Goal: Information Seeking & Learning: Learn about a topic

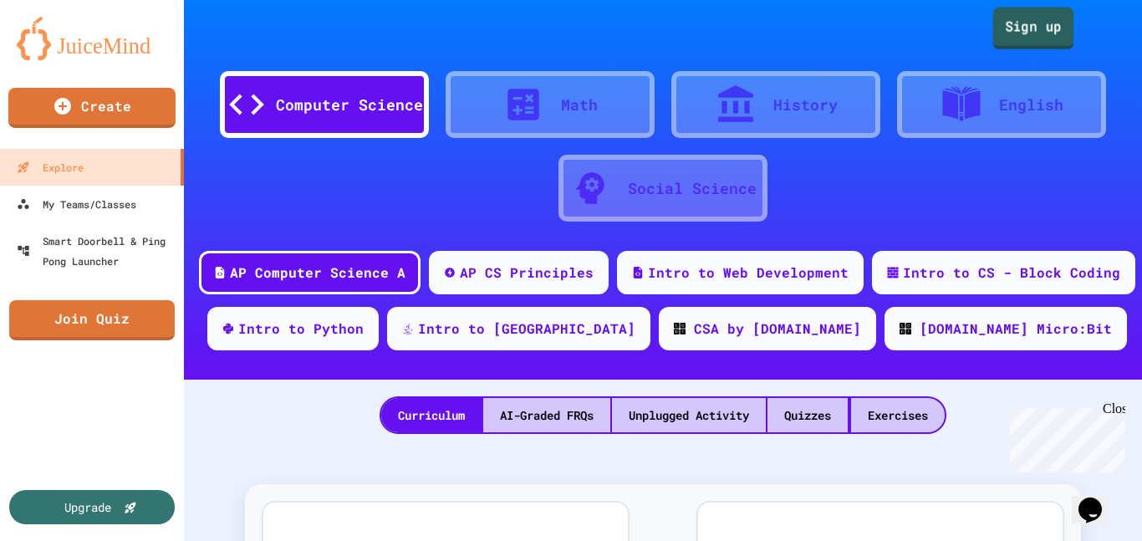
click at [1047, 40] on link "Sign up" at bounding box center [1033, 29] width 81 height 42
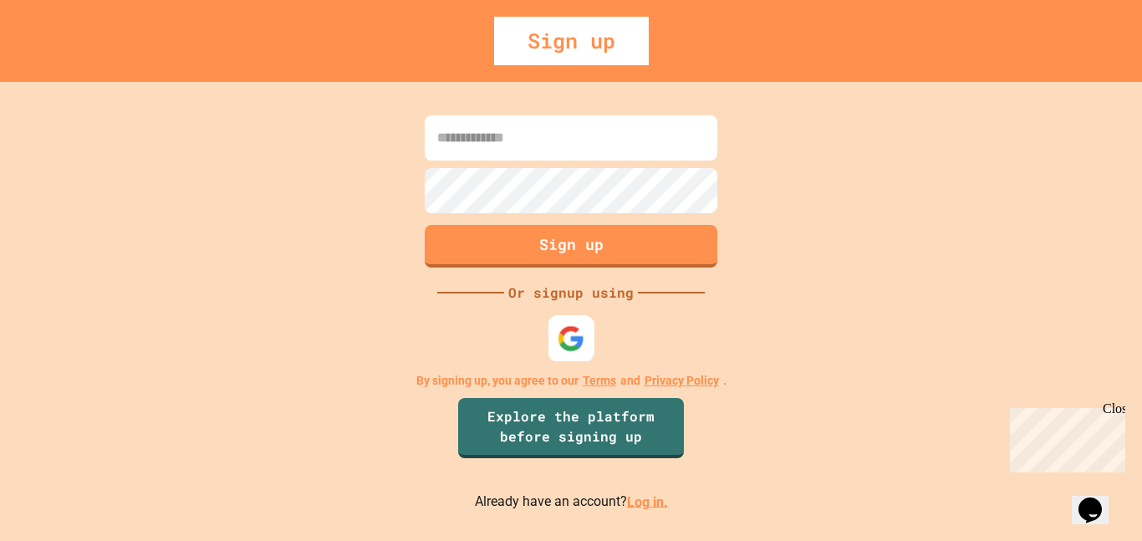
click at [576, 340] on img at bounding box center [572, 338] width 28 height 28
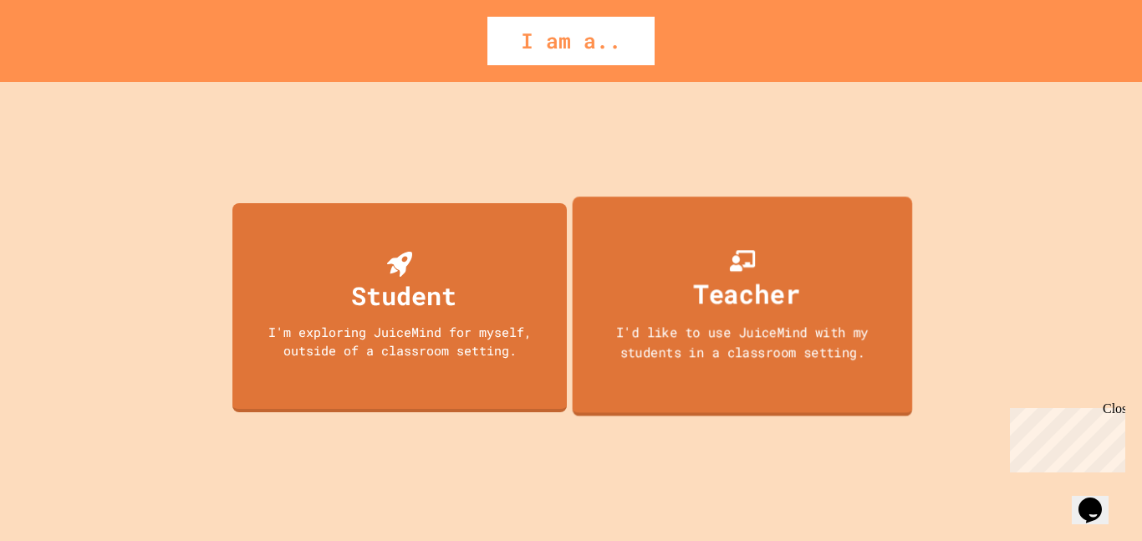
click at [785, 343] on div "I'd like to use JuiceMind with my students in a classroom setting." at bounding box center [742, 341] width 306 height 39
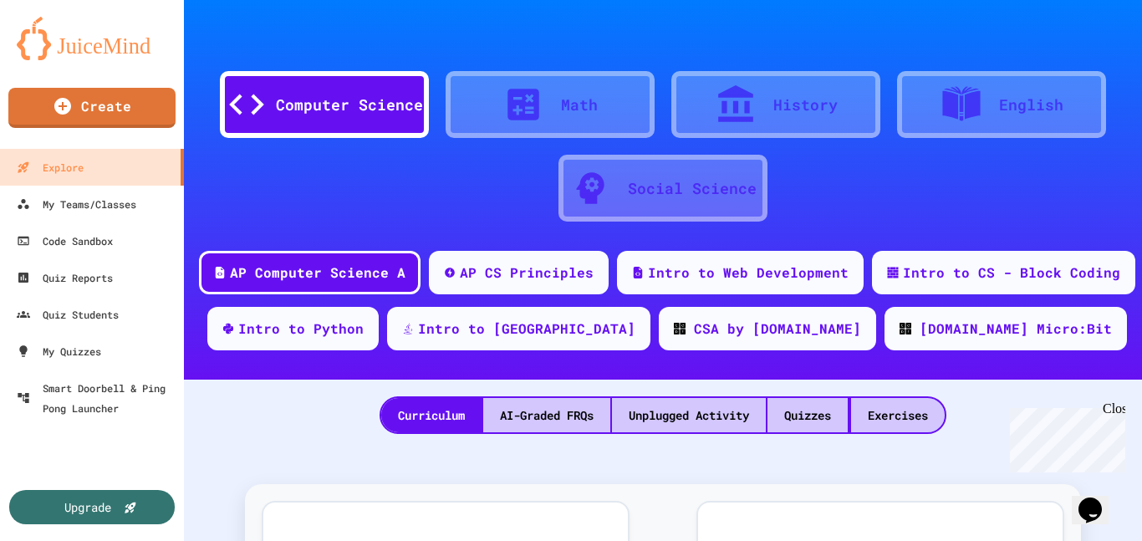
click at [1092, 41] on div "My Account" at bounding box center [1092, 41] width 0 height 0
click at [235, 540] on div at bounding box center [571, 541] width 1142 height 0
click at [1071, 38] on icon "My Account" at bounding box center [1074, 31] width 18 height 18
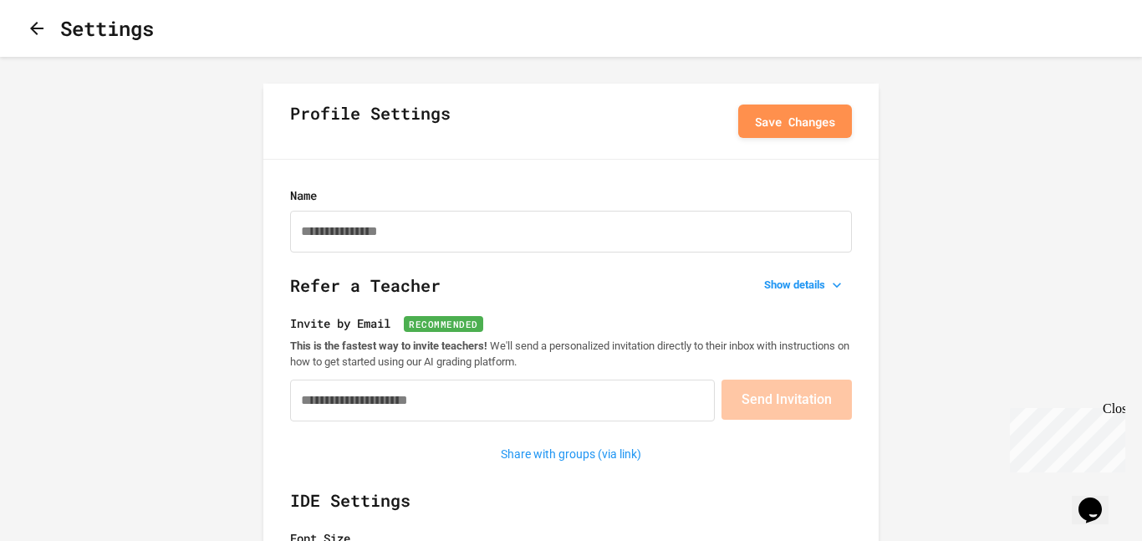
type input "*********"
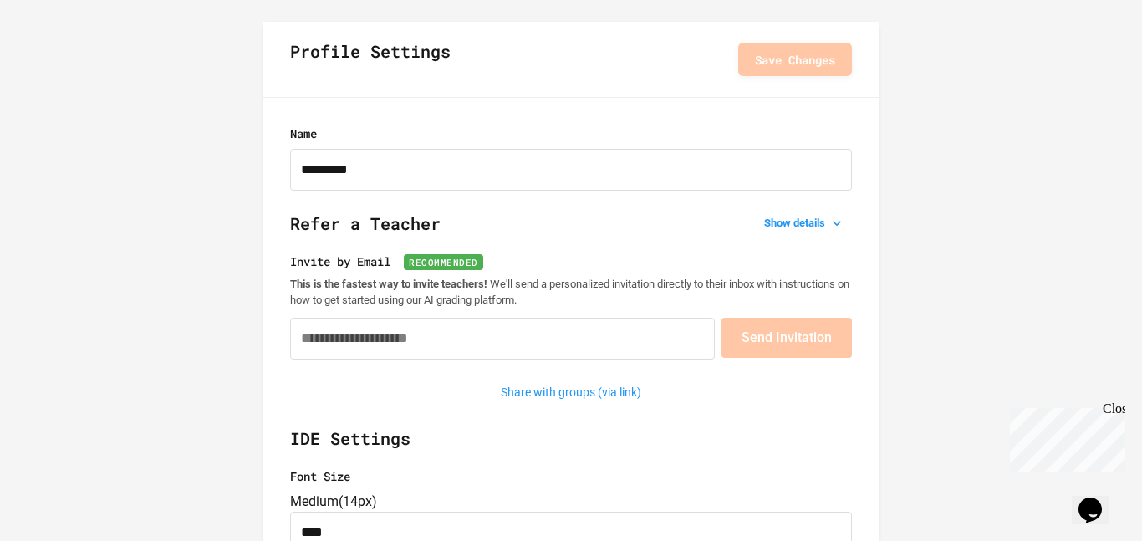
scroll to position [70, 0]
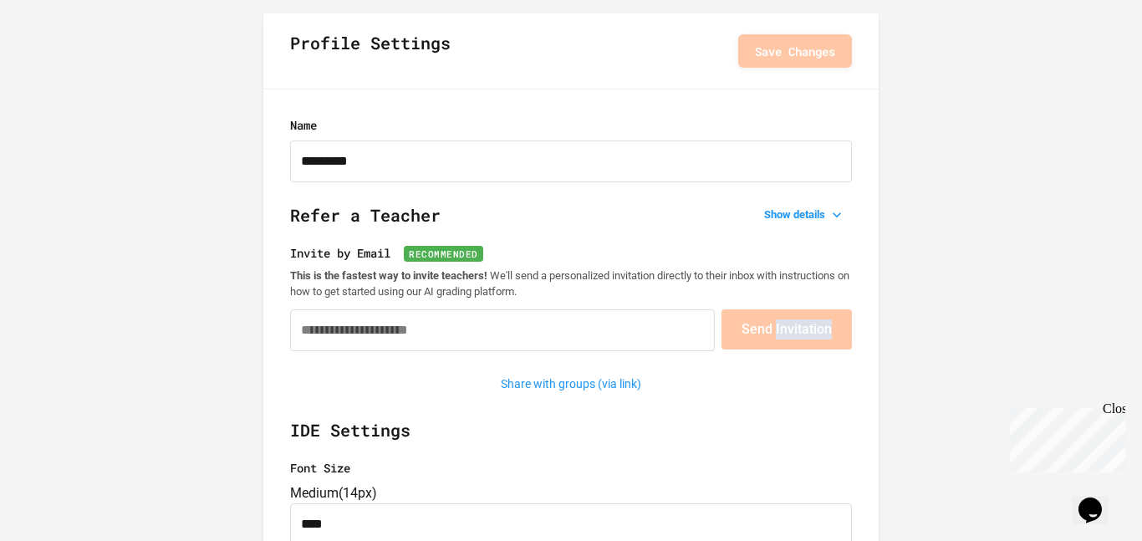
click at [784, 222] on button "Show details" at bounding box center [804, 214] width 94 height 23
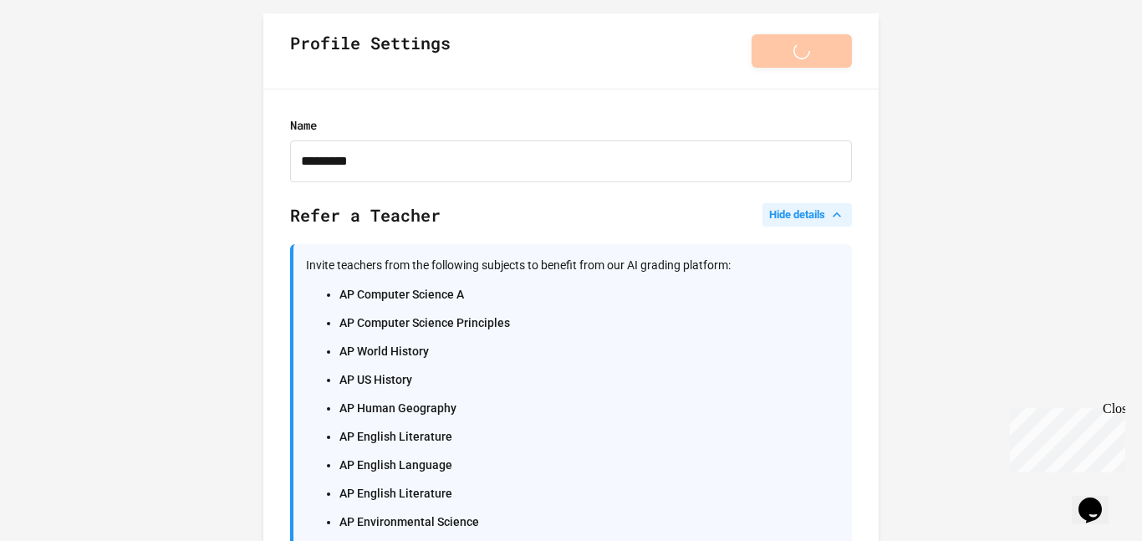
click at [784, 221] on button "Hide details" at bounding box center [806, 214] width 89 height 23
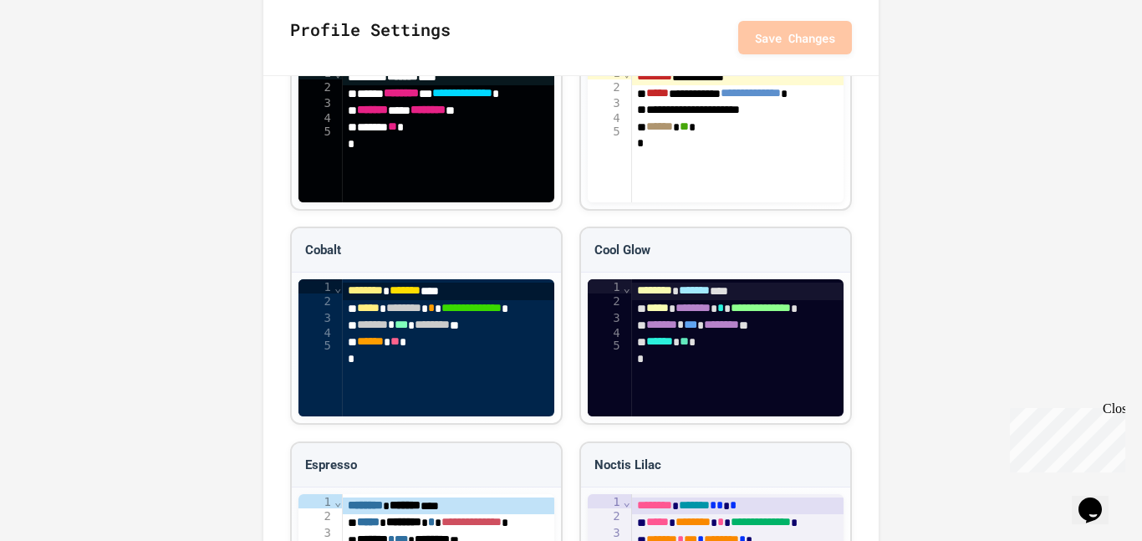
scroll to position [0, 0]
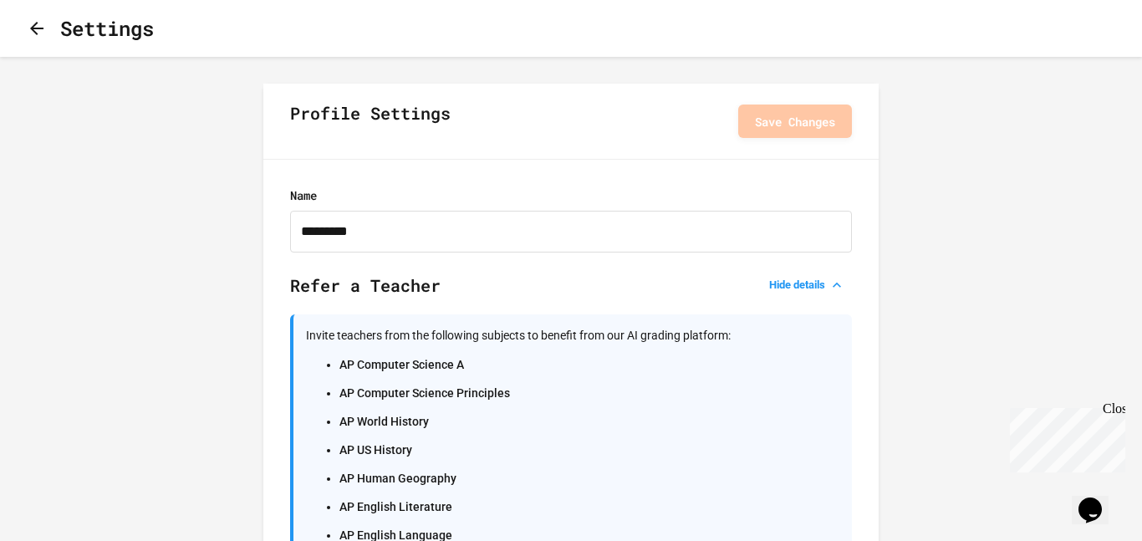
click at [43, 29] on icon "button" at bounding box center [36, 28] width 13 height 13
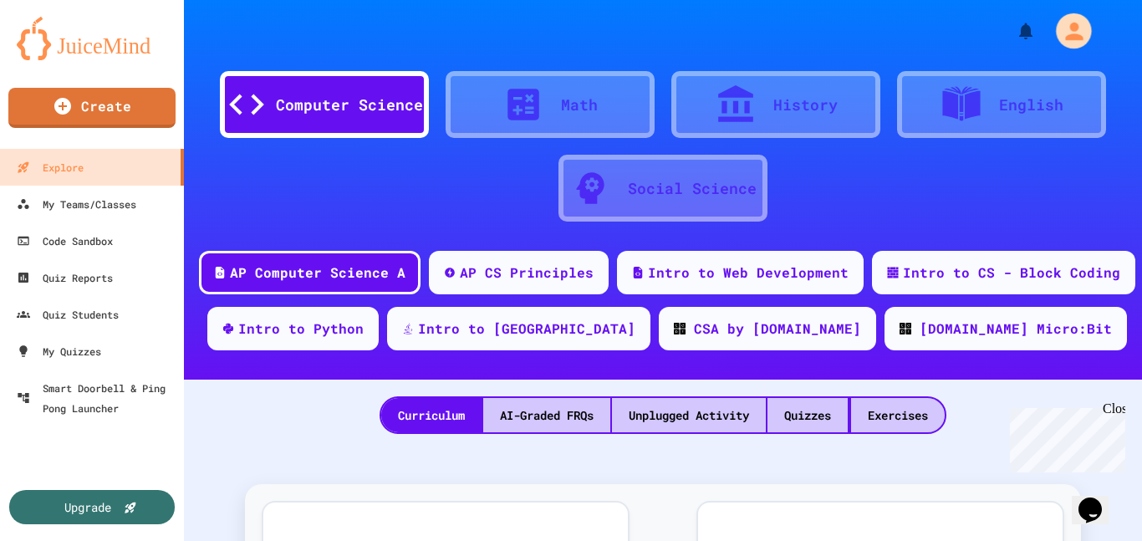
click at [1067, 54] on div "Computer Science Math History English Social Science" at bounding box center [663, 138] width 908 height 176
click at [1067, 50] on div "Computer Science Math History English Social Science" at bounding box center [663, 138] width 908 height 176
click at [1066, 31] on icon "My Account" at bounding box center [1073, 31] width 27 height 27
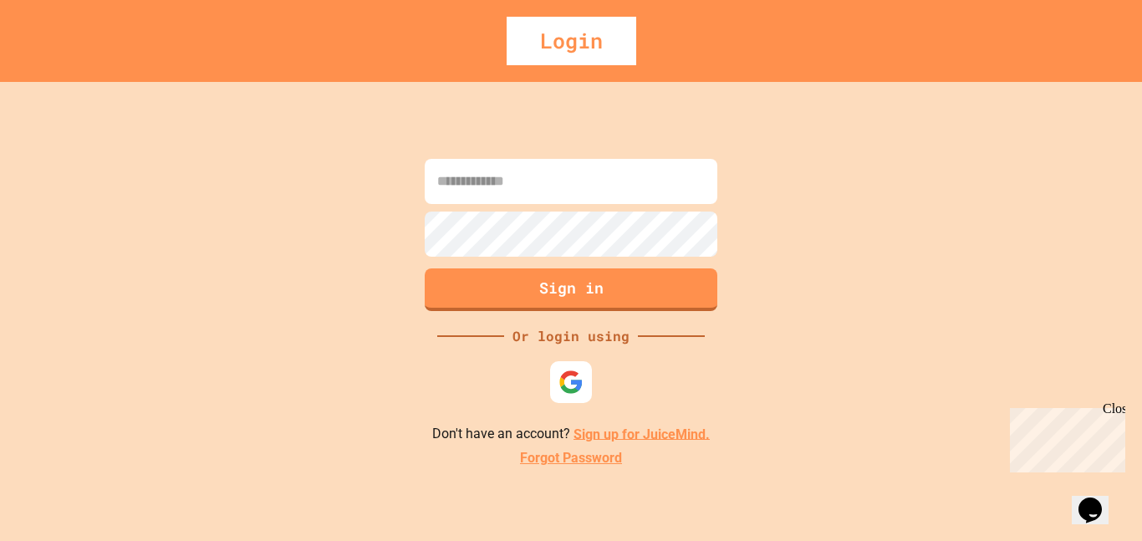
click at [595, 198] on input at bounding box center [571, 181] width 293 height 45
click at [690, 228] on div "Login Sign in Or login using Don't have an account? Sign up for JuiceMind. Forg…" at bounding box center [571, 270] width 1142 height 541
click at [625, 308] on button "Sign in" at bounding box center [571, 287] width 298 height 43
click at [624, 297] on button "Sign in" at bounding box center [571, 287] width 298 height 43
click at [633, 202] on input at bounding box center [571, 181] width 293 height 45
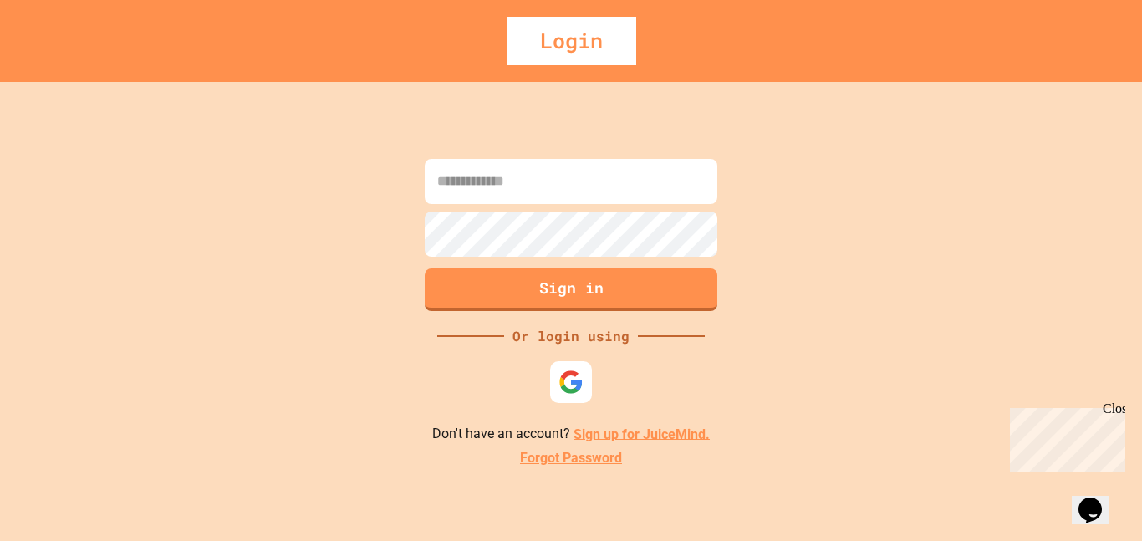
click at [629, 429] on link "Sign up for JuiceMind." at bounding box center [641, 433] width 136 height 16
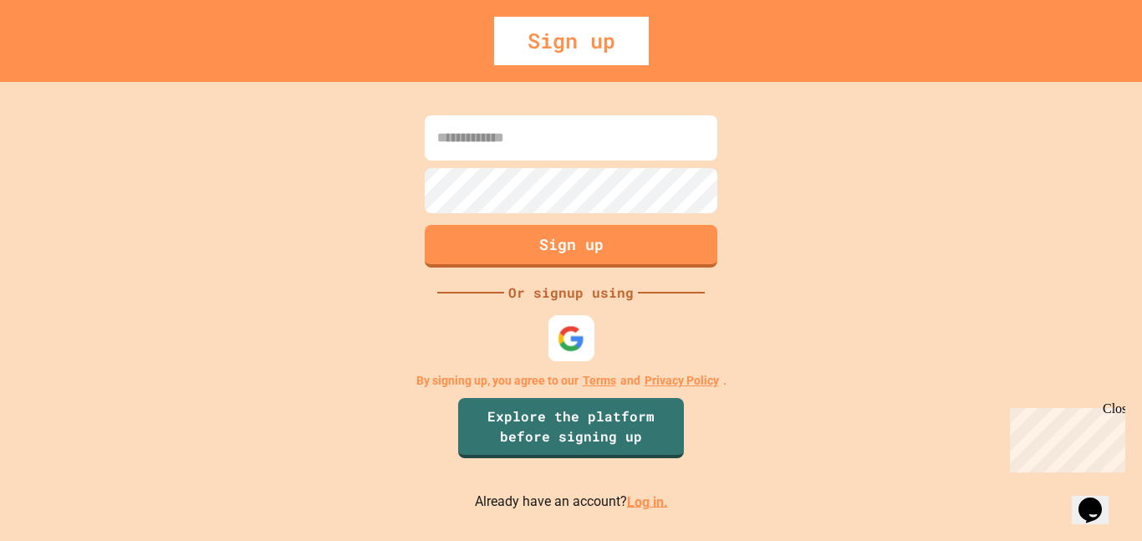
click at [573, 334] on img at bounding box center [572, 338] width 28 height 28
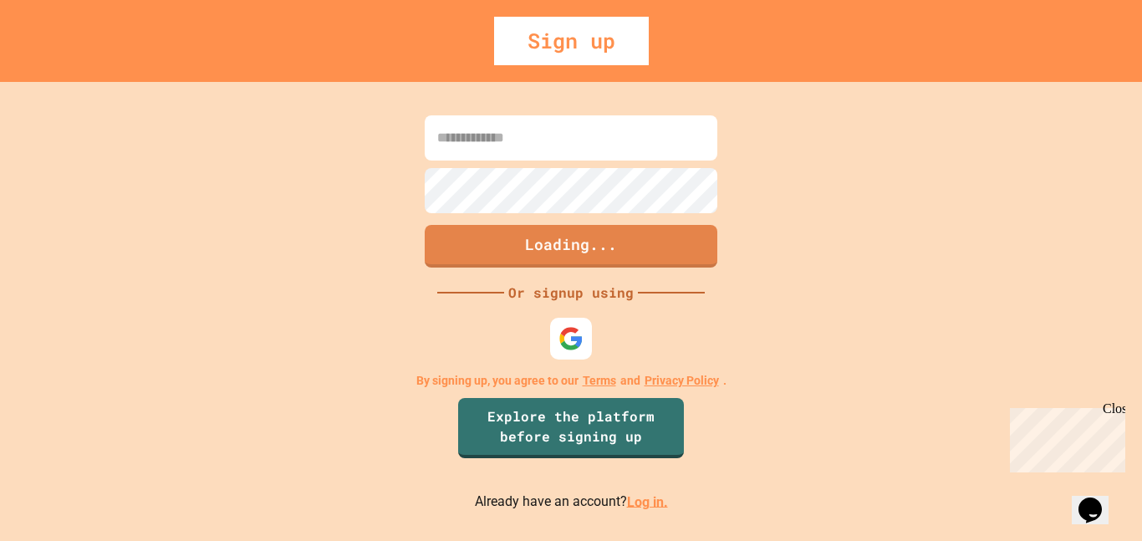
click at [575, 135] on input at bounding box center [571, 137] width 293 height 45
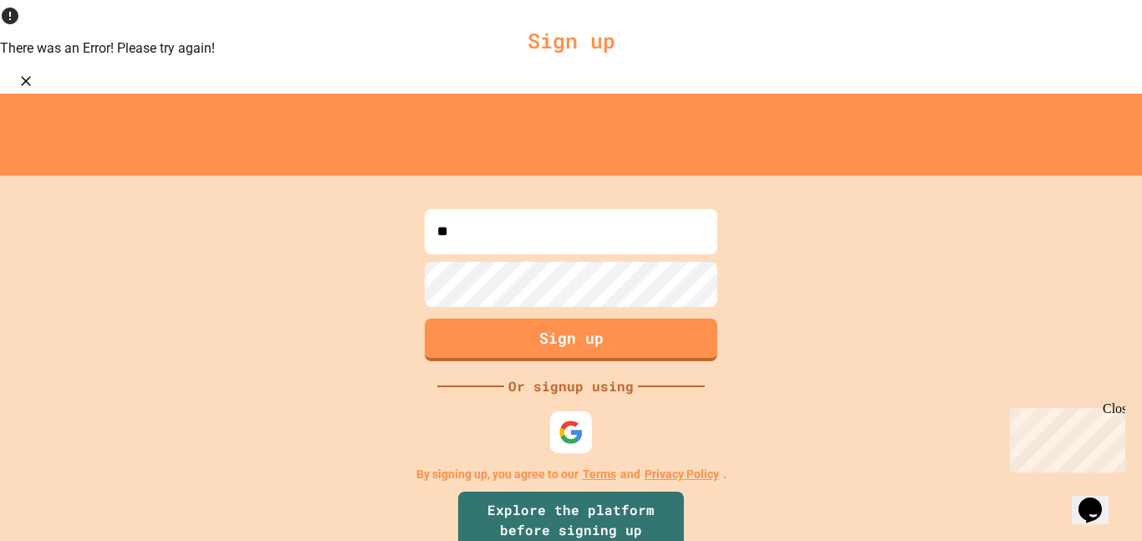
type input "*"
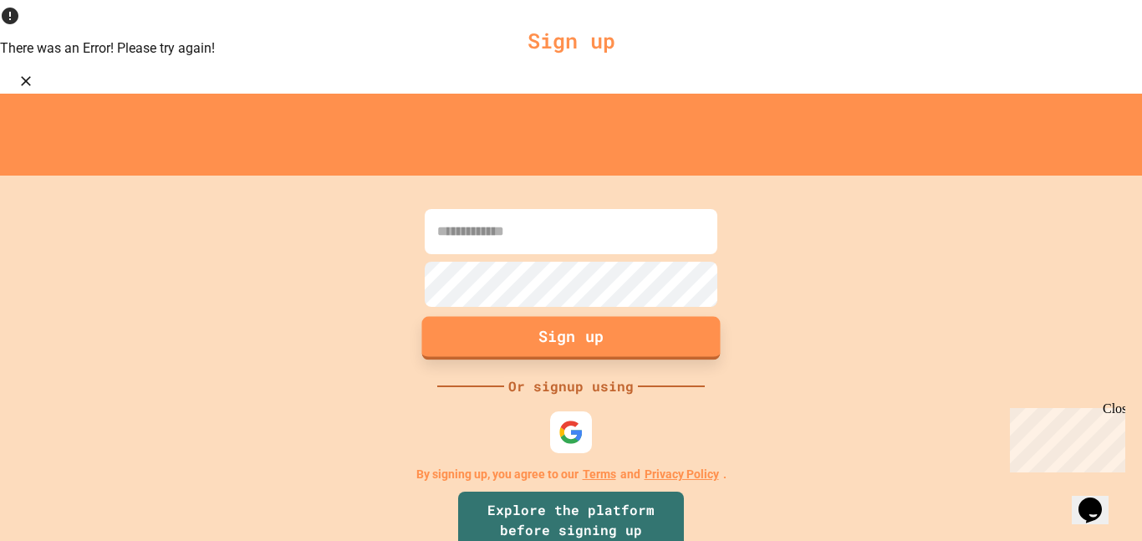
click at [578, 316] on button "Sign up" at bounding box center [571, 337] width 298 height 43
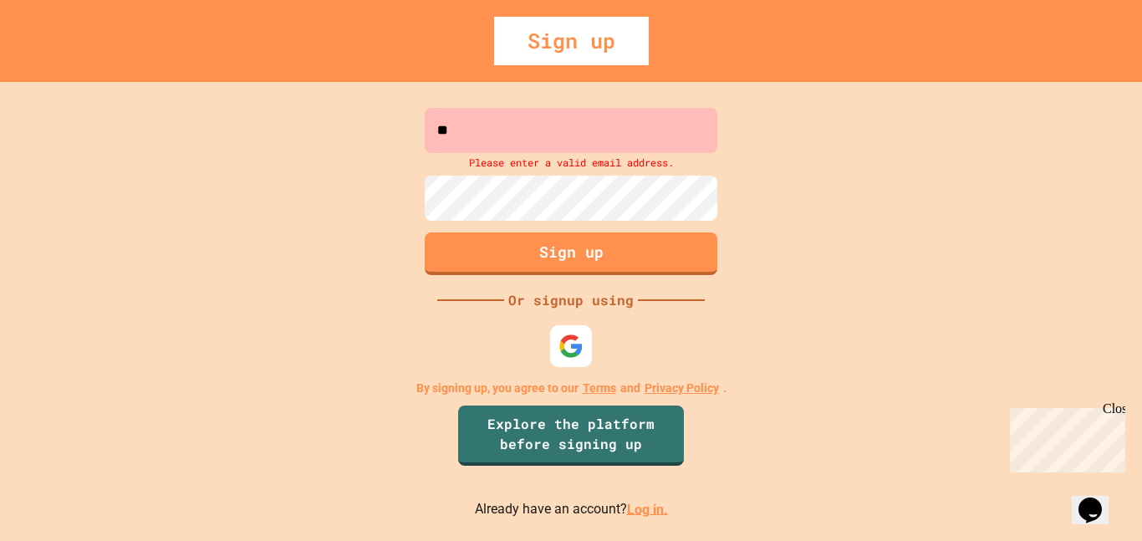
type input "*"
click at [555, 341] on div at bounding box center [571, 346] width 46 height 46
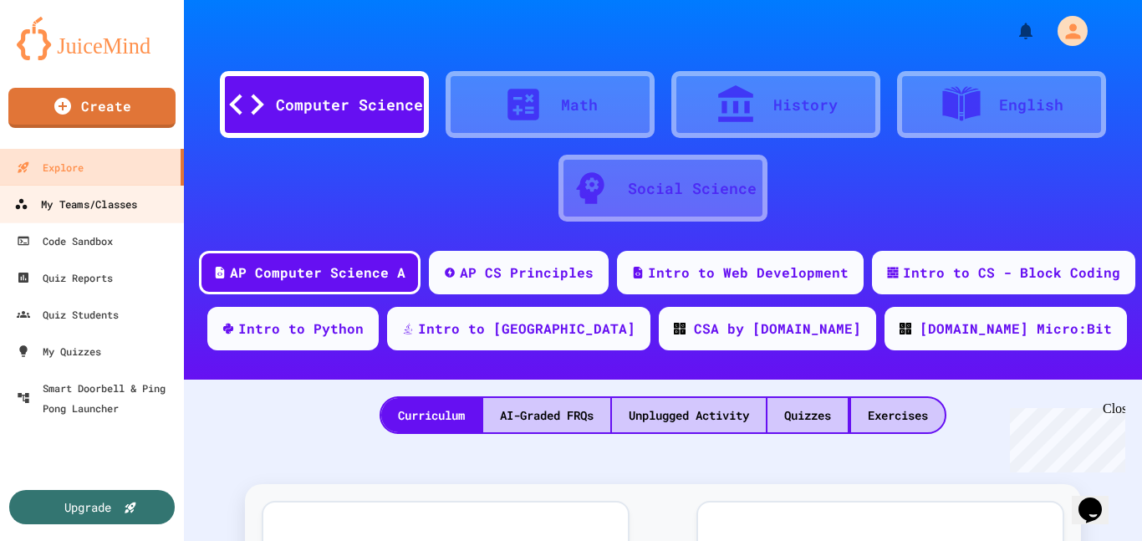
click at [135, 211] on div "My Teams/Classes" at bounding box center [75, 204] width 123 height 21
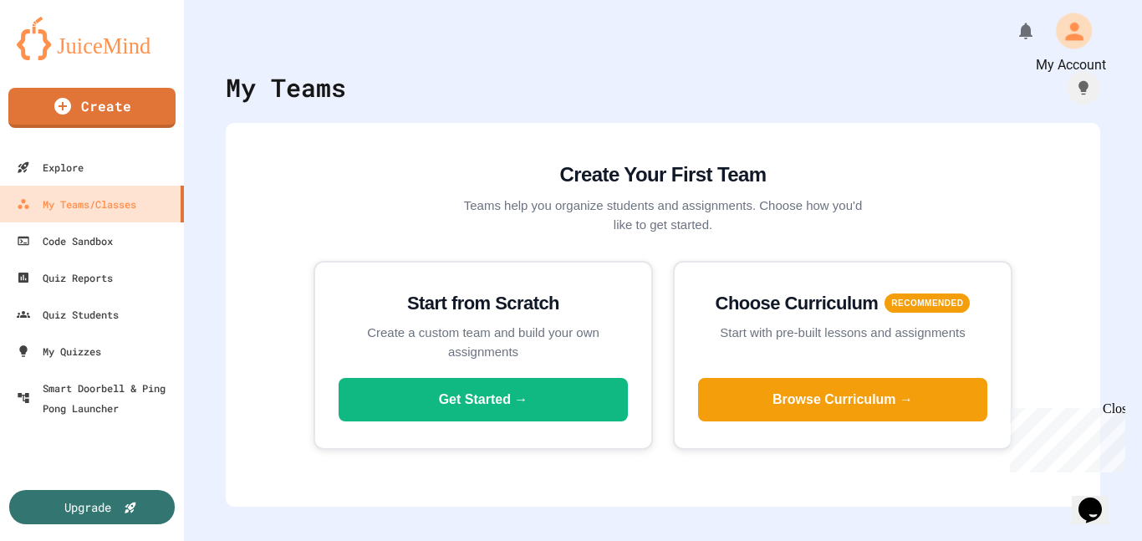
click at [1079, 38] on icon "My Account" at bounding box center [1074, 31] width 18 height 18
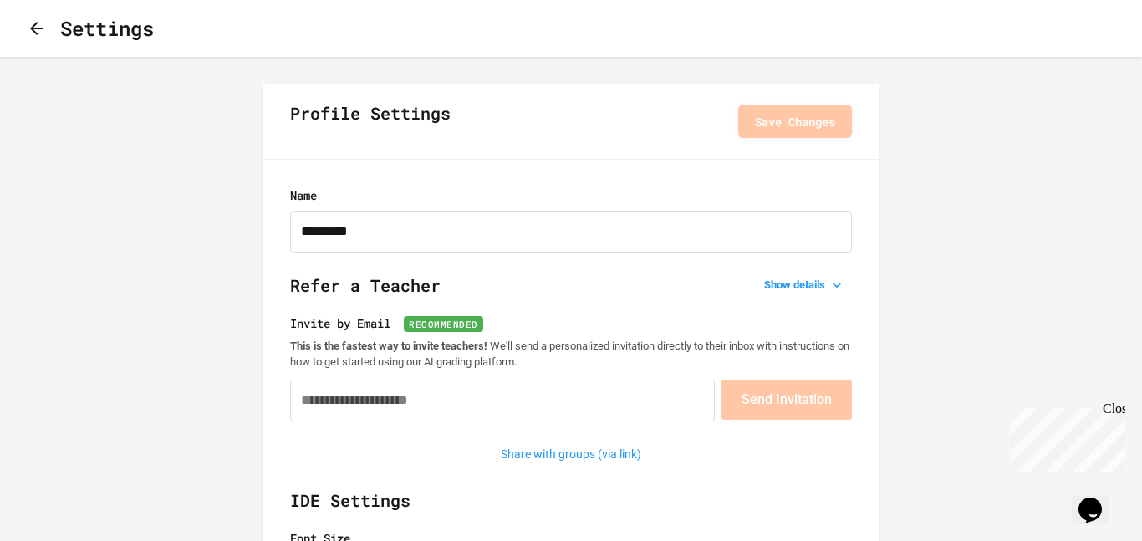
click at [41, 18] on button "button" at bounding box center [37, 28] width 20 height 21
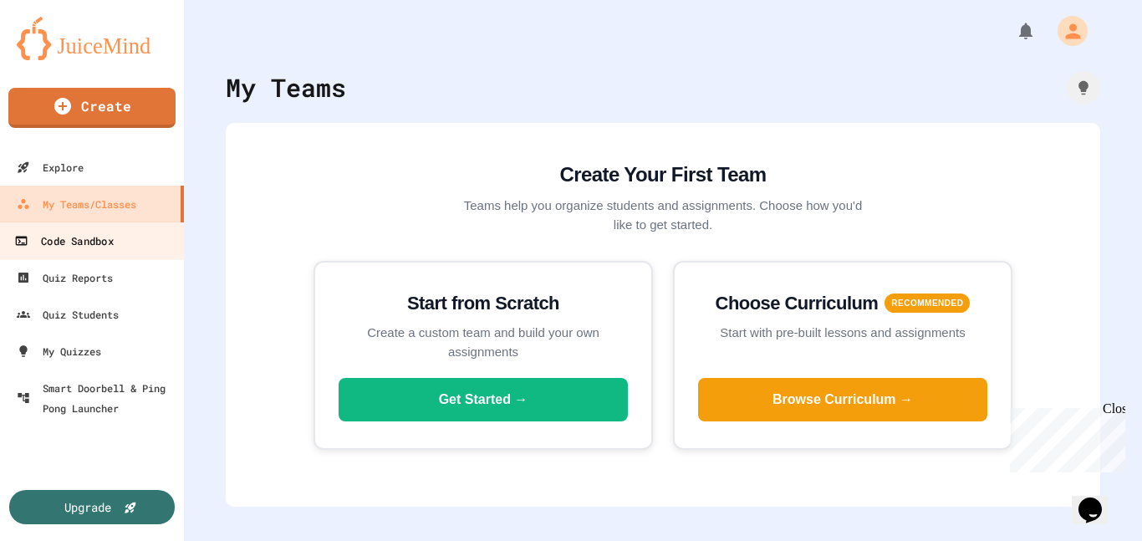
click at [31, 237] on div "Code Sandbox" at bounding box center [63, 241] width 99 height 21
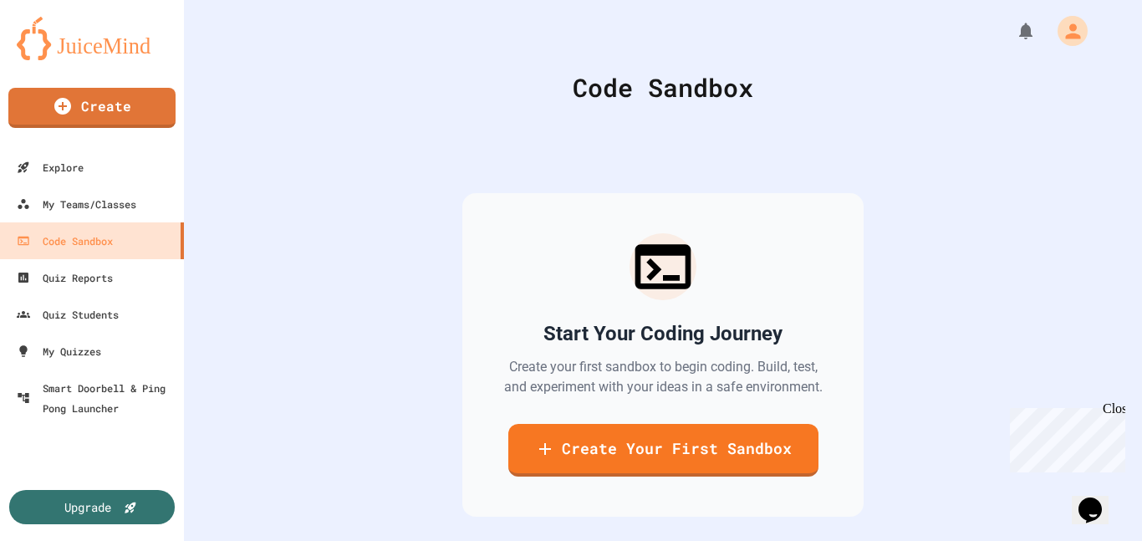
scroll to position [69, 0]
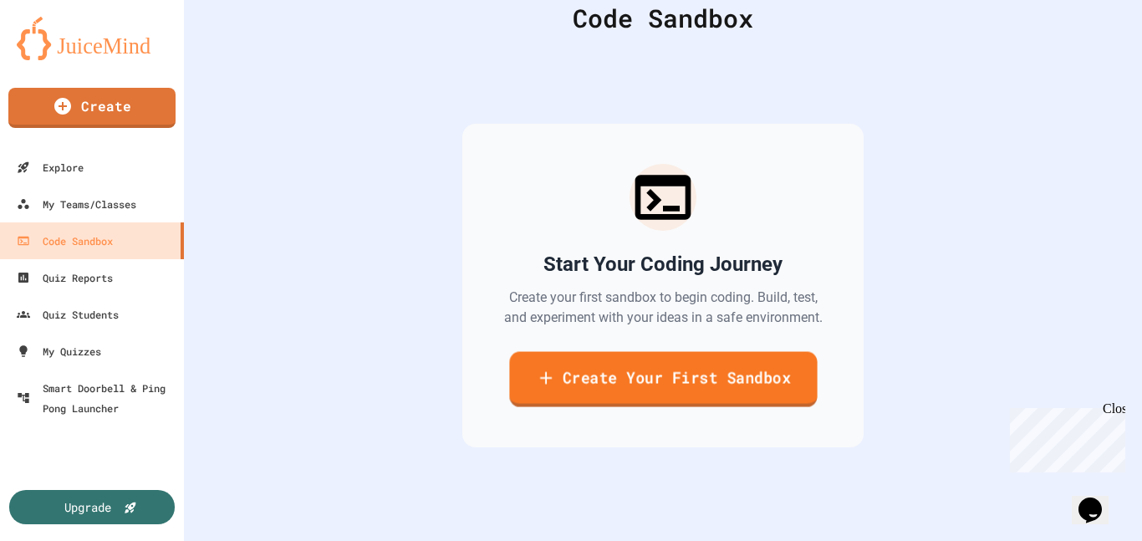
click at [669, 372] on link "Create Your First Sandbox" at bounding box center [663, 379] width 308 height 55
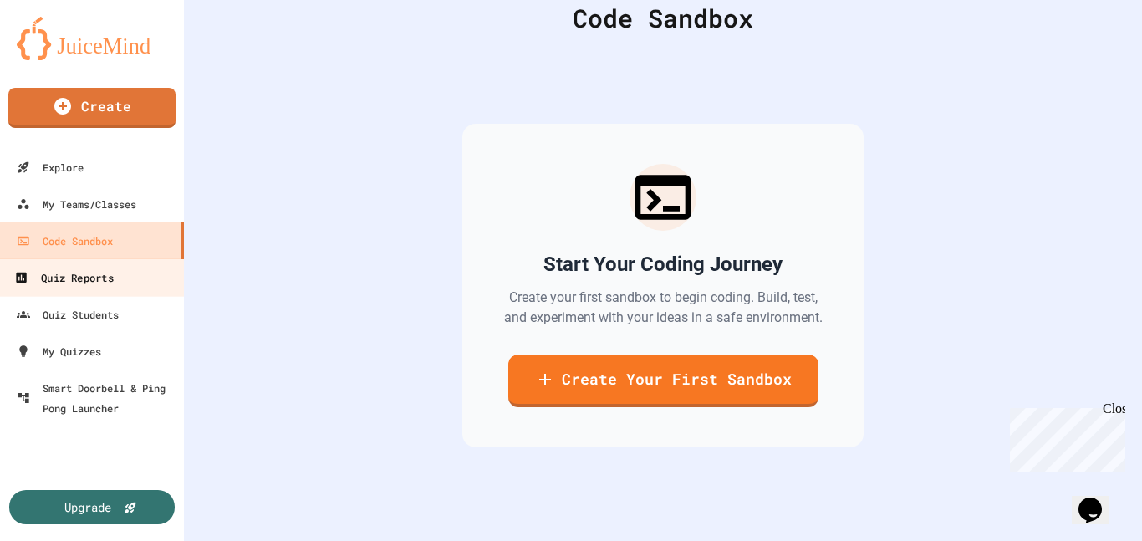
click at [102, 278] on div "Quiz Reports" at bounding box center [63, 277] width 99 height 21
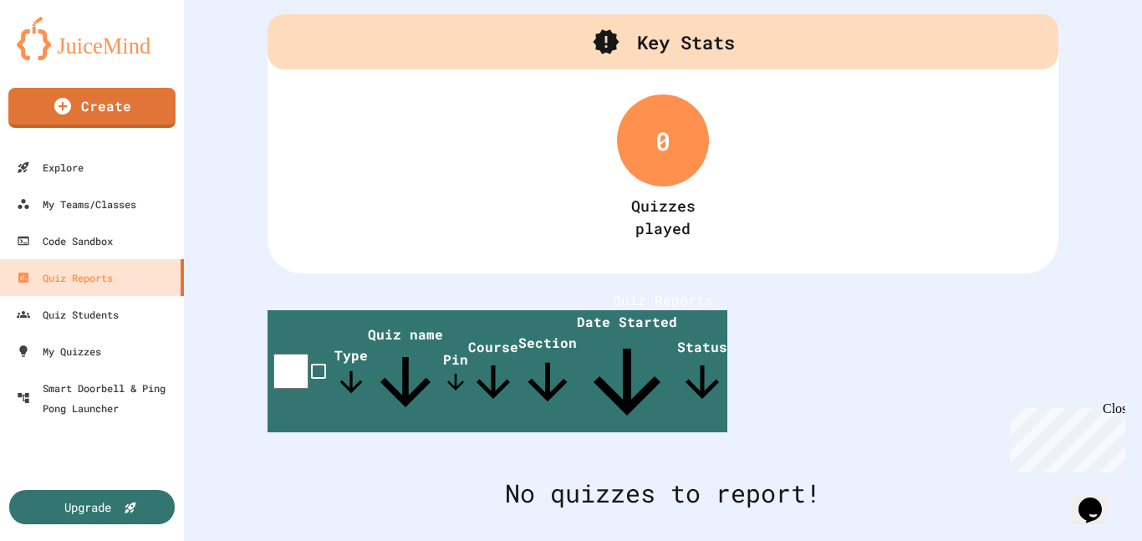
click at [83, 54] on img at bounding box center [92, 38] width 150 height 43
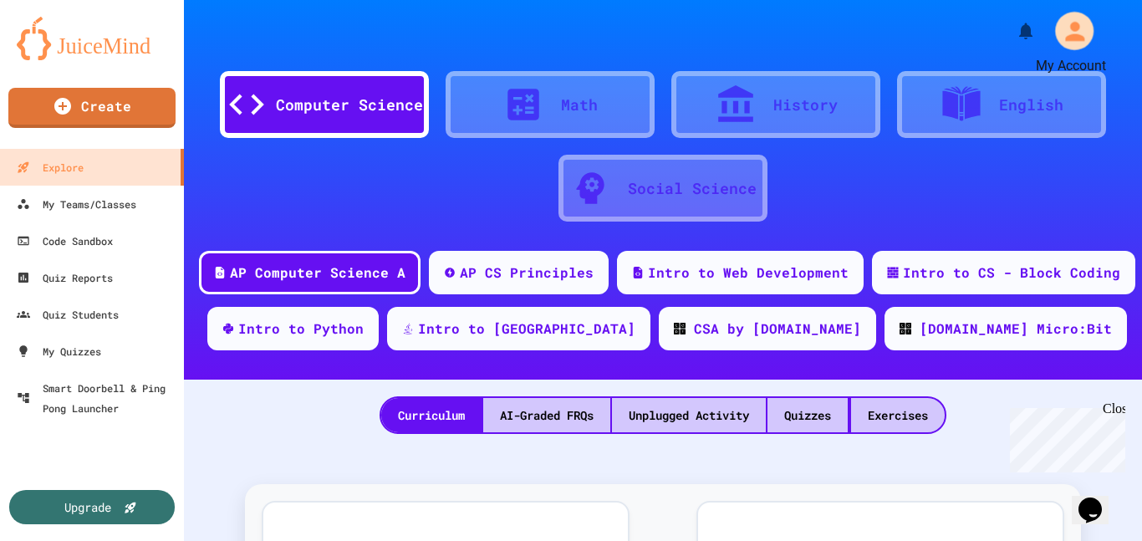
click at [1062, 46] on button "My Account" at bounding box center [1074, 31] width 49 height 49
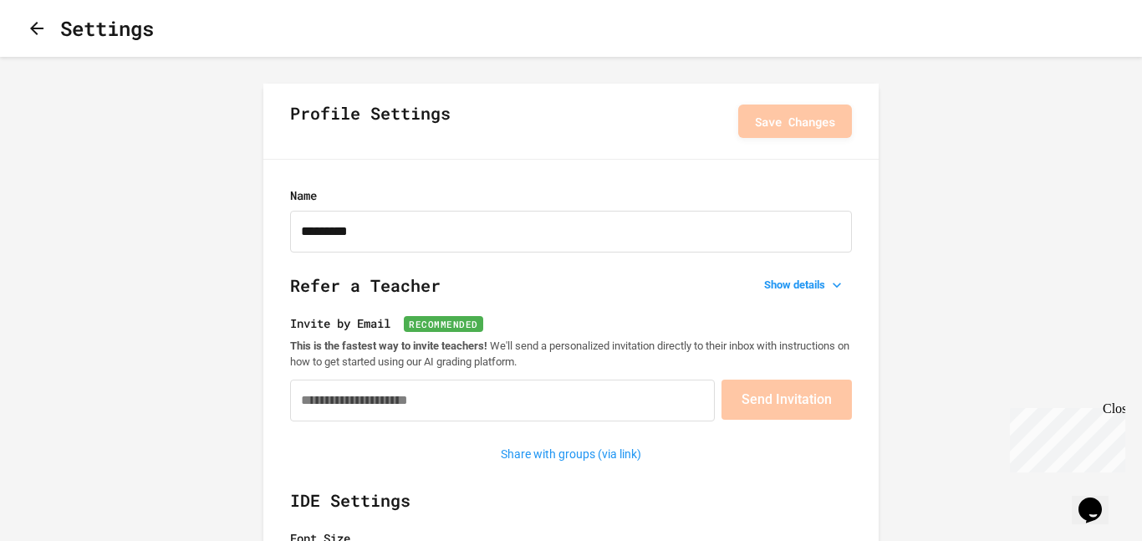
scroll to position [6, 0]
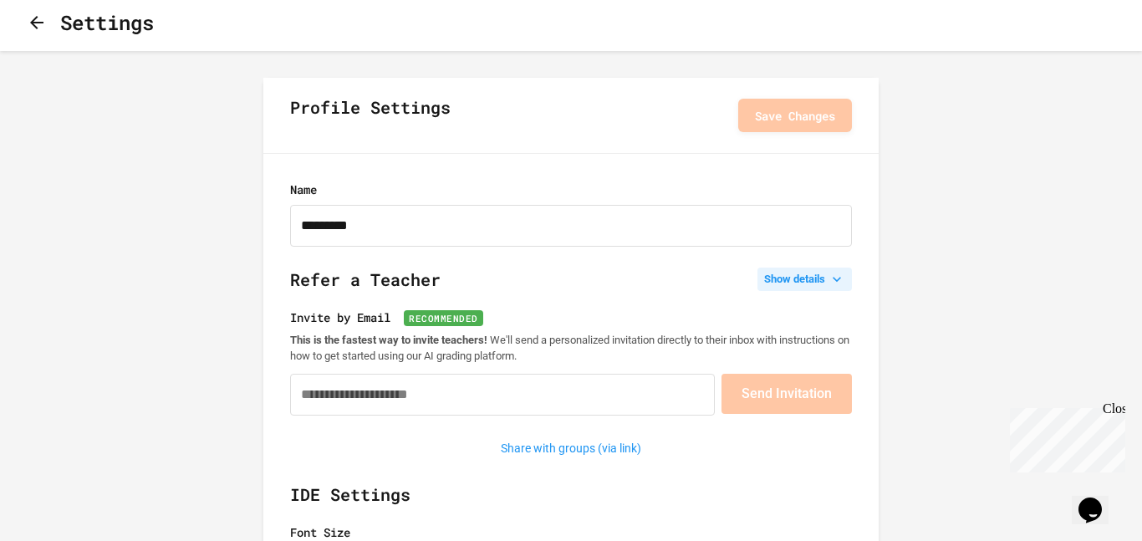
click at [795, 281] on button "Show details" at bounding box center [804, 278] width 94 height 23
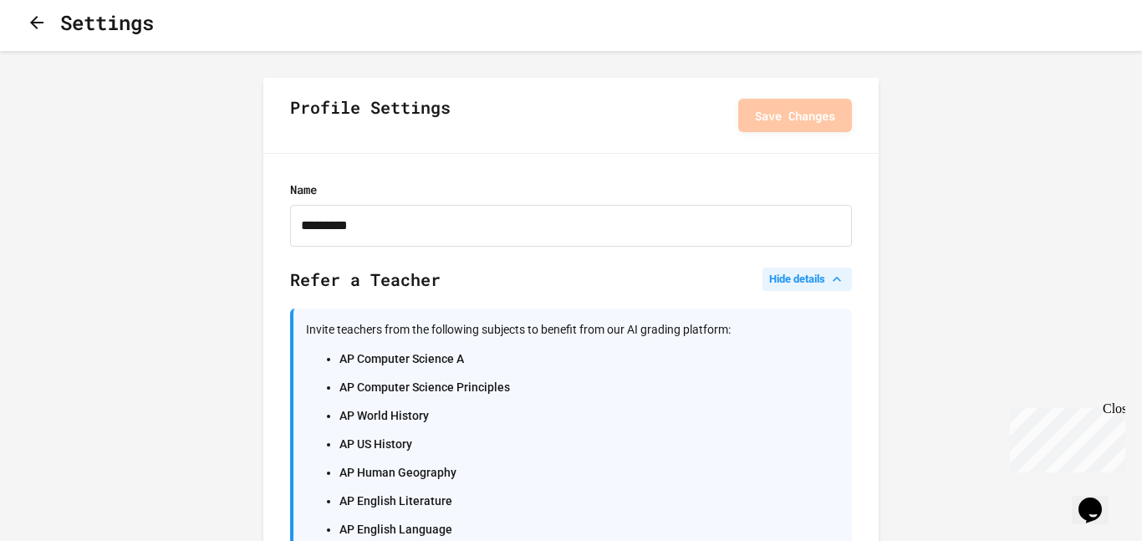
click at [794, 283] on button "Hide details" at bounding box center [806, 278] width 89 height 23
drag, startPoint x: 794, startPoint y: 283, endPoint x: 807, endPoint y: 376, distance: 94.5
click at [807, 376] on div "Refer a Teacher Hide details Invite teachers from the following subjects to ben…" at bounding box center [571, 547] width 562 height 561
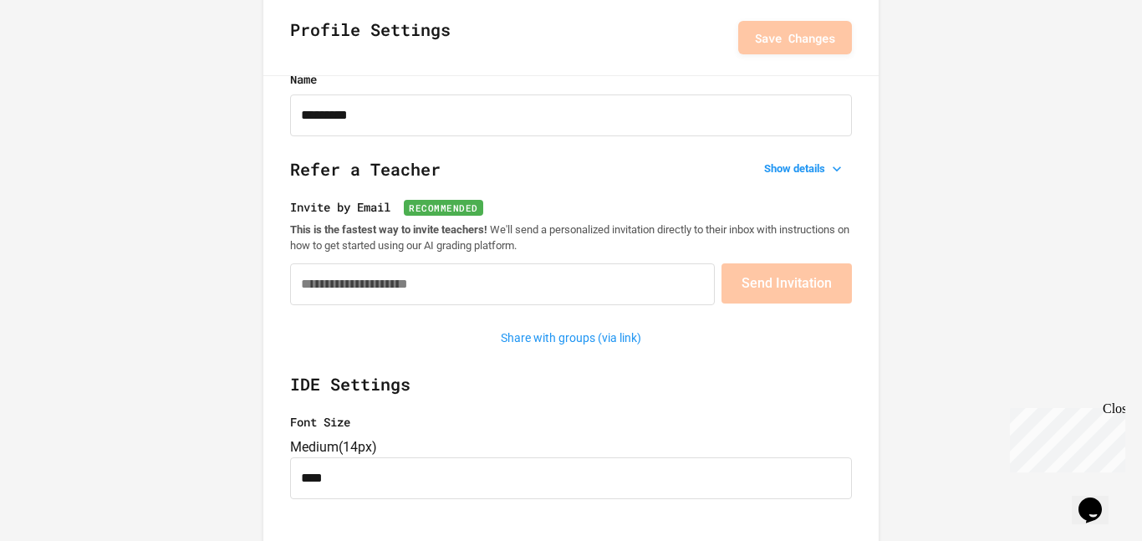
scroll to position [0, 0]
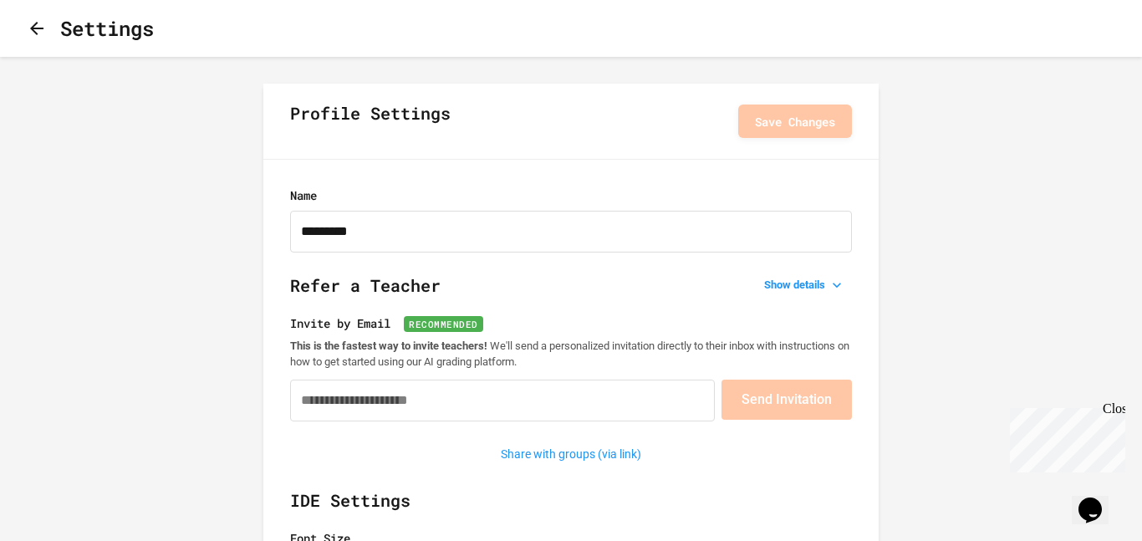
click at [47, 23] on icon "button" at bounding box center [37, 28] width 20 height 20
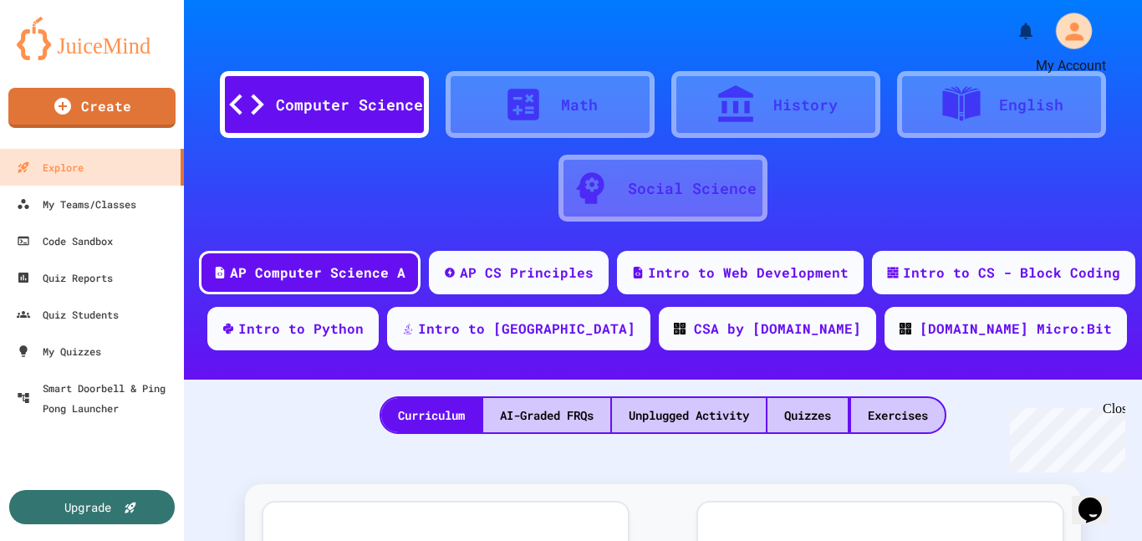
click at [1073, 42] on icon "My Account" at bounding box center [1073, 31] width 27 height 27
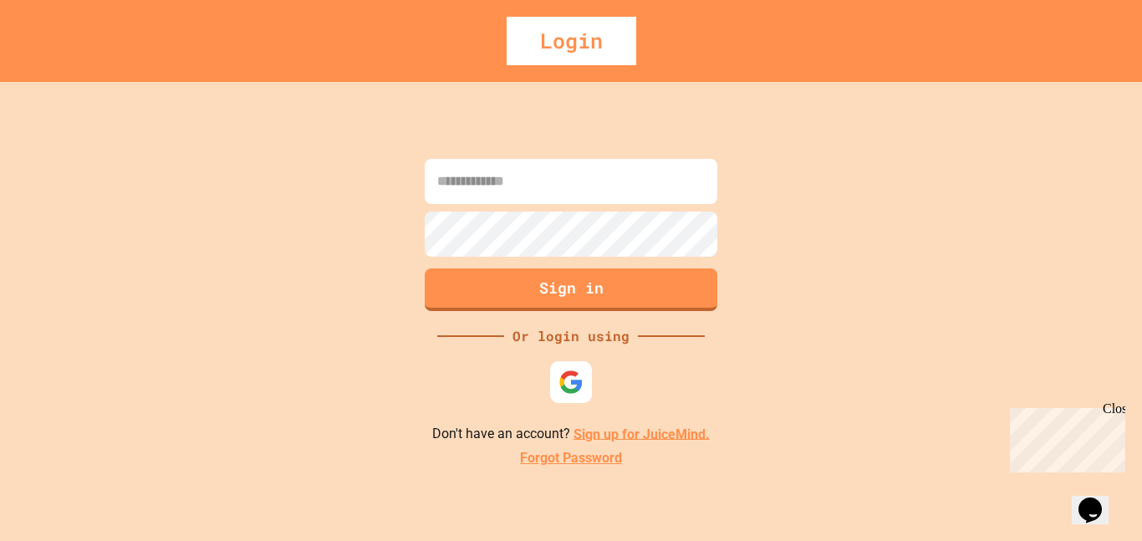
click at [584, 438] on link "Sign up for JuiceMind." at bounding box center [641, 433] width 136 height 16
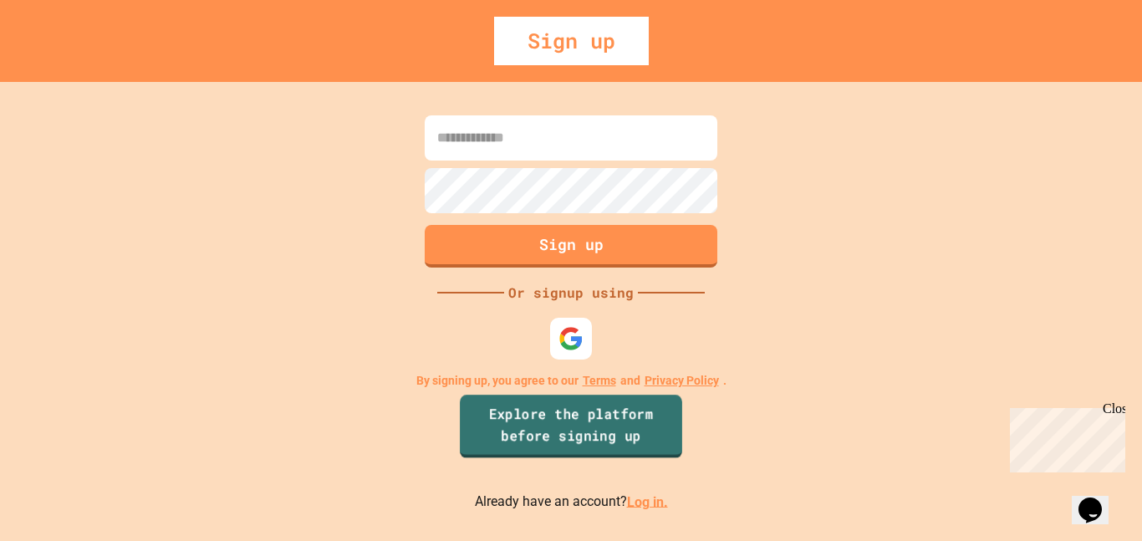
click at [598, 431] on link "Explore the platform before signing up" at bounding box center [571, 427] width 222 height 64
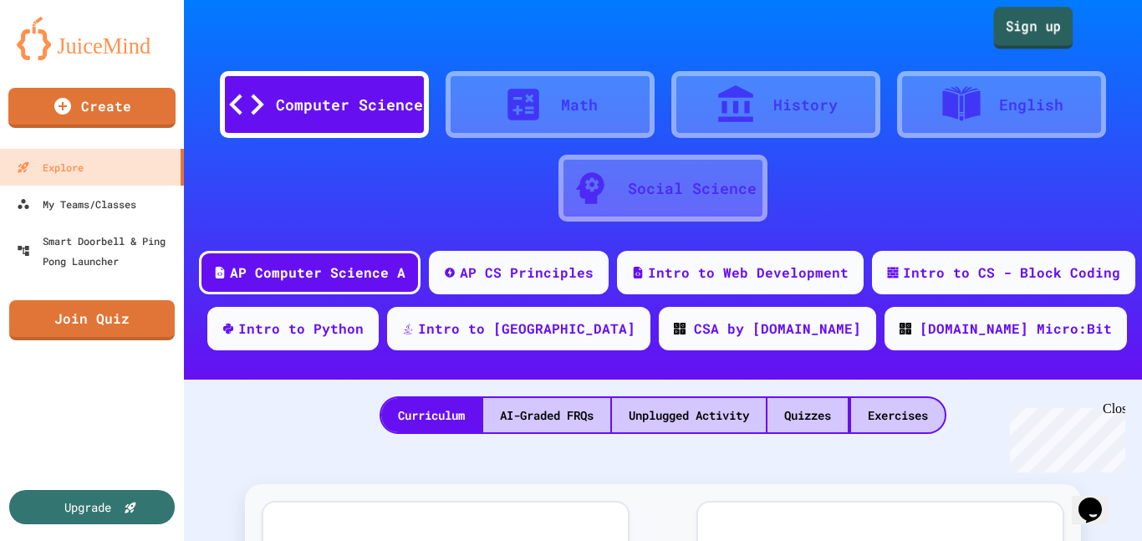
click at [1004, 44] on link "Sign up" at bounding box center [1033, 28] width 79 height 42
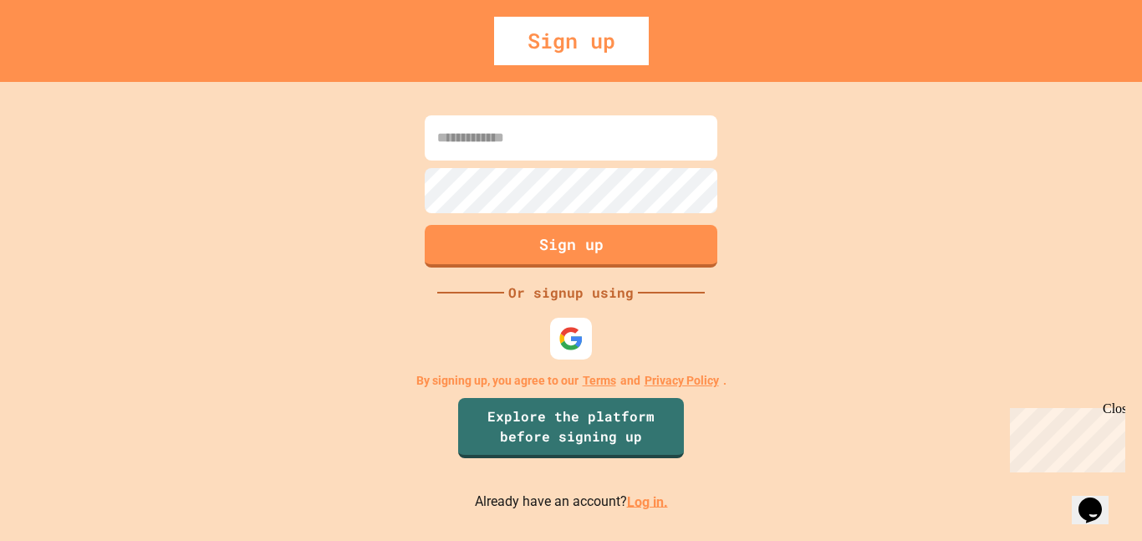
click at [575, 133] on input at bounding box center [571, 137] width 293 height 45
type input "**********"
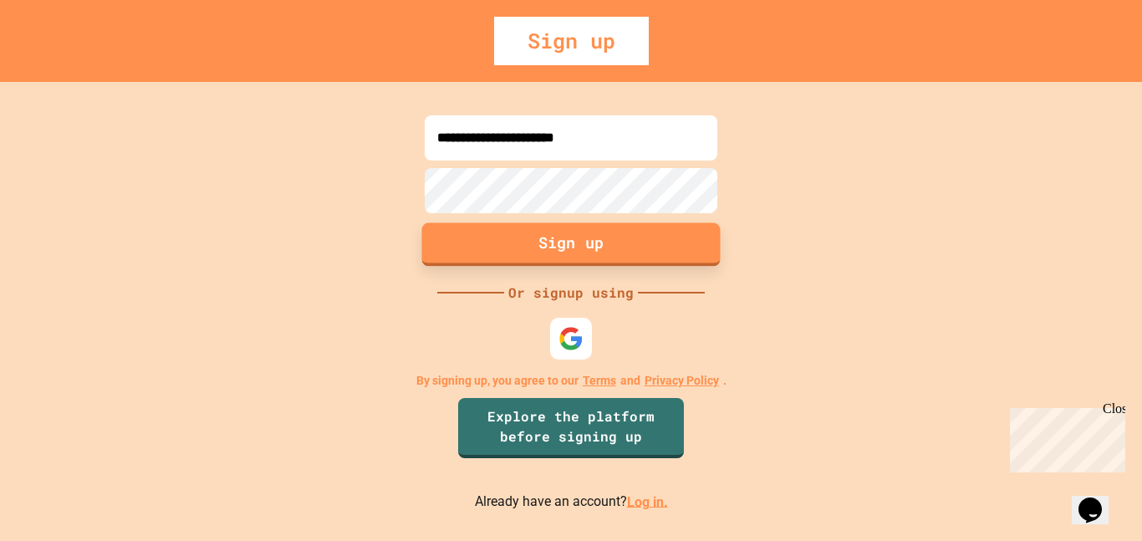
click at [554, 238] on button "Sign up" at bounding box center [571, 243] width 298 height 43
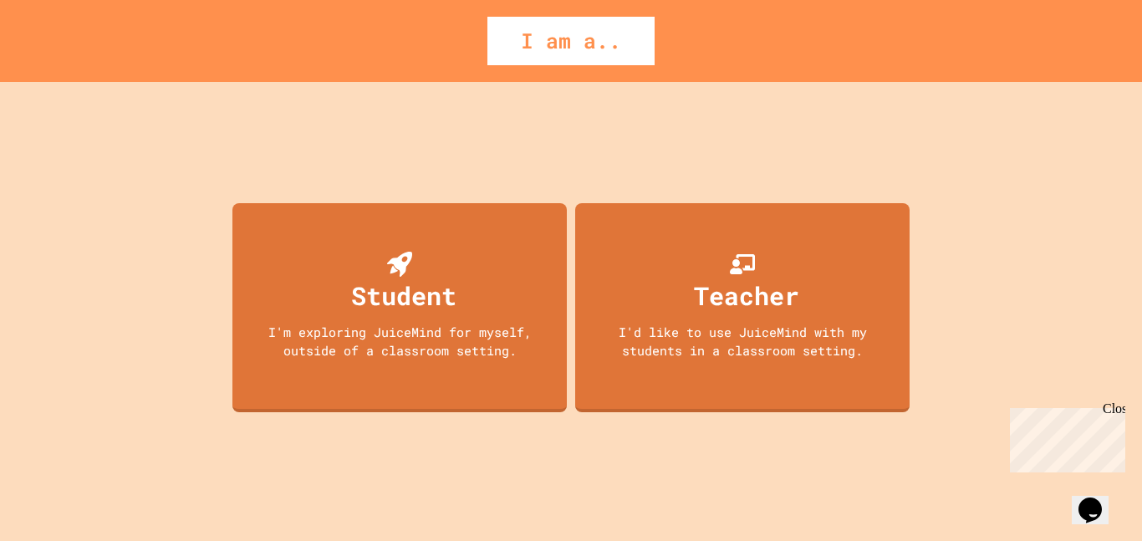
click at [458, 304] on div "Student I'm exploring JuiceMind for myself, outside of a classroom setting." at bounding box center [399, 307] width 334 height 209
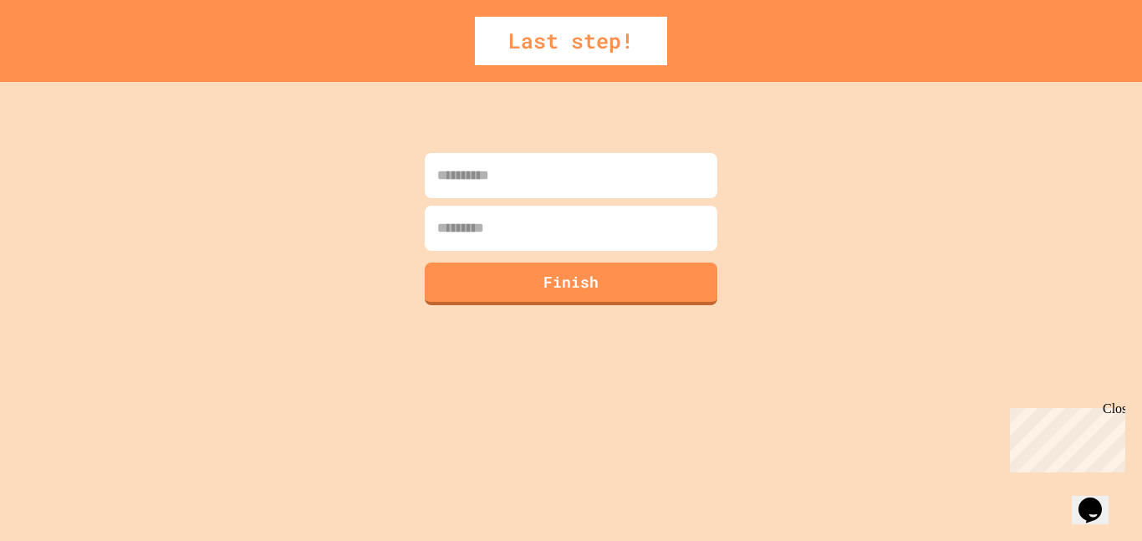
click at [544, 183] on input at bounding box center [571, 175] width 293 height 45
type input "****"
click at [548, 240] on input at bounding box center [571, 228] width 293 height 45
type input "****"
click at [537, 308] on form "**** **** Finish" at bounding box center [570, 229] width 301 height 160
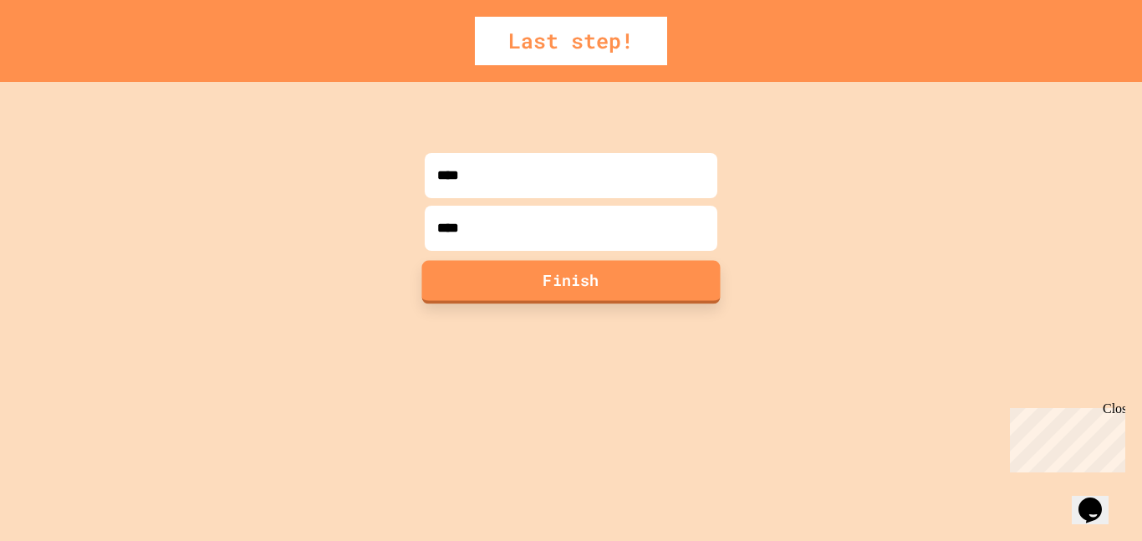
click at [523, 297] on button "Finish" at bounding box center [571, 281] width 298 height 43
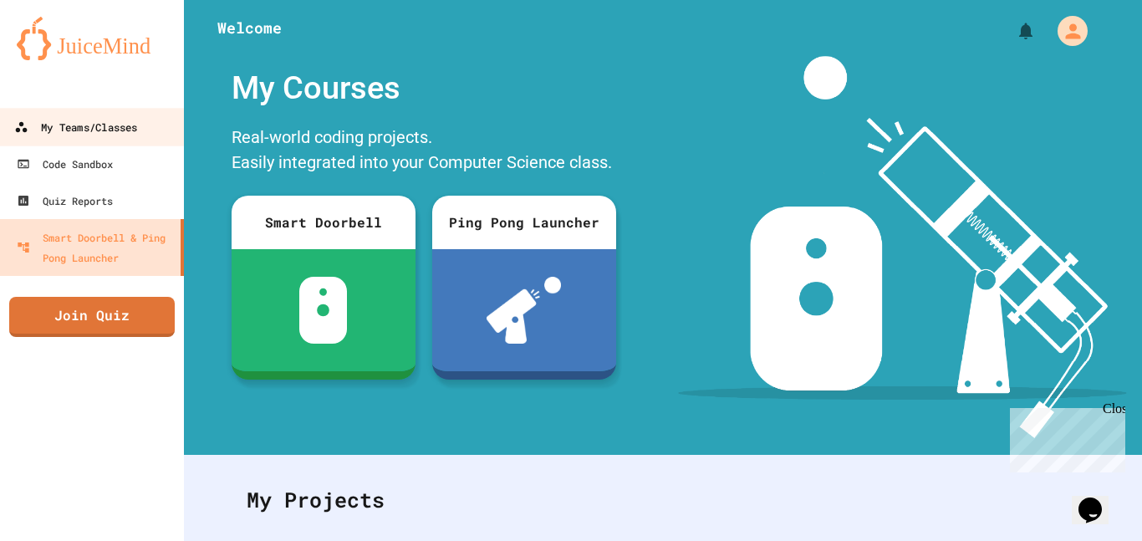
click at [112, 130] on div "My Teams/Classes" at bounding box center [75, 127] width 123 height 21
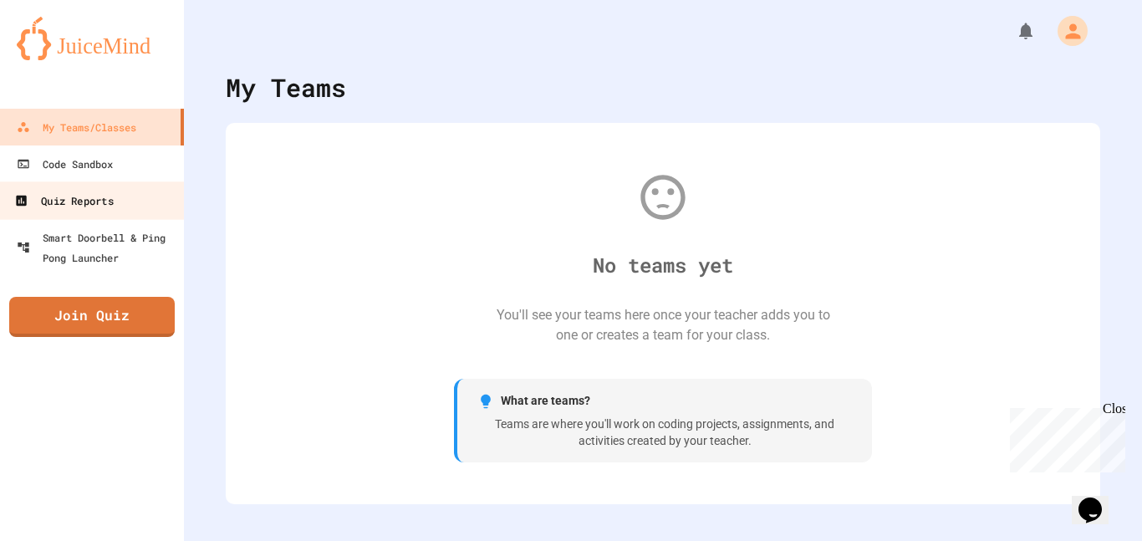
click at [112, 186] on link "Quiz Reports" at bounding box center [92, 200] width 190 height 38
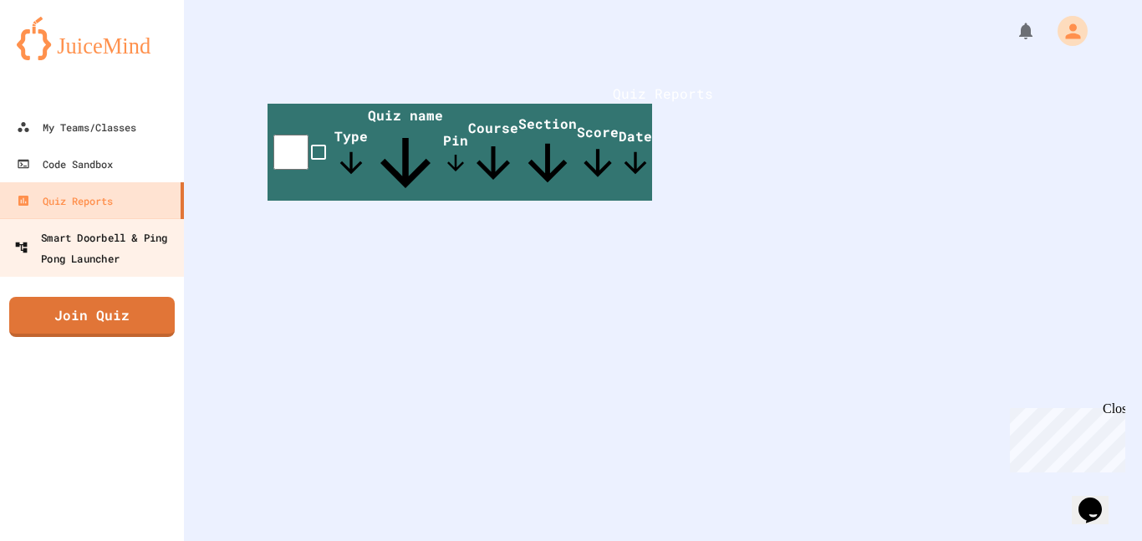
click at [119, 234] on div "Smart Doorbell & Ping Pong Launcher" at bounding box center [97, 247] width 166 height 41
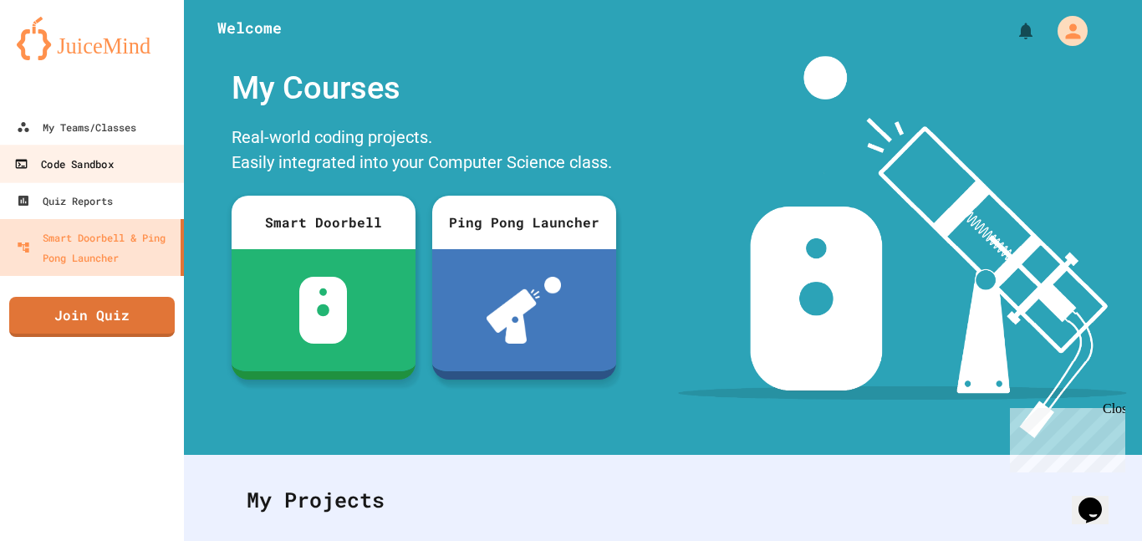
click at [144, 145] on link "Code Sandbox" at bounding box center [92, 164] width 190 height 38
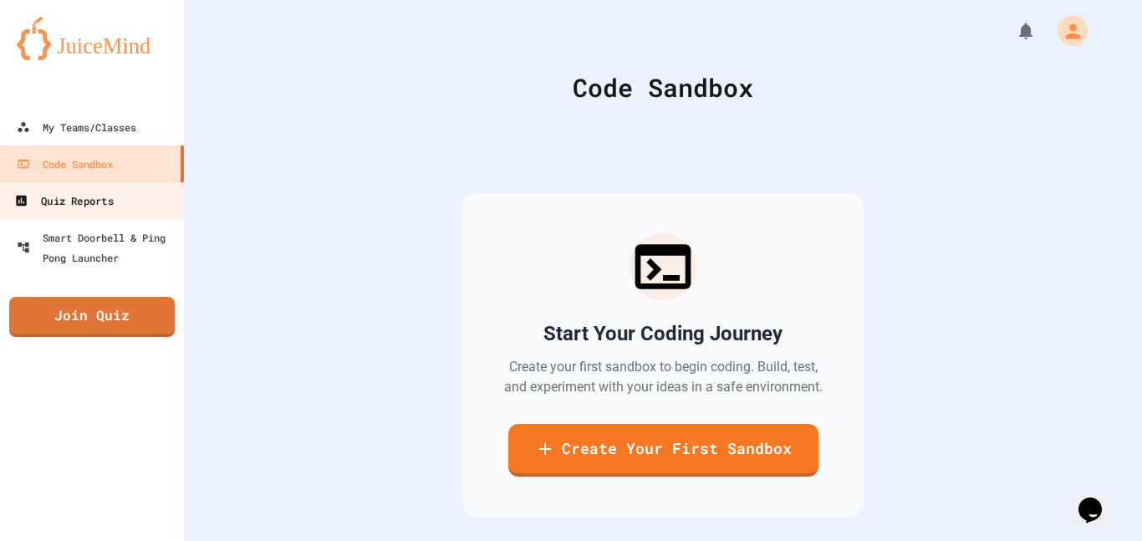
click at [54, 209] on div "Quiz Reports" at bounding box center [63, 201] width 99 height 21
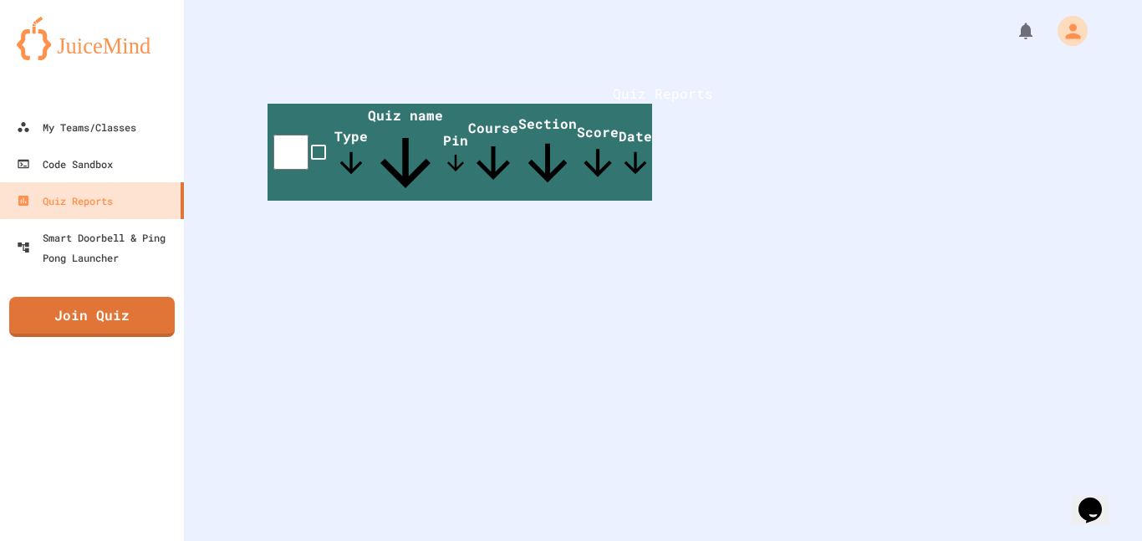
click at [468, 160] on span "Pin" at bounding box center [455, 153] width 25 height 44
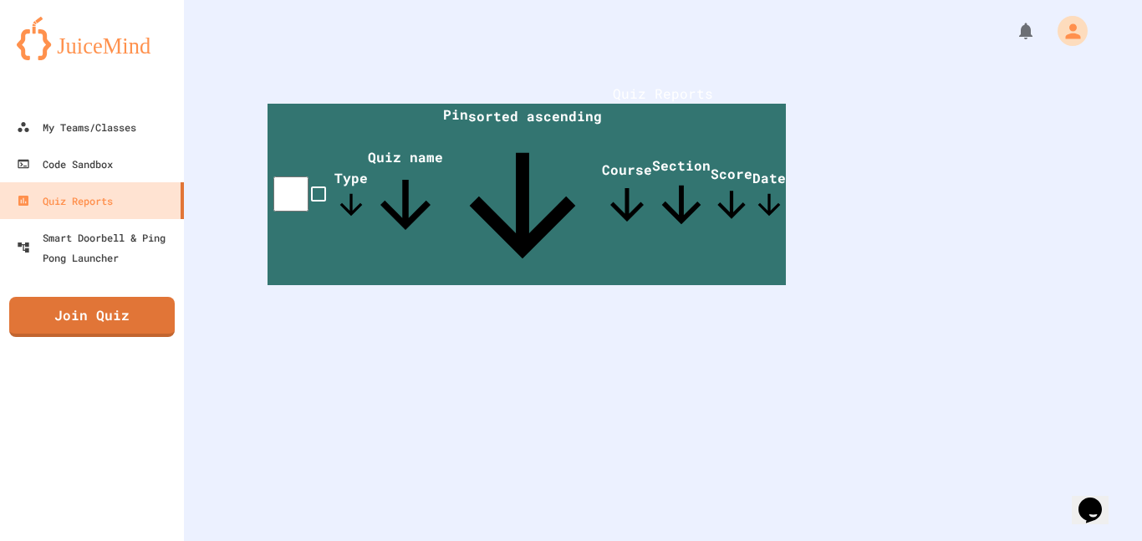
click at [443, 160] on span "Quiz name" at bounding box center [405, 195] width 75 height 94
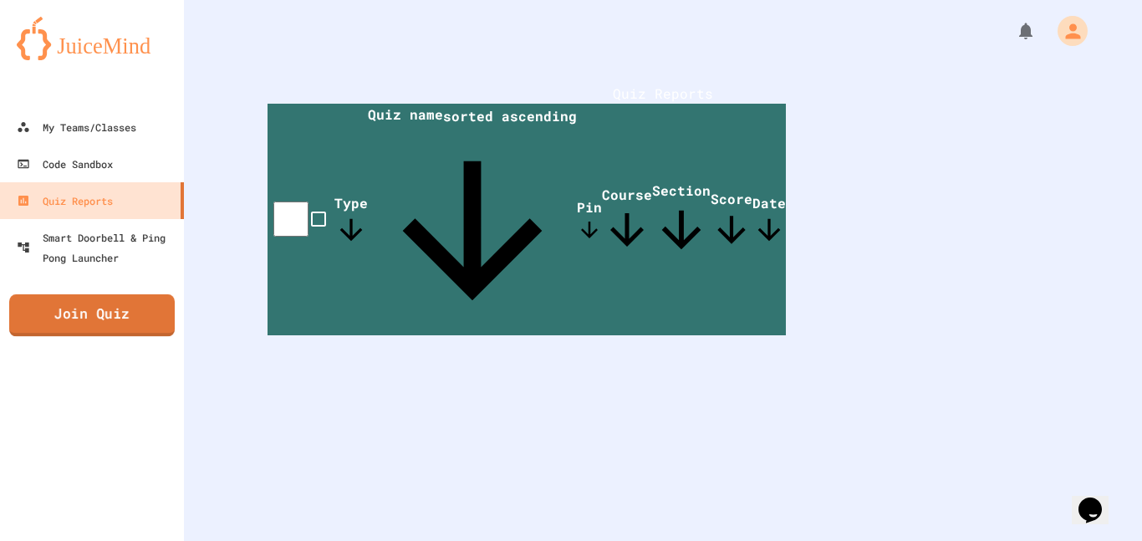
click at [127, 312] on link "Join Quiz" at bounding box center [92, 315] width 166 height 42
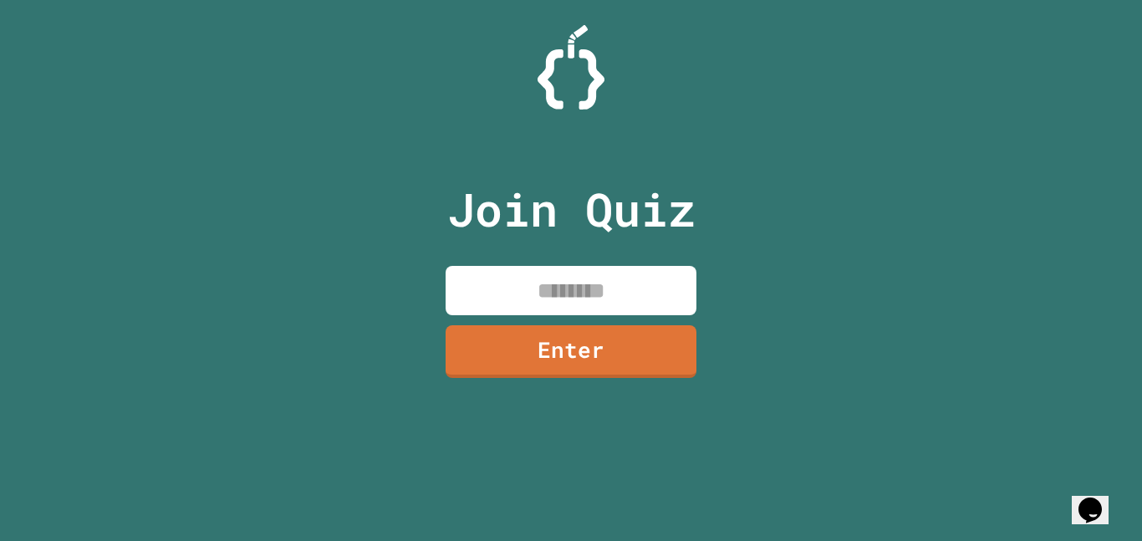
click at [616, 293] on input at bounding box center [571, 290] width 251 height 49
type input "********"
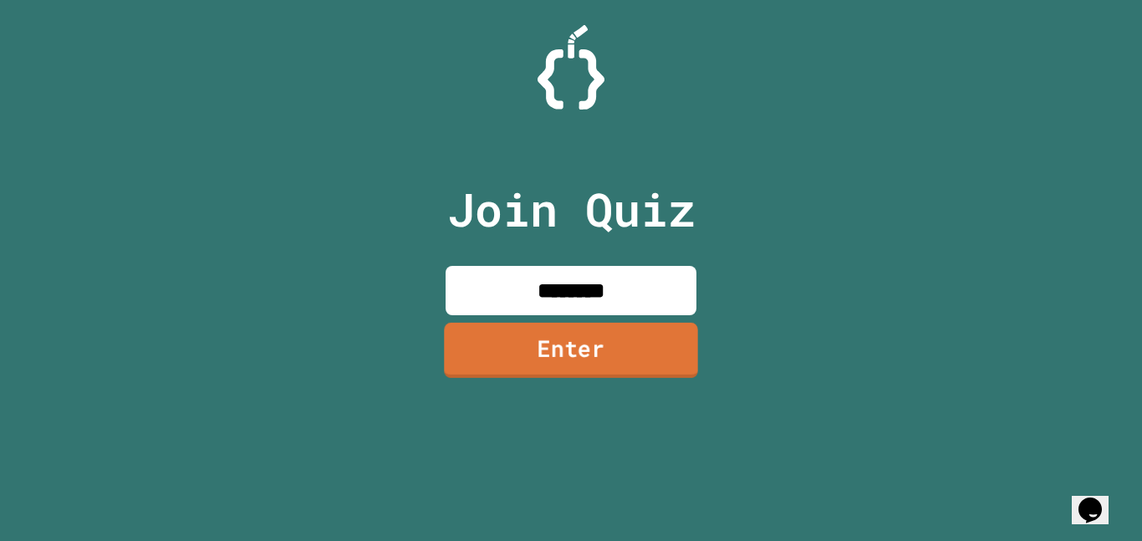
click at [631, 359] on link "Enter" at bounding box center [570, 350] width 253 height 55
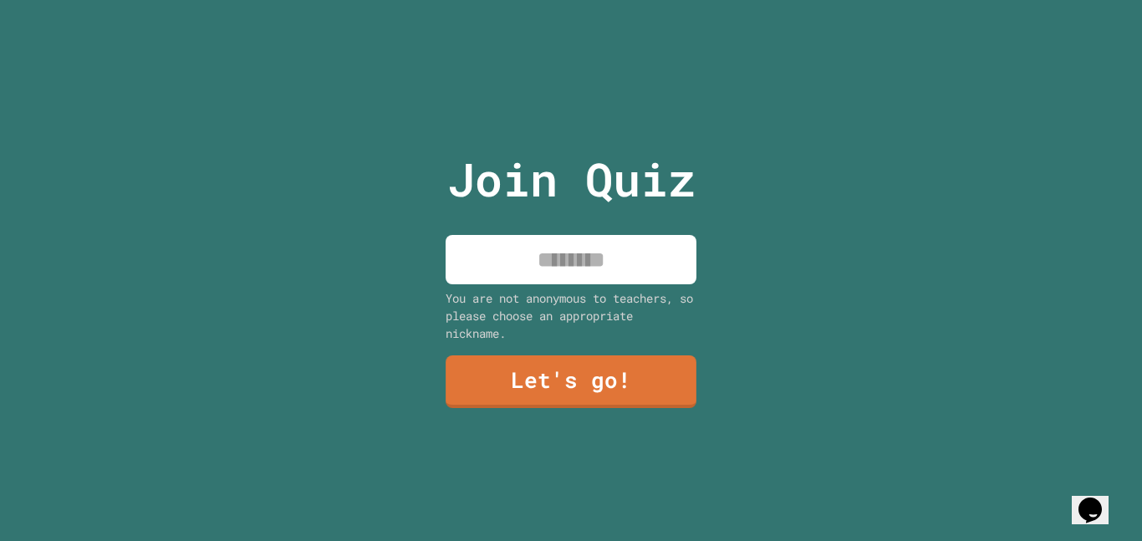
click at [630, 272] on input at bounding box center [571, 259] width 251 height 49
type input "****"
click at [633, 366] on link "Let's go!" at bounding box center [571, 380] width 254 height 55
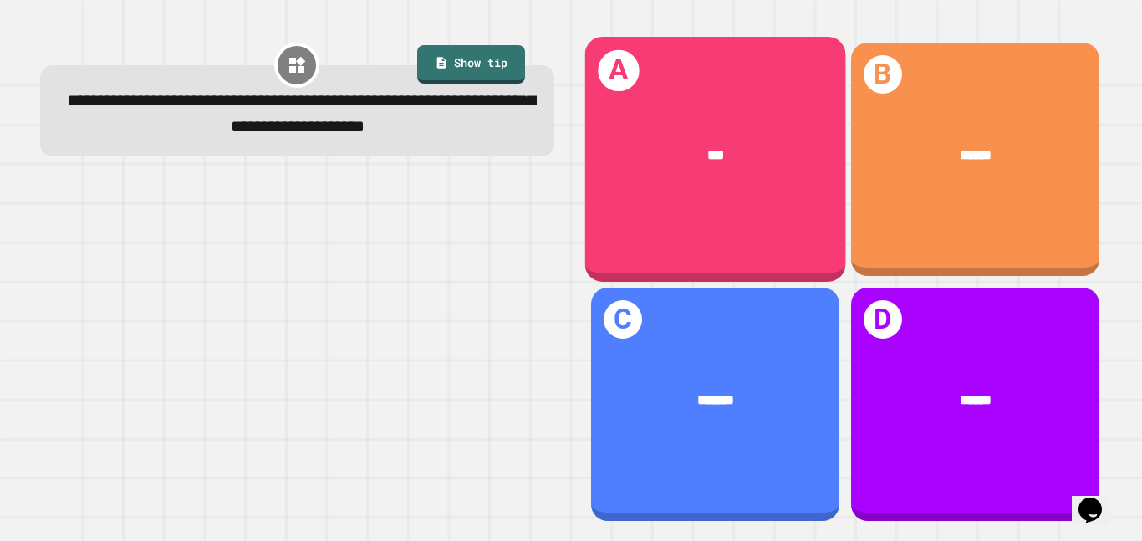
click at [685, 156] on div "***" at bounding box center [715, 155] width 202 height 22
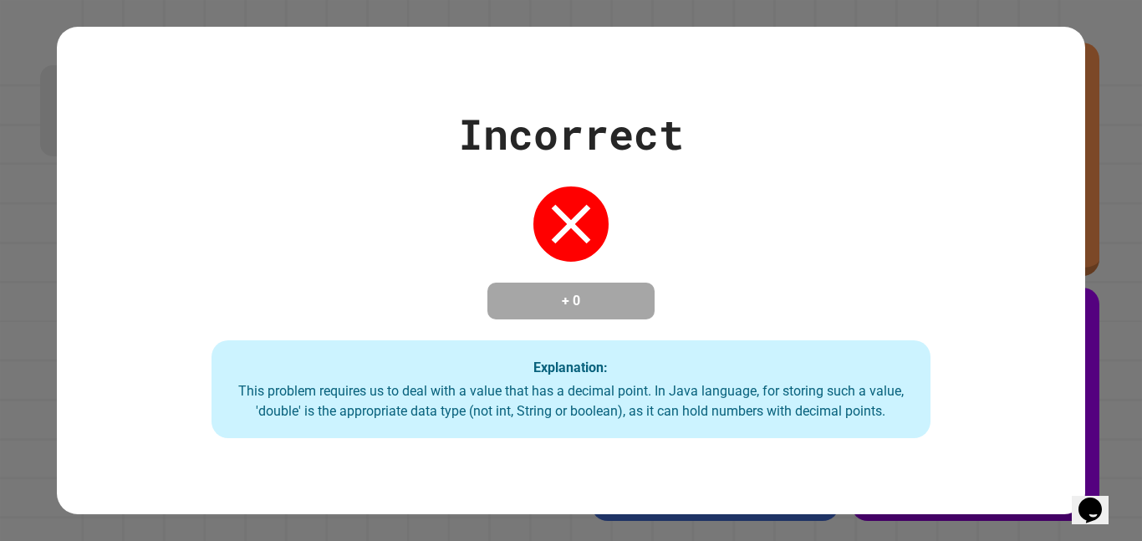
click at [566, 227] on icon at bounding box center [570, 224] width 67 height 67
click at [563, 216] on icon at bounding box center [570, 224] width 67 height 67
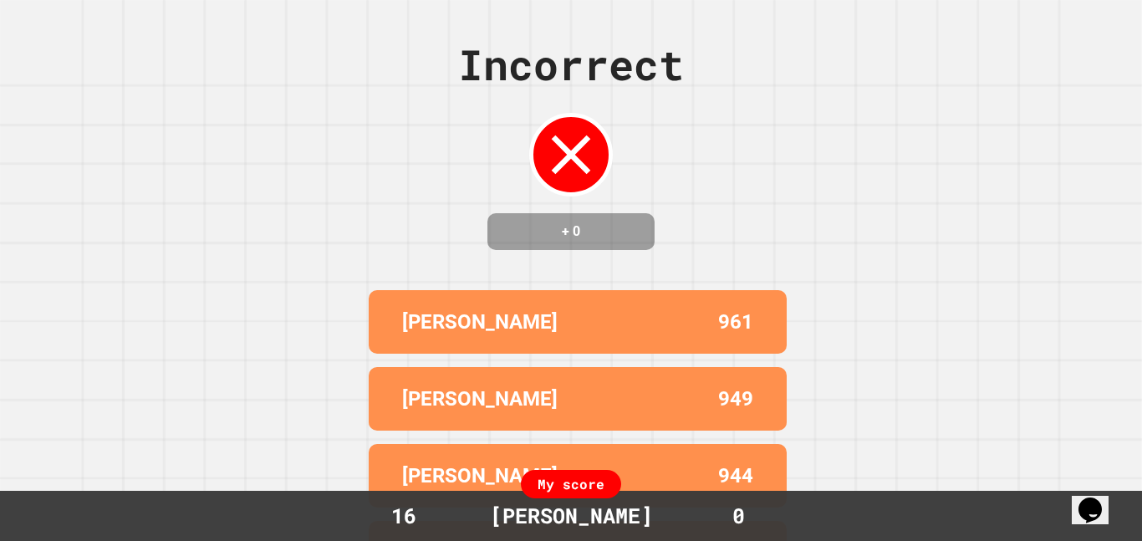
click at [559, 229] on h4 "+ 0" at bounding box center [571, 232] width 134 height 20
click at [570, 140] on icon at bounding box center [570, 154] width 67 height 67
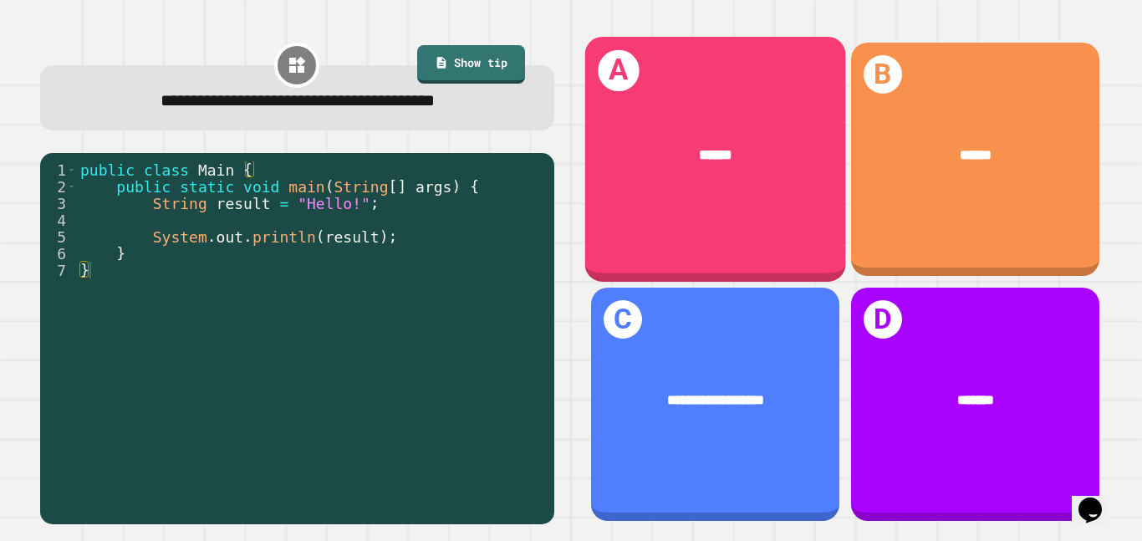
click at [723, 175] on div "******" at bounding box center [714, 154] width 261 height 79
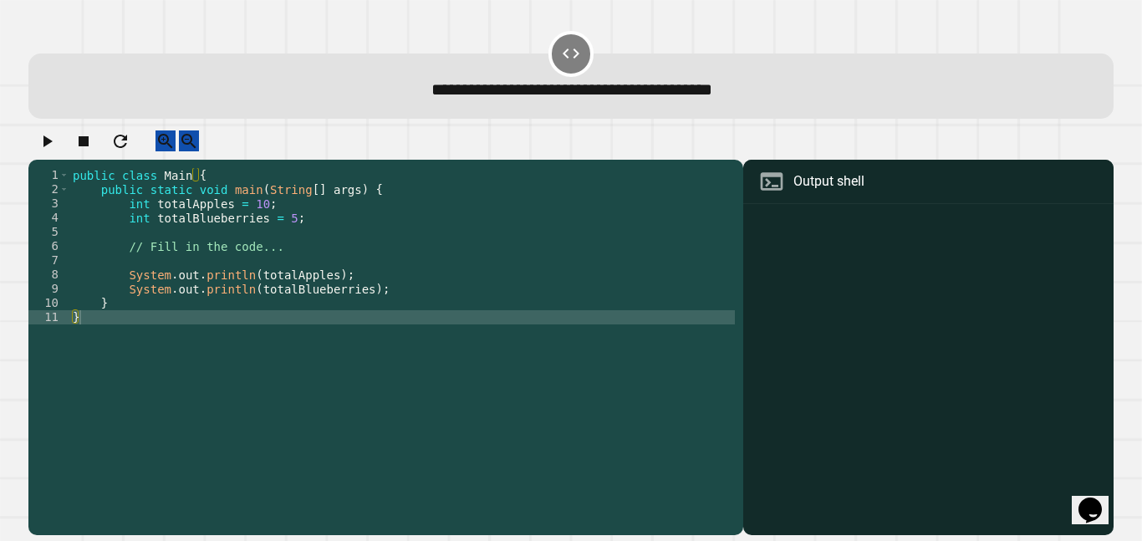
click at [859, 204] on div "Output shell" at bounding box center [928, 182] width 370 height 44
click at [772, 222] on div at bounding box center [928, 371] width 354 height 327
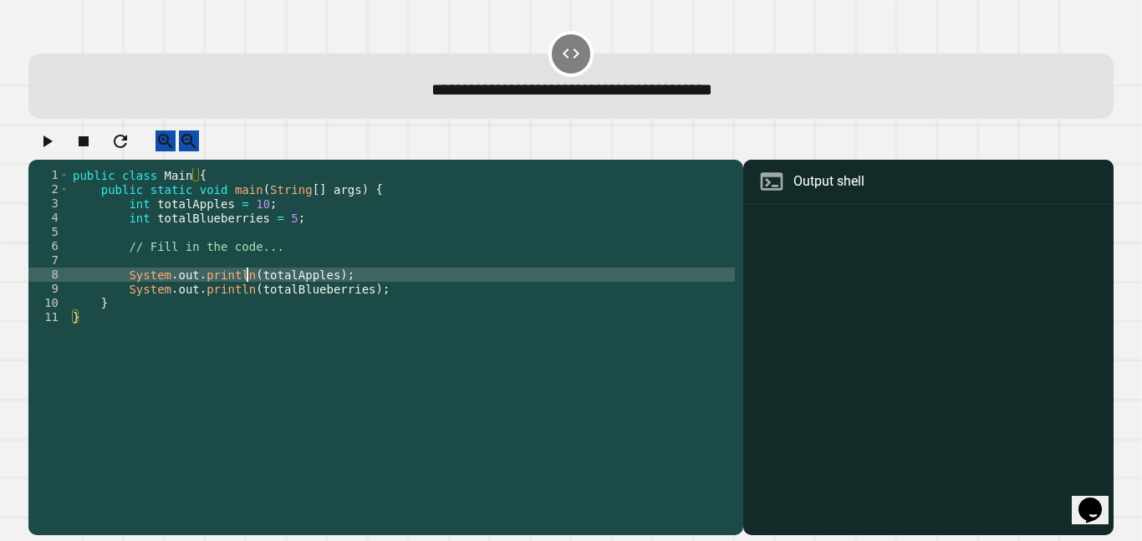
click at [250, 288] on div "public class Main { public static void main ( String [ ] args ) { int totalAppl…" at bounding box center [401, 345] width 665 height 355
click at [284, 233] on div "public class Main { public static void main ( String [ ] args ) { int totalAppl…" at bounding box center [401, 345] width 665 height 355
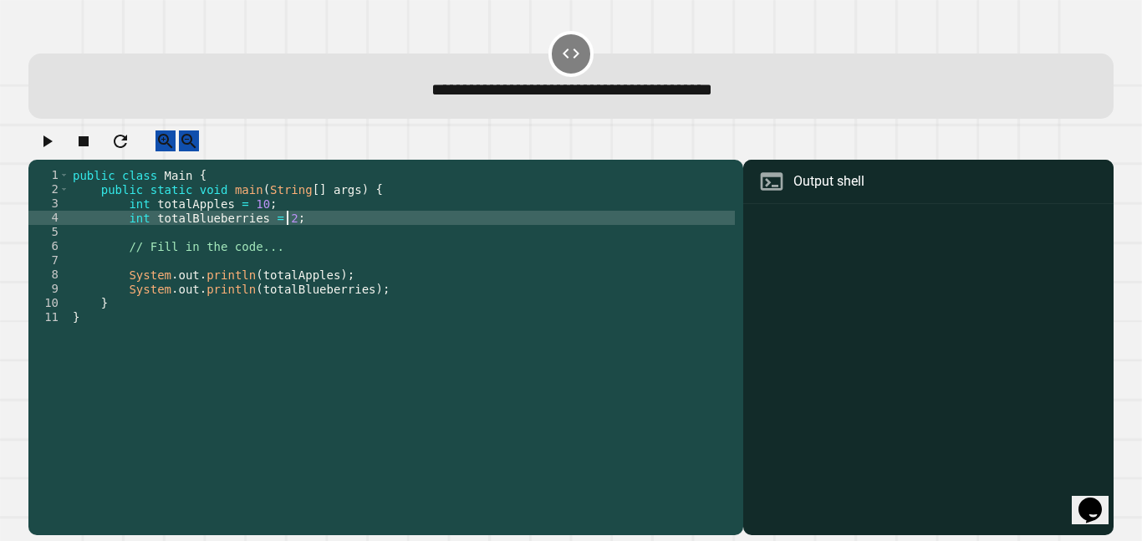
scroll to position [0, 28]
click at [569, 463] on div "public class Main { public static void main ( String [ ] args ) { int totalAppl…" at bounding box center [401, 345] width 665 height 355
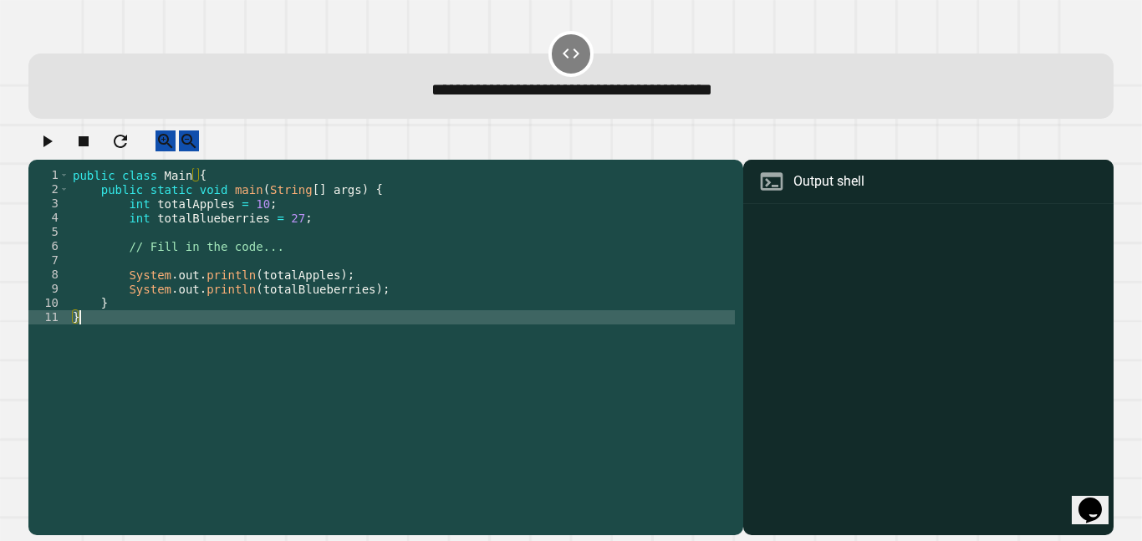
scroll to position [0, 0]
type textarea "*"
click at [826, 191] on div "Output shell" at bounding box center [828, 181] width 71 height 20
click at [771, 190] on icon at bounding box center [772, 181] width 23 height 18
click at [403, 382] on div "public class Main { public static void main ( String [ ] args ) { int totalAppl…" at bounding box center [401, 345] width 665 height 355
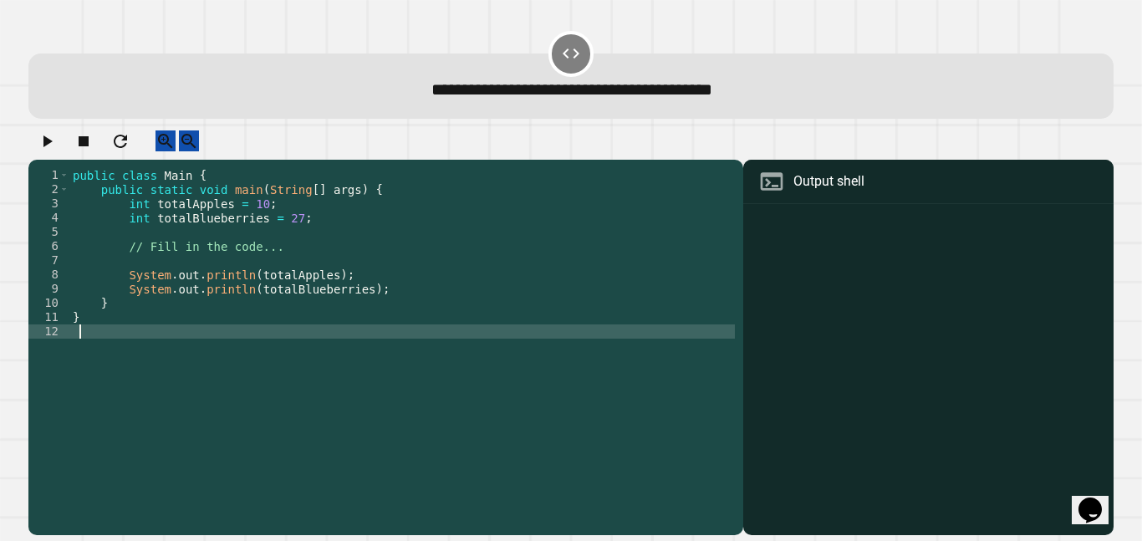
click at [811, 191] on div "Output shell" at bounding box center [828, 181] width 71 height 20
click at [799, 191] on div "Output shell" at bounding box center [828, 181] width 71 height 20
drag, startPoint x: 573, startPoint y: 68, endPoint x: 606, endPoint y: 64, distance: 33.6
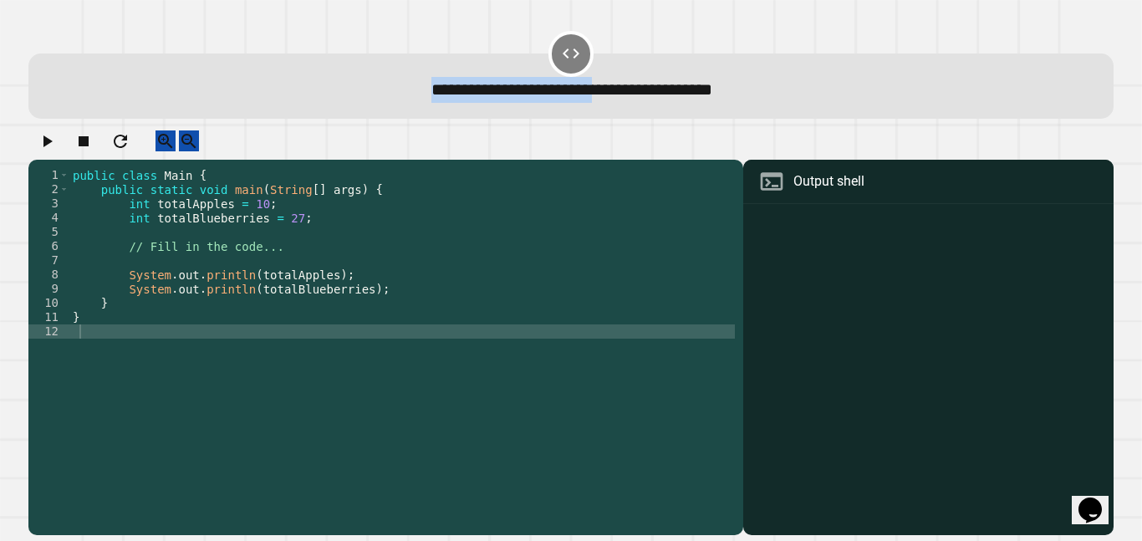
click at [606, 64] on div "**********" at bounding box center [570, 85] width 1085 height 65
click at [833, 245] on div at bounding box center [928, 371] width 354 height 327
click at [812, 204] on div "Output shell" at bounding box center [928, 182] width 370 height 44
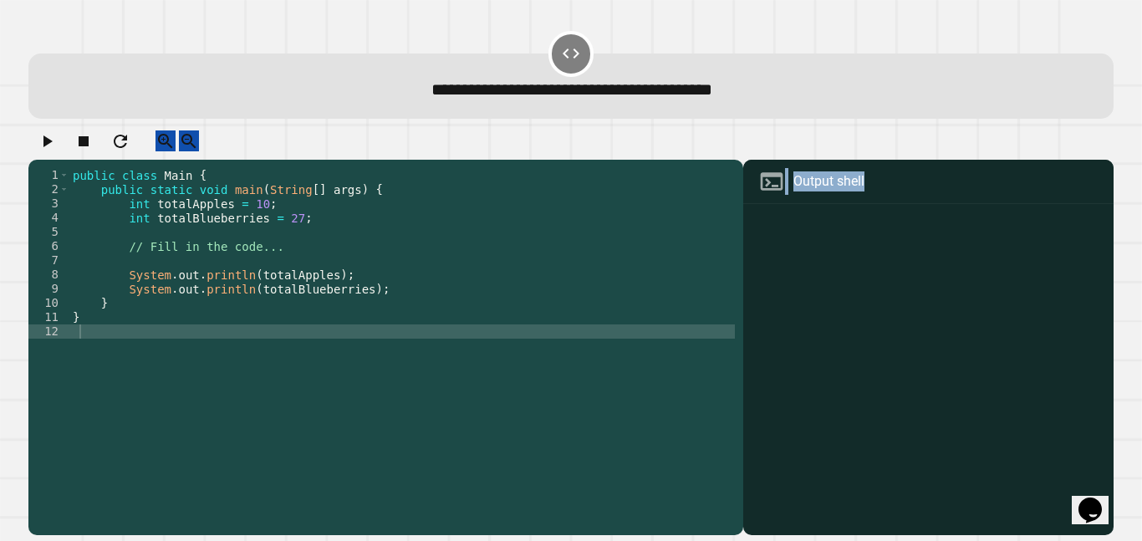
click at [812, 204] on div "Output shell" at bounding box center [928, 182] width 370 height 44
click at [54, 151] on icon "button" at bounding box center [47, 141] width 20 height 20
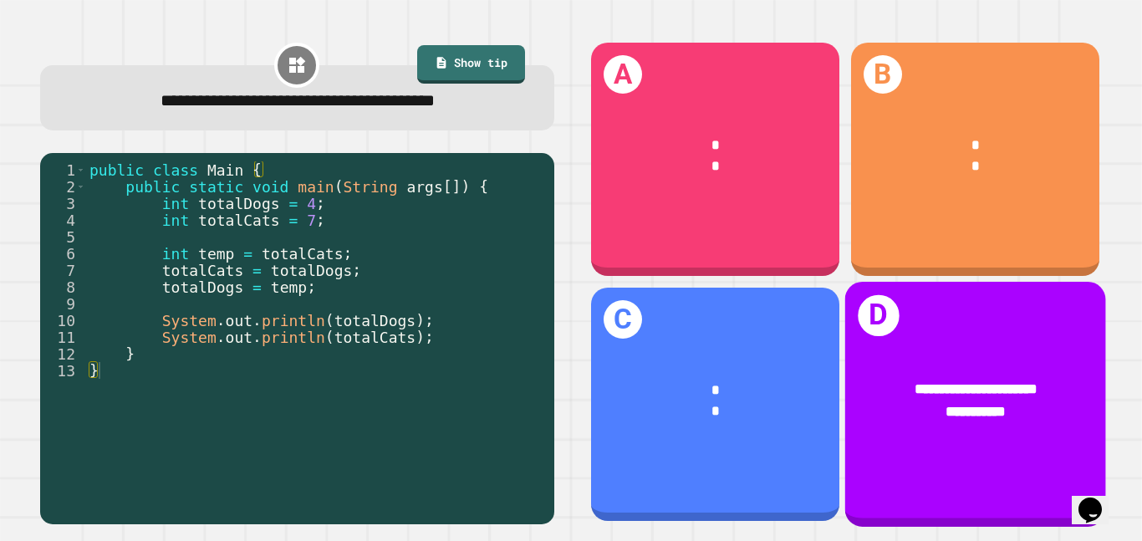
click at [1018, 139] on div "*" at bounding box center [975, 145] width 192 height 21
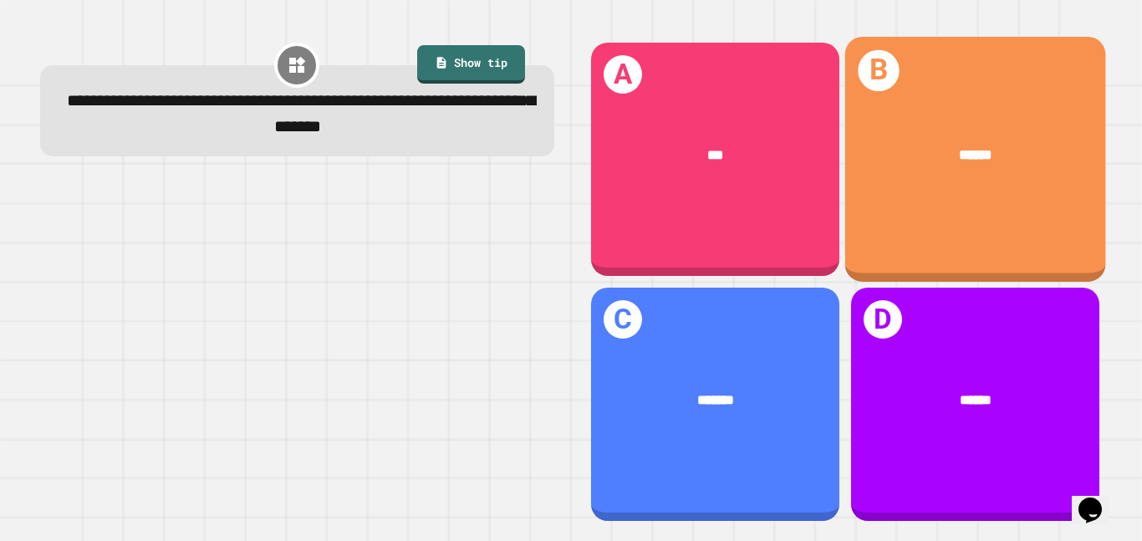
click at [884, 211] on div "B ******" at bounding box center [974, 159] width 261 height 245
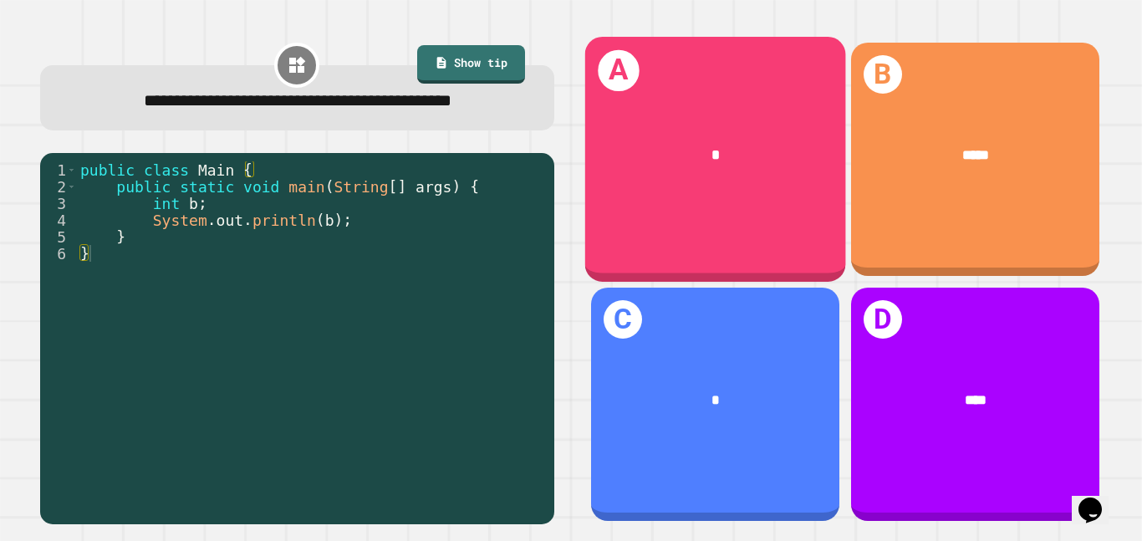
click at [753, 206] on div "A *" at bounding box center [714, 159] width 261 height 245
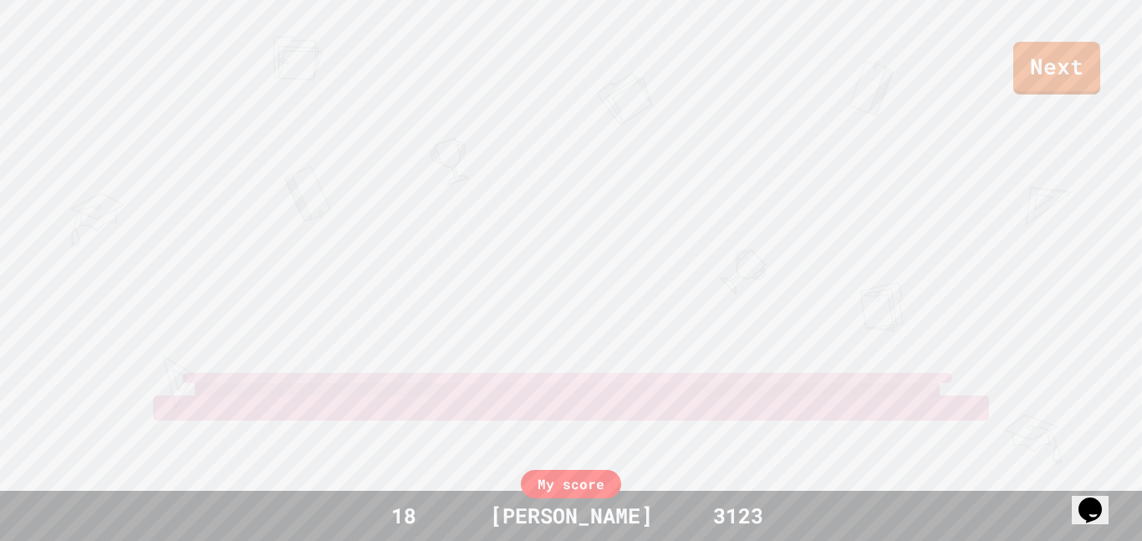
click at [887, 218] on div "Next CRAIG OWEN AMANDA View leaderboard" at bounding box center [571, 270] width 1142 height 541
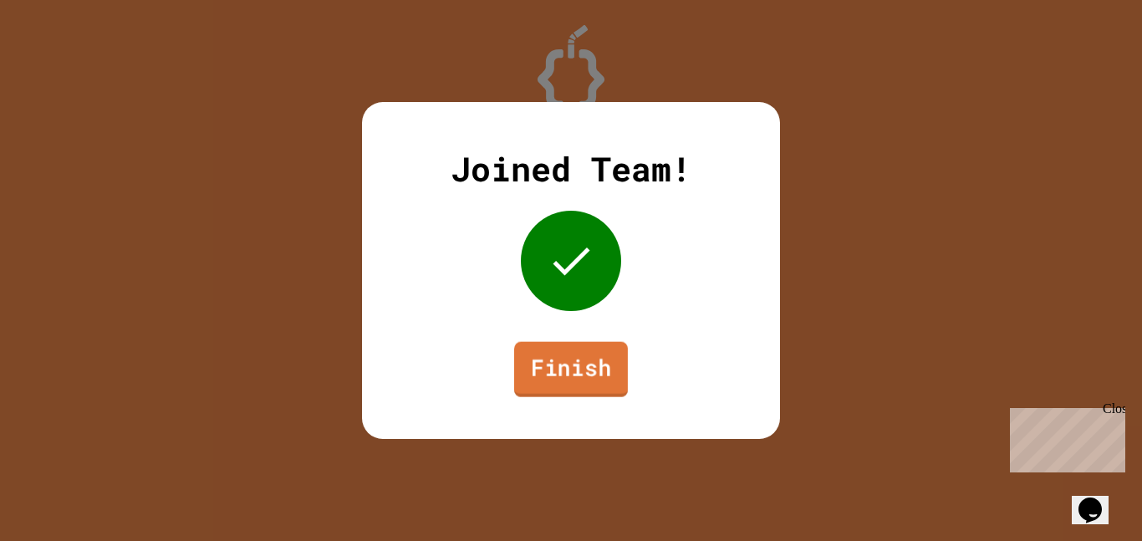
click at [585, 361] on link "Finish" at bounding box center [571, 369] width 114 height 55
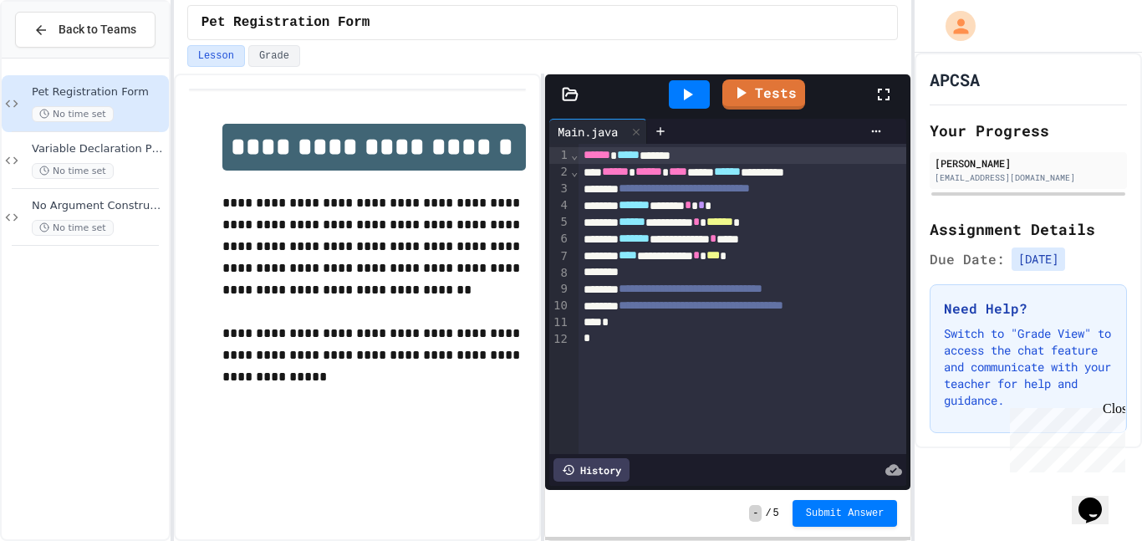
click at [684, 103] on icon at bounding box center [687, 94] width 20 height 20
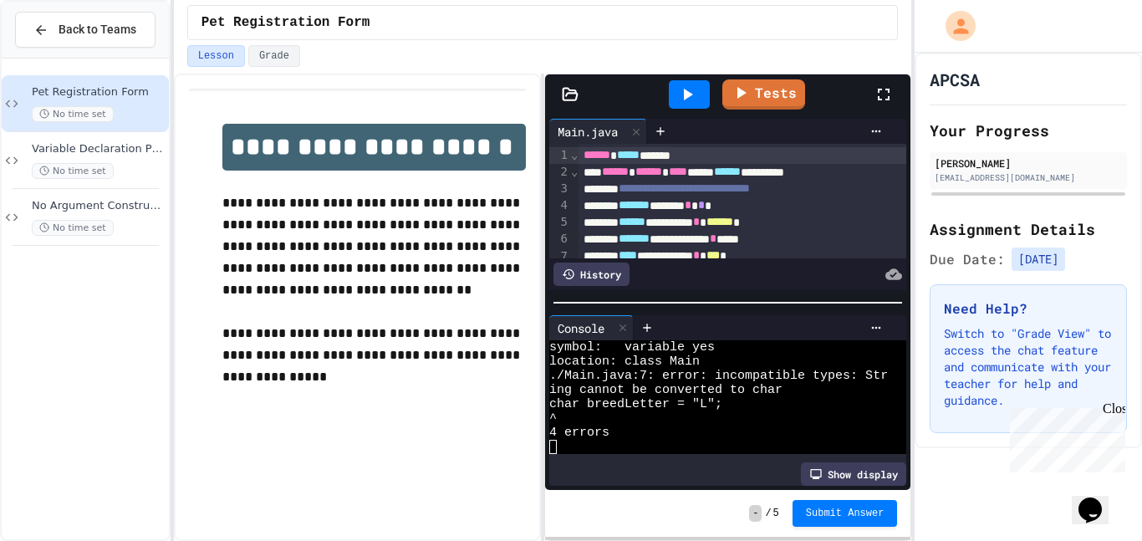
scroll to position [171, 0]
click at [46, 145] on span "Variable Declaration Practice" at bounding box center [99, 149] width 134 height 14
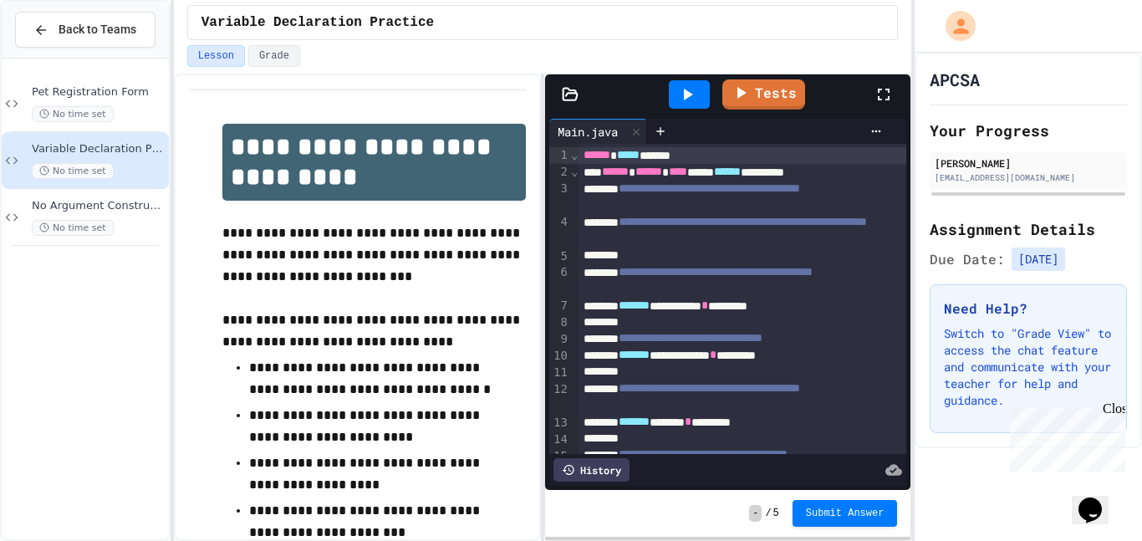
click at [50, 99] on div "Pet Registration Form No time set" at bounding box center [99, 103] width 134 height 37
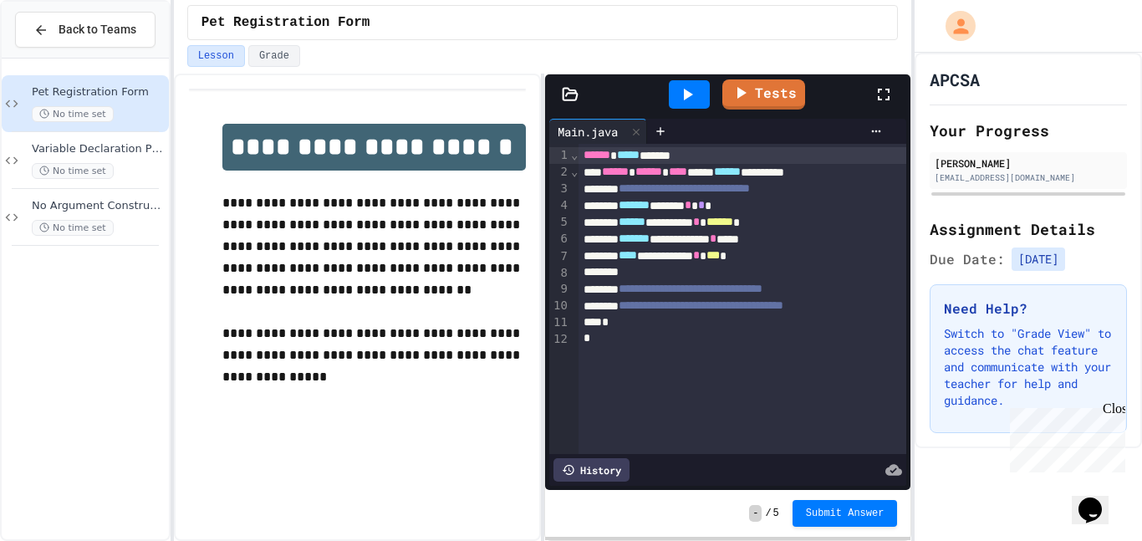
click at [1120, 414] on div "Close" at bounding box center [1113, 411] width 21 height 21
click at [261, 59] on button "Grade" at bounding box center [274, 56] width 52 height 22
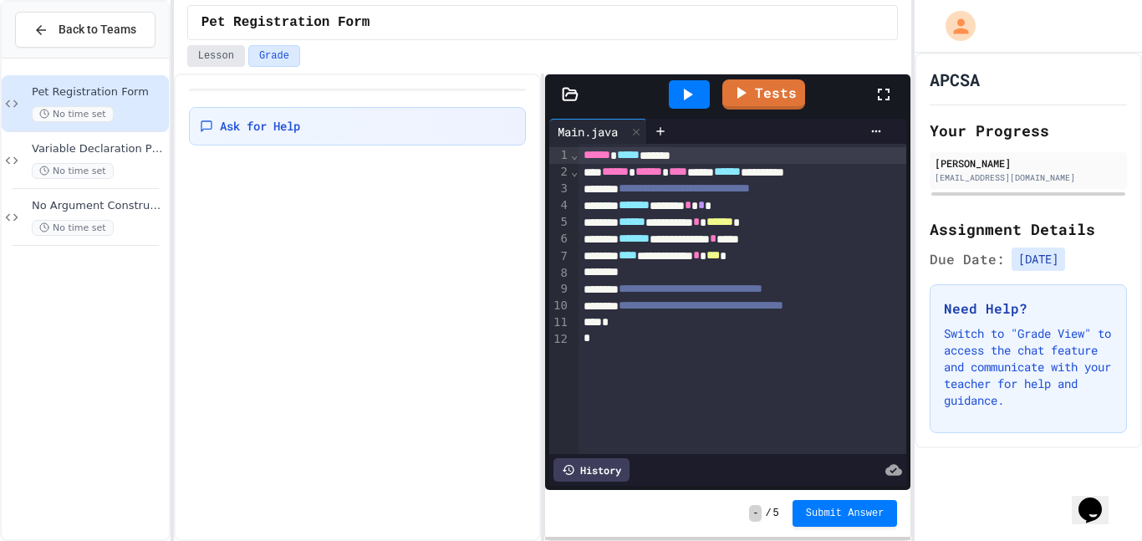
click at [214, 48] on button "Lesson" at bounding box center [216, 56] width 58 height 22
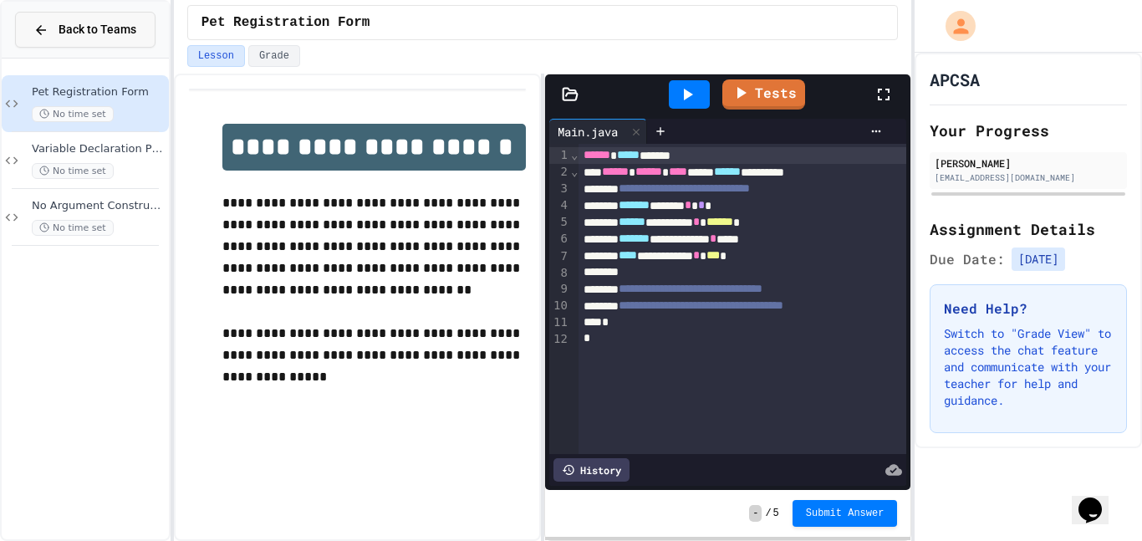
click at [83, 33] on span "Back to Teams" at bounding box center [98, 30] width 78 height 18
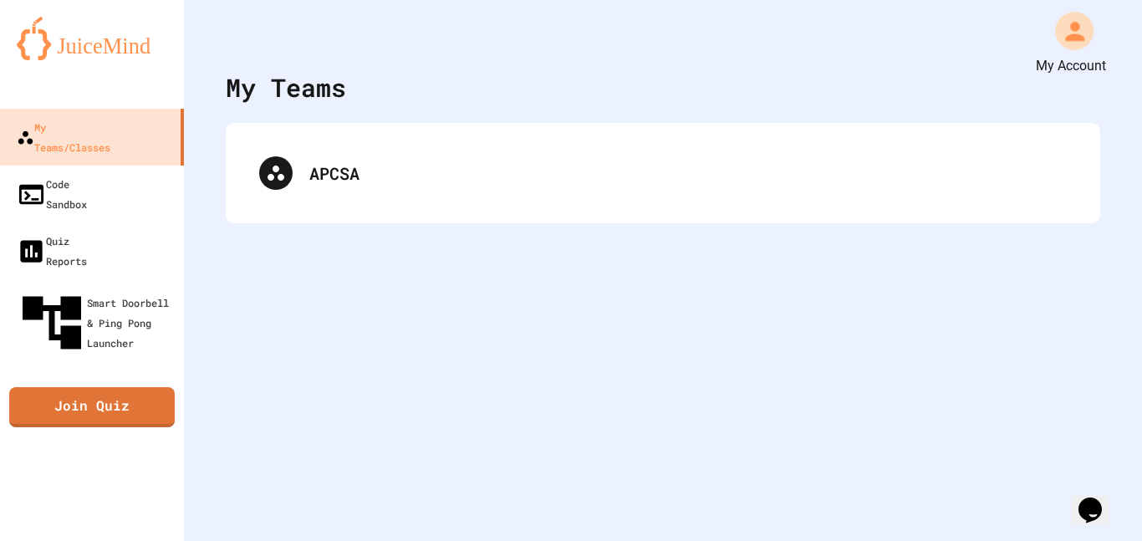
click at [1067, 33] on icon "My Account" at bounding box center [1074, 31] width 28 height 28
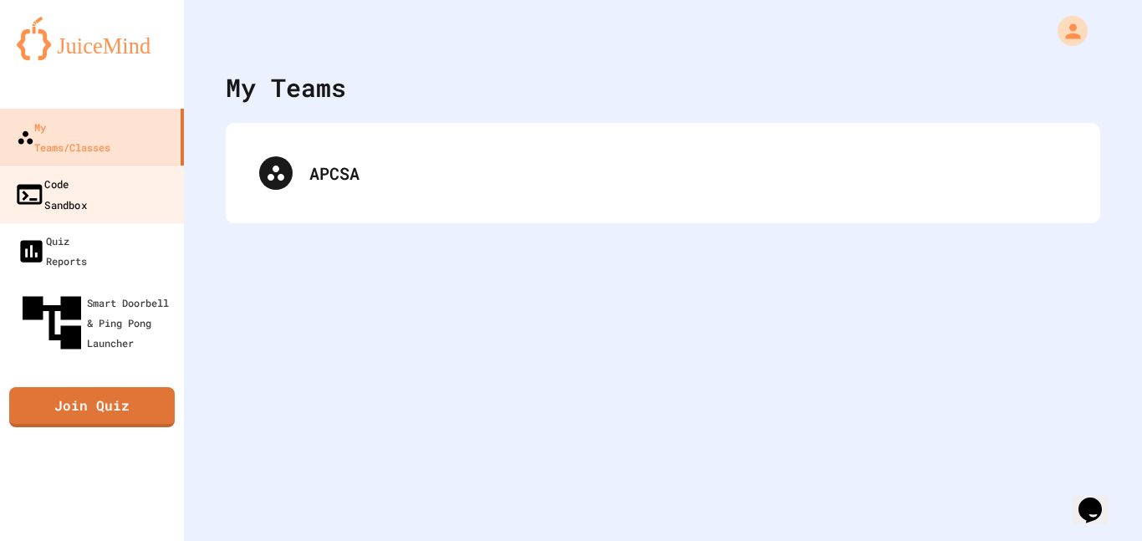
click at [43, 173] on div "Code Sandbox" at bounding box center [50, 193] width 73 height 41
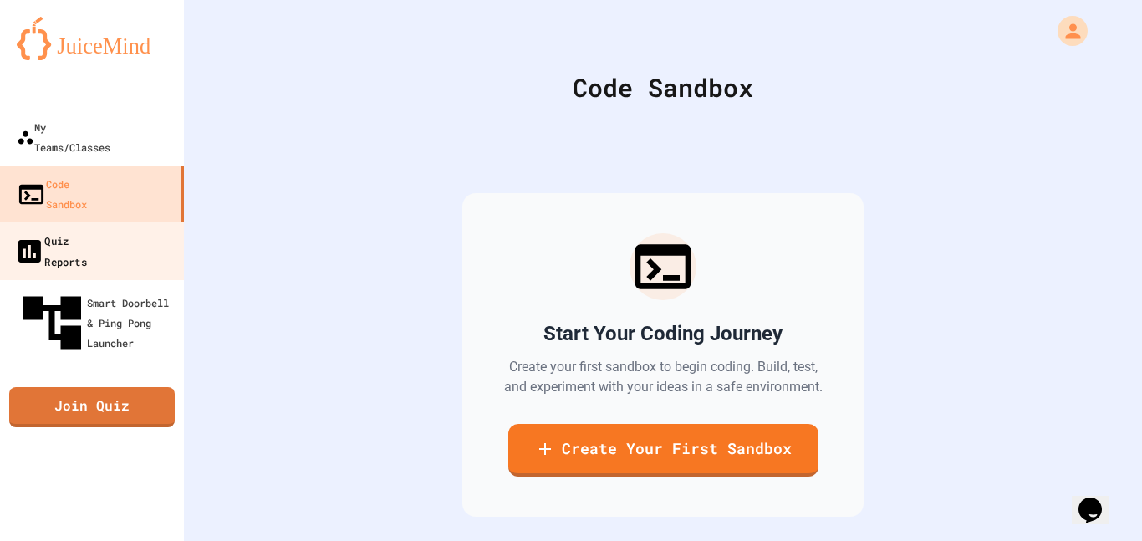
click at [48, 230] on div "Quiz Reports" at bounding box center [50, 250] width 73 height 41
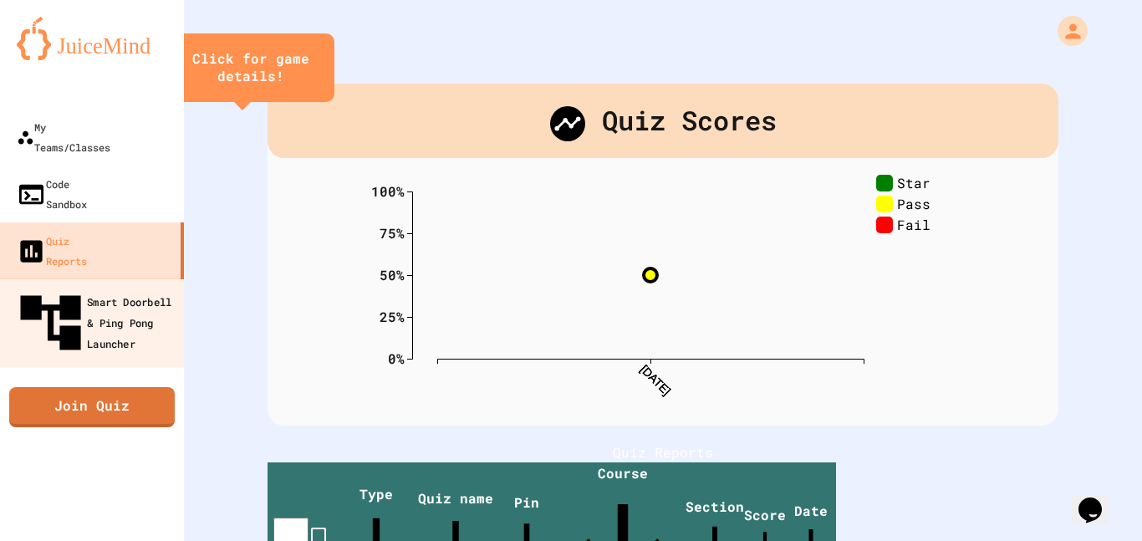
click at [58, 287] on div "Smart Doorbell & Ping Pong Launcher" at bounding box center [97, 323] width 166 height 73
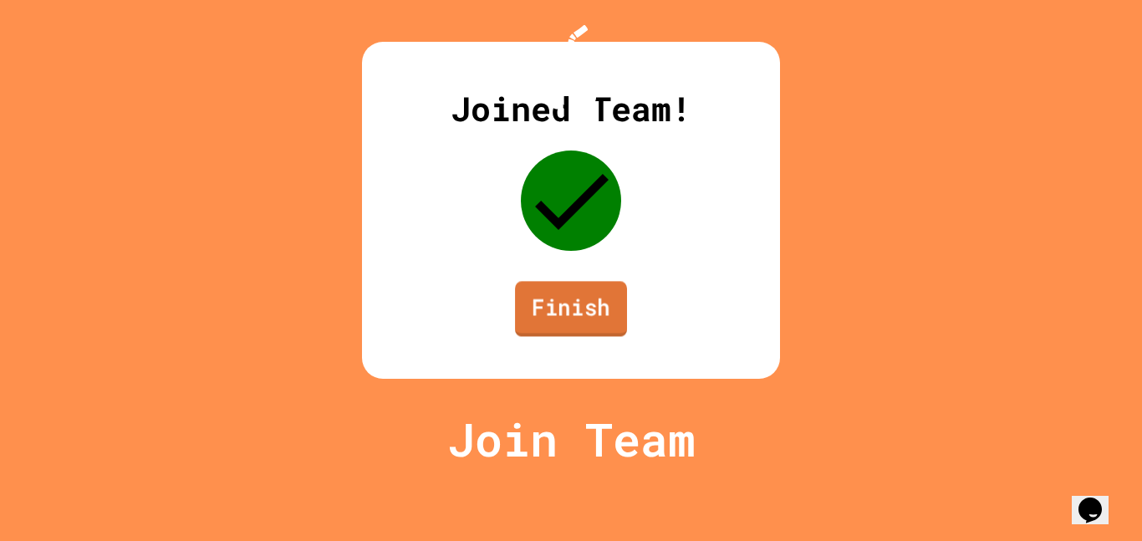
click at [581, 336] on link "Finish" at bounding box center [571, 308] width 112 height 55
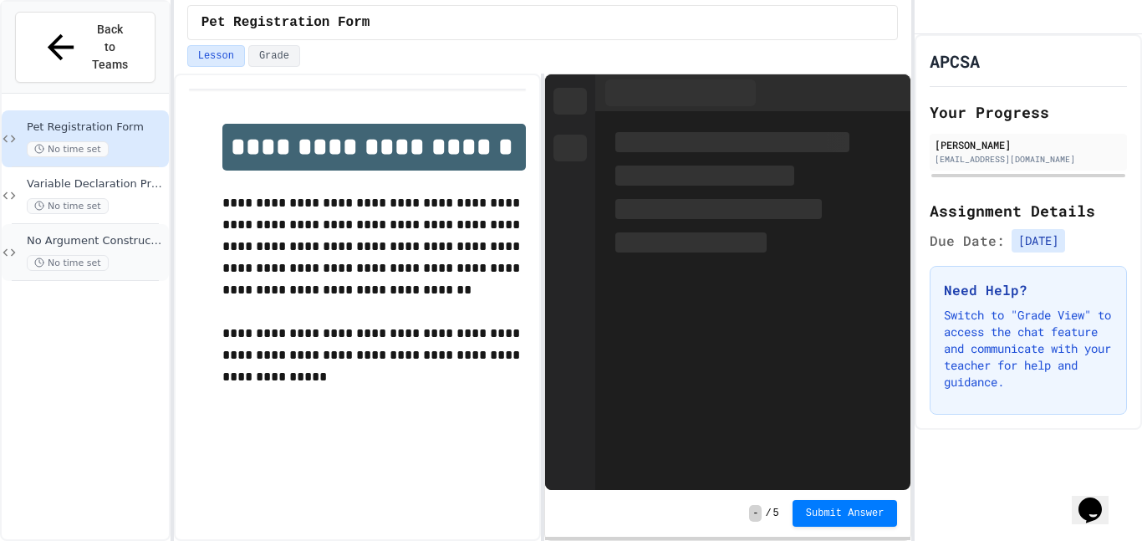
click at [143, 255] on div "No time set" at bounding box center [96, 263] width 139 height 16
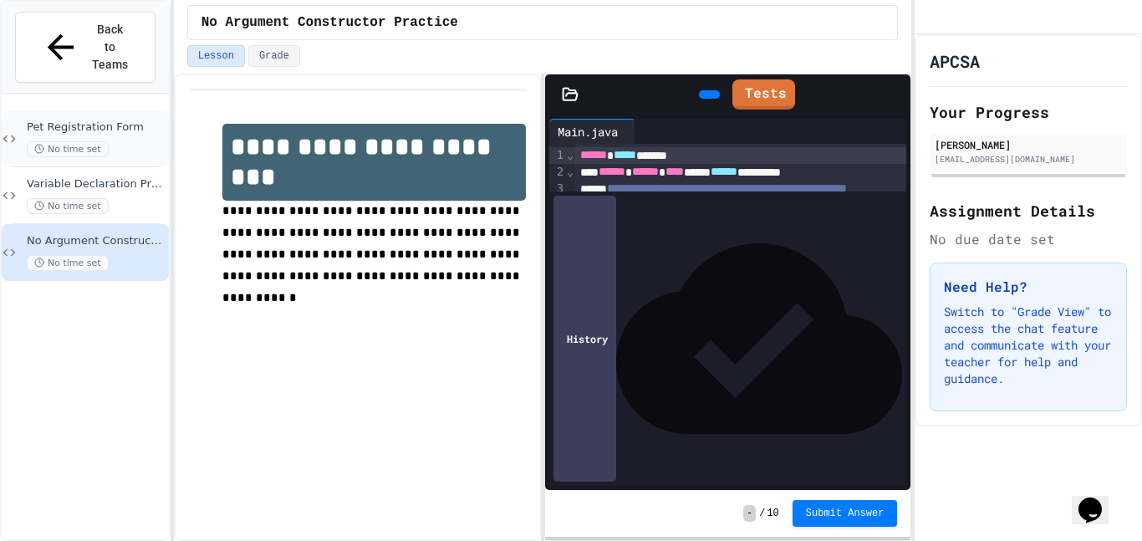
click at [82, 110] on div "Pet Registration Form No time set" at bounding box center [85, 138] width 167 height 57
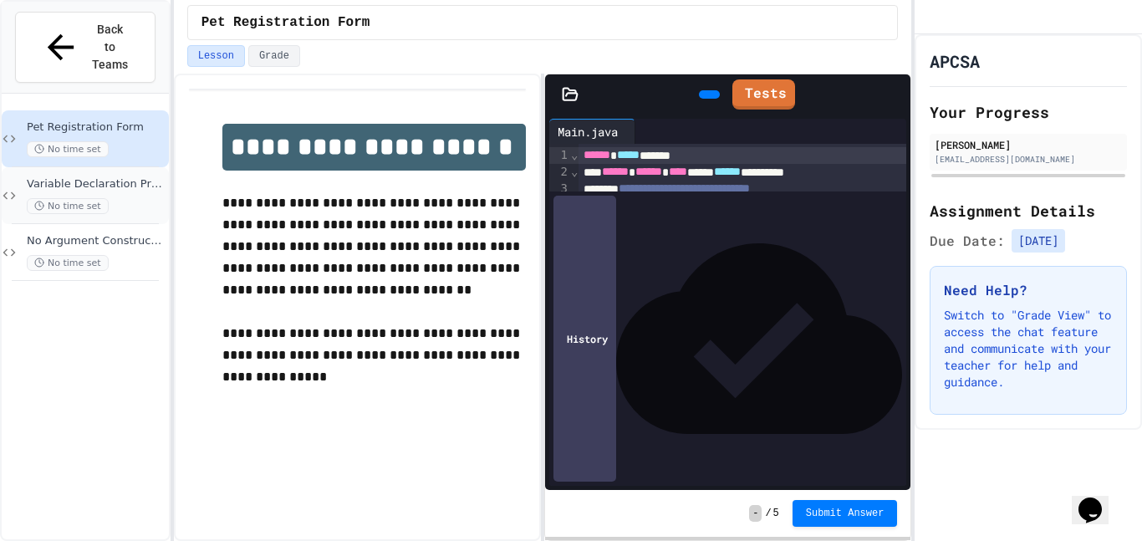
click at [103, 177] on div "Variable Declaration Practice No time set" at bounding box center [96, 195] width 139 height 37
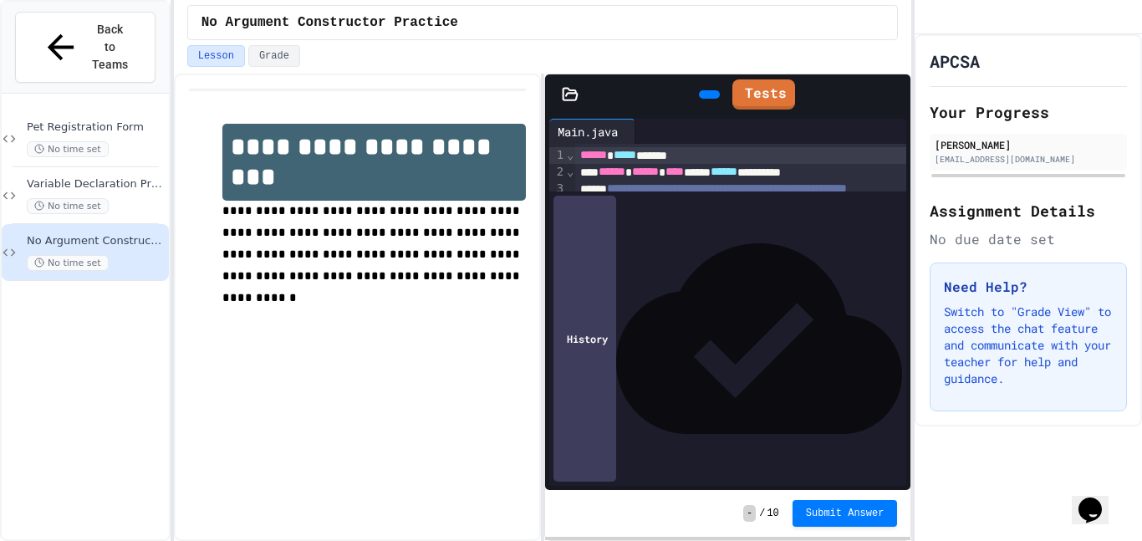
click at [642, 131] on icon at bounding box center [642, 131] width 0 height 0
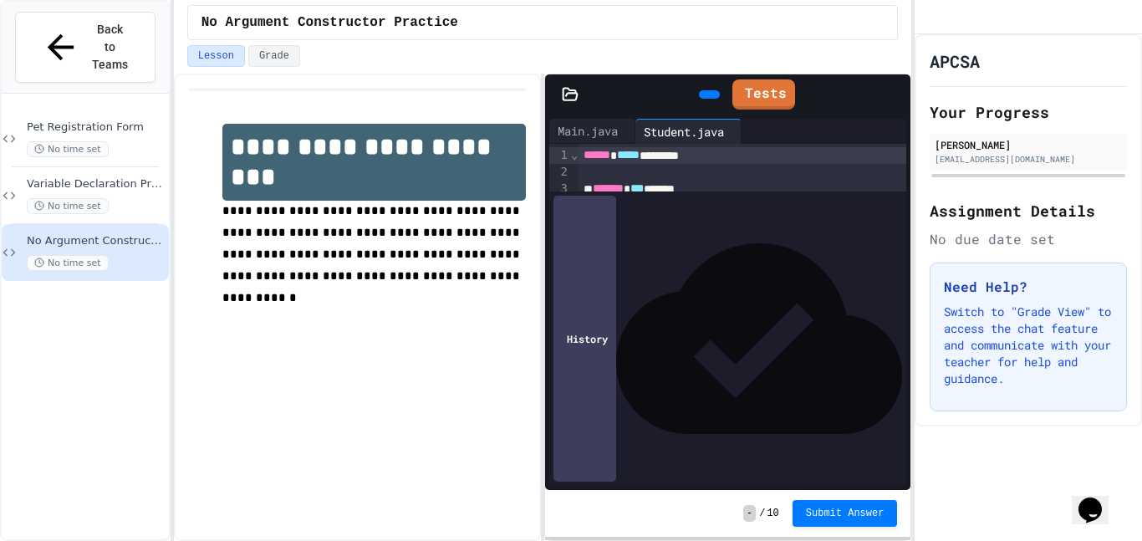
click at [639, 157] on span "*****" at bounding box center [628, 155] width 23 height 12
click at [680, 156] on div "****** ***** ********" at bounding box center [742, 155] width 329 height 17
click at [699, 155] on div "****** ***** ********" at bounding box center [742, 155] width 329 height 17
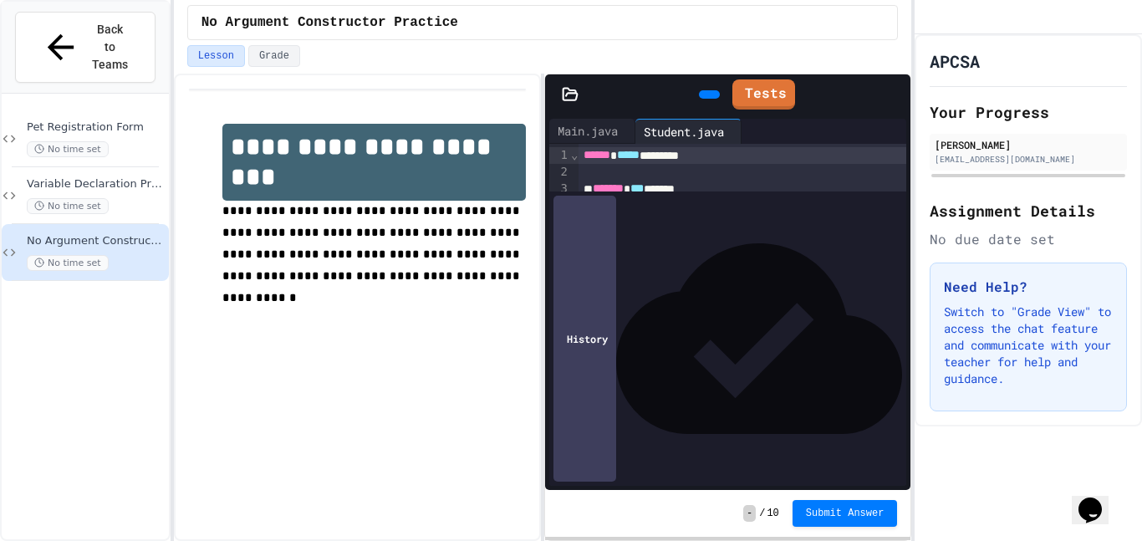
click at [699, 155] on div "****** ***** ********" at bounding box center [742, 155] width 329 height 17
click at [657, 206] on span "******" at bounding box center [643, 205] width 27 height 12
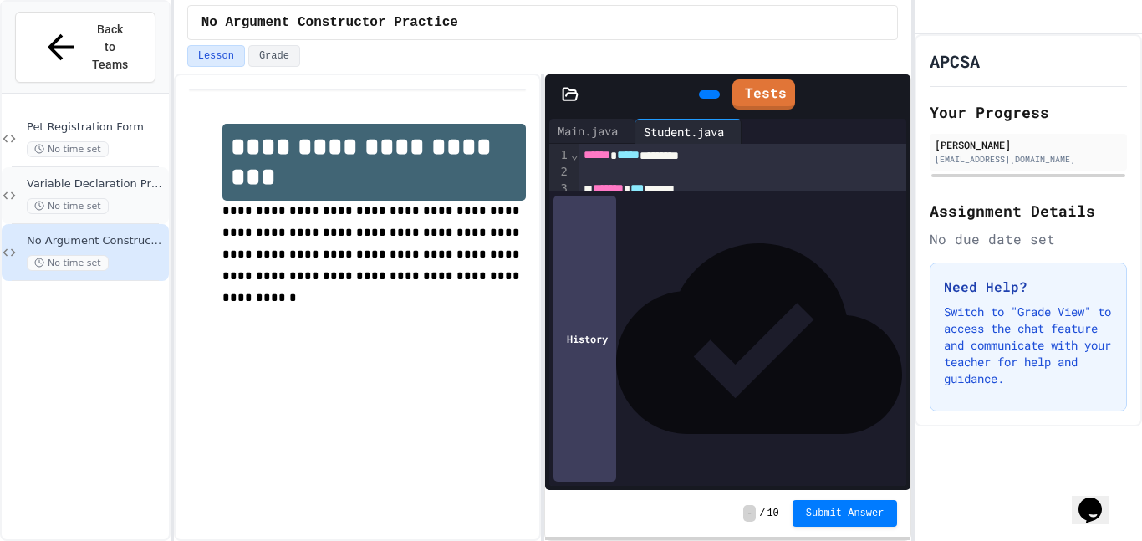
click at [84, 181] on div "Variable Declaration Practice No time set" at bounding box center [85, 195] width 167 height 57
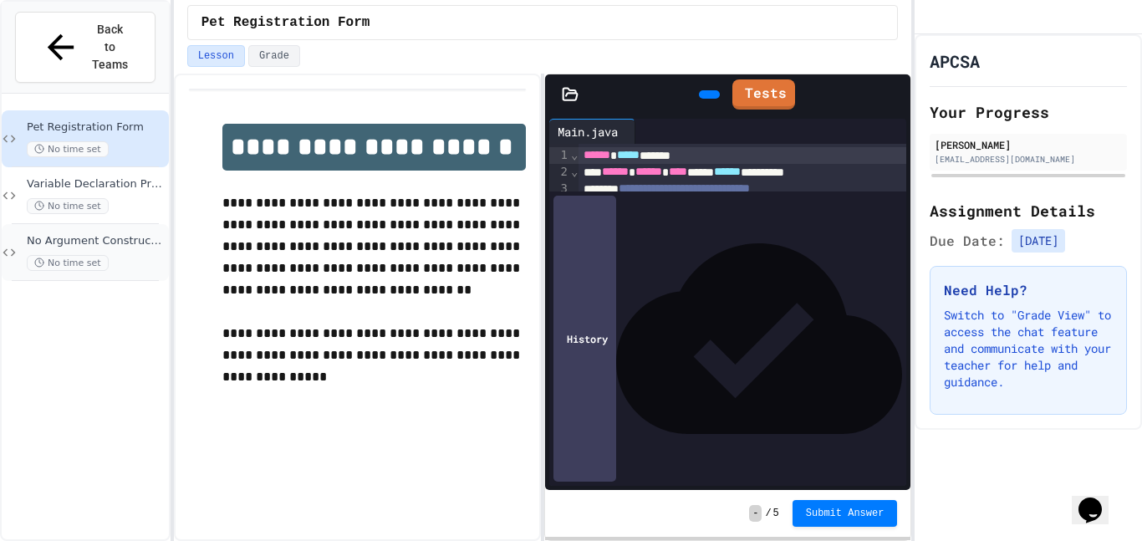
click at [78, 255] on span "No time set" at bounding box center [68, 263] width 82 height 16
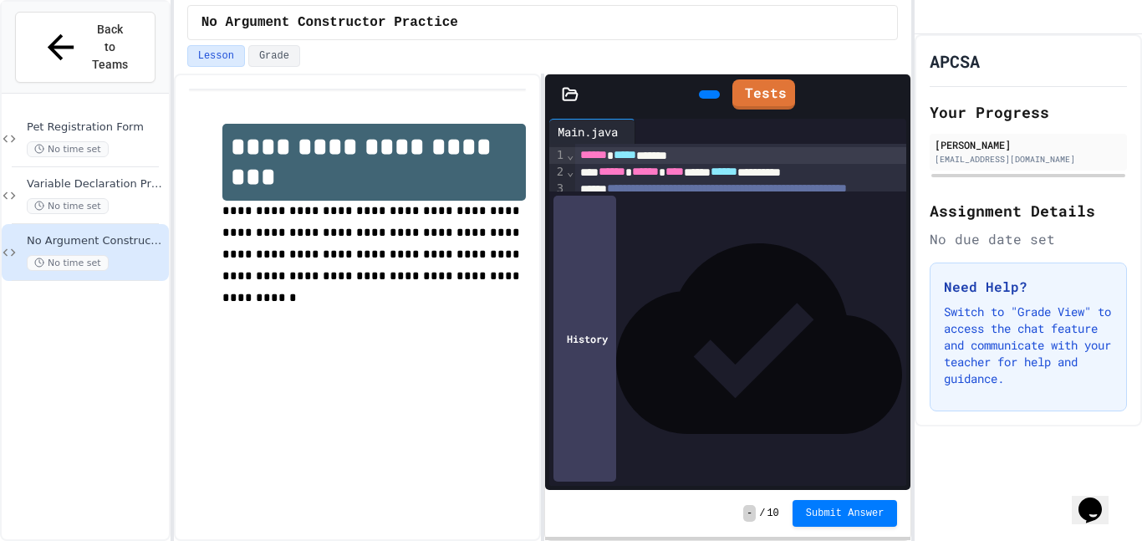
click at [642, 131] on icon at bounding box center [642, 131] width 0 height 0
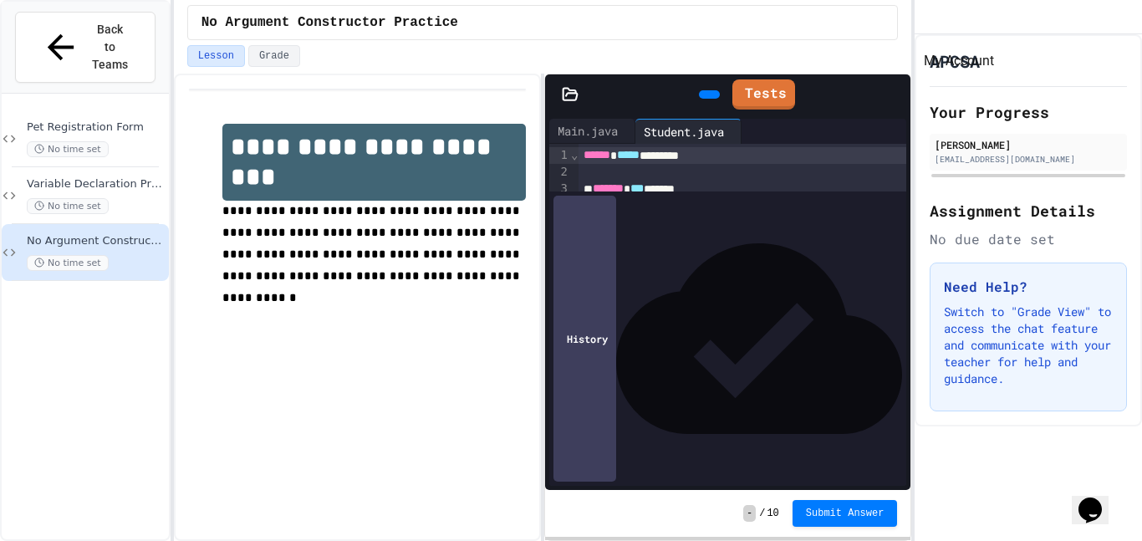
click at [928, 18] on div "My Account" at bounding box center [928, 18] width 0 height 0
click at [957, 540] on div at bounding box center [571, 541] width 1142 height 0
click at [707, 94] on icon at bounding box center [707, 94] width 0 height 0
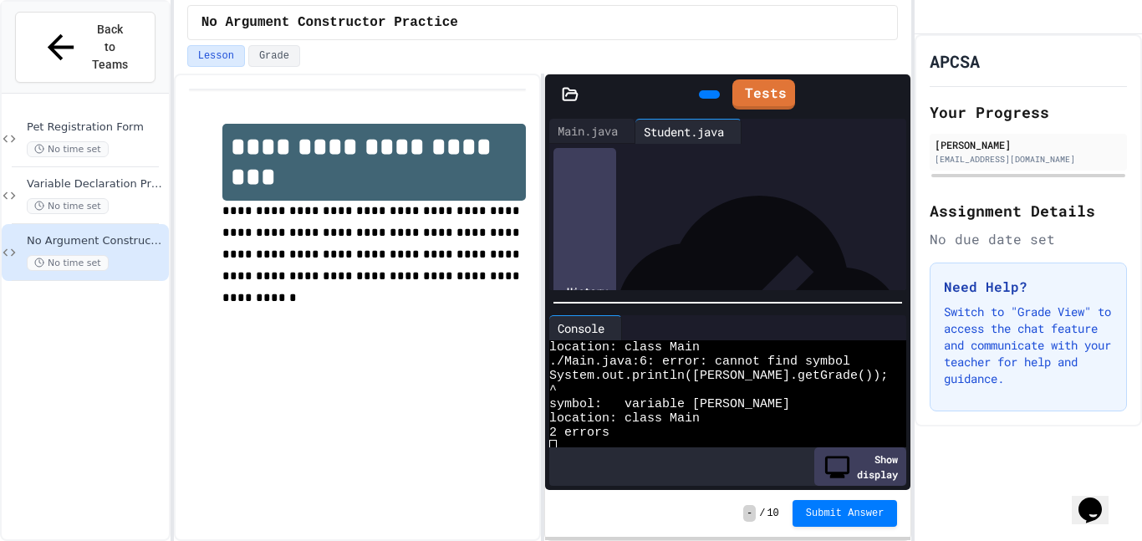
click at [894, 94] on icon at bounding box center [894, 94] width 0 height 0
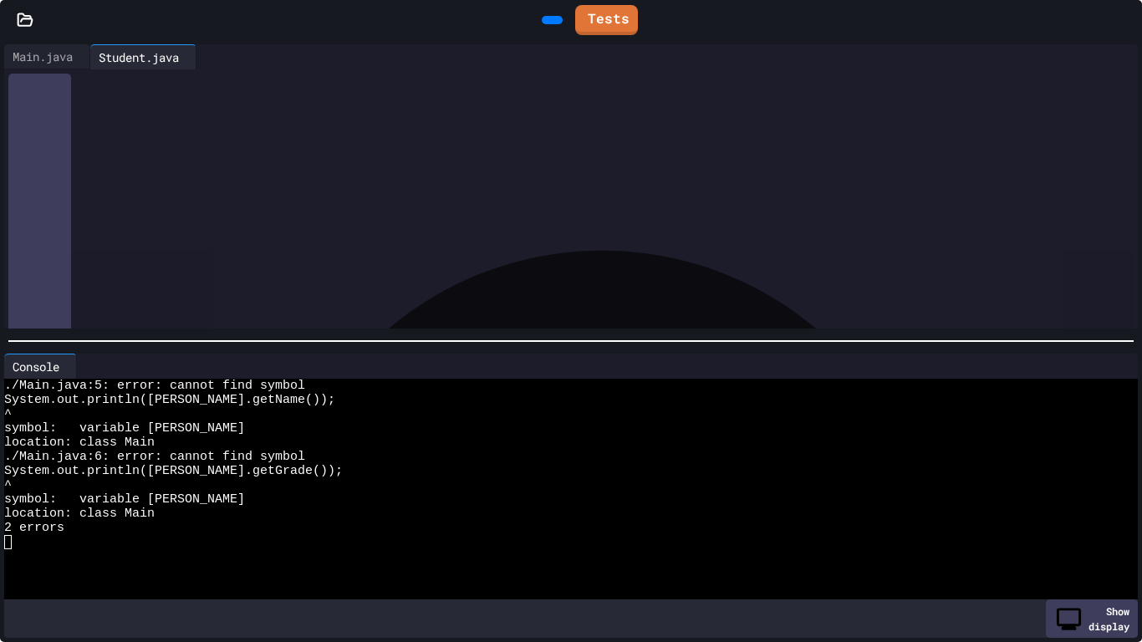
click at [1127, 22] on icon at bounding box center [1135, 30] width 17 height 17
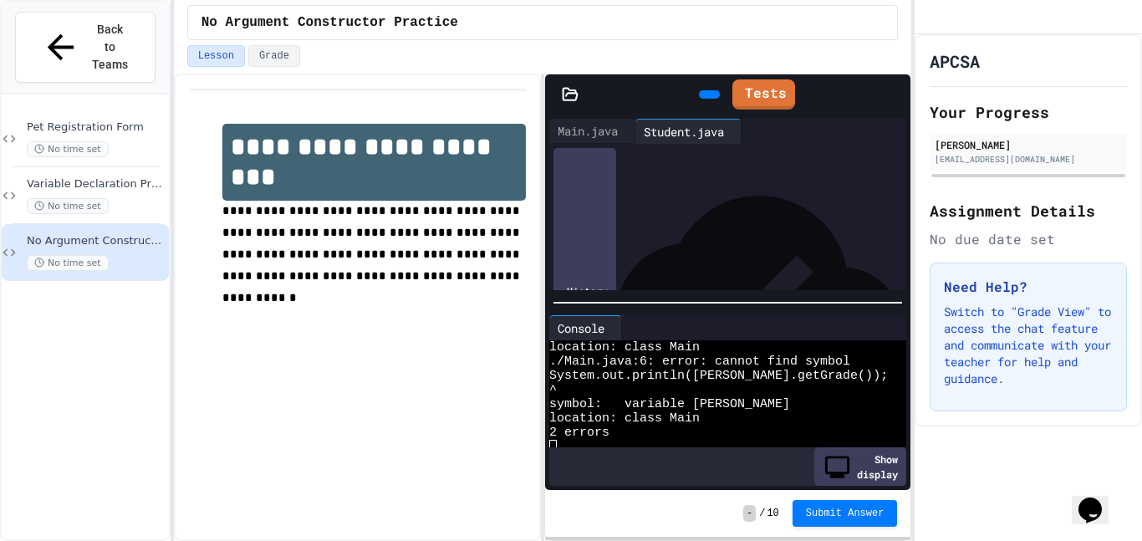
scroll to position [175, 0]
click at [339, 157] on h1 "**********" at bounding box center [373, 162] width 303 height 77
click at [742, 157] on div "**********" at bounding box center [742, 152] width 329 height 17
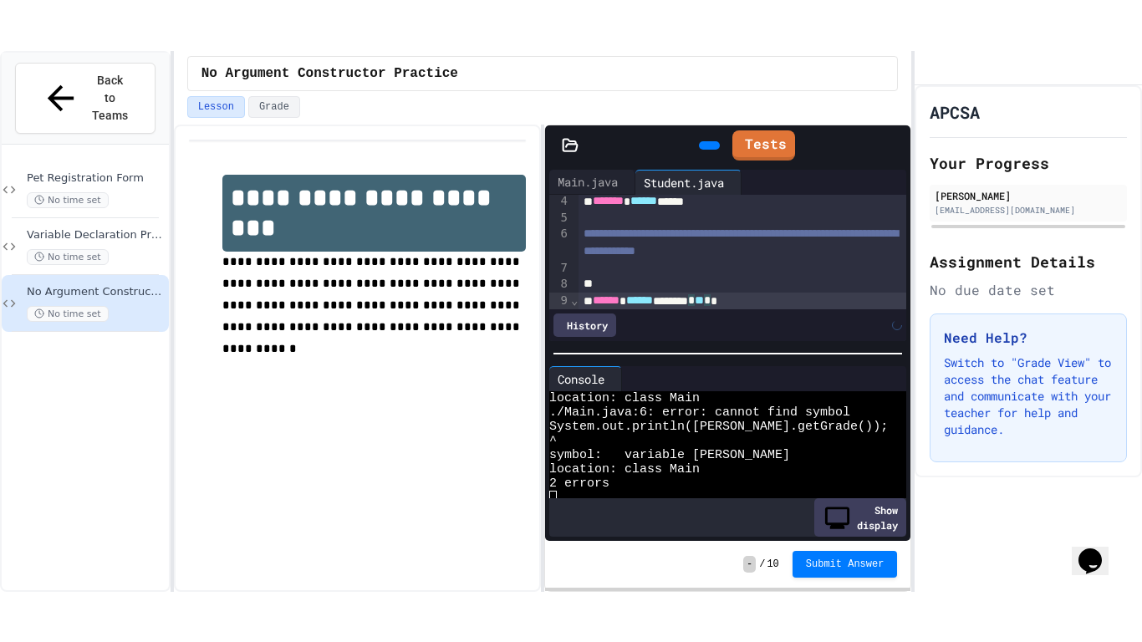
scroll to position [119, 0]
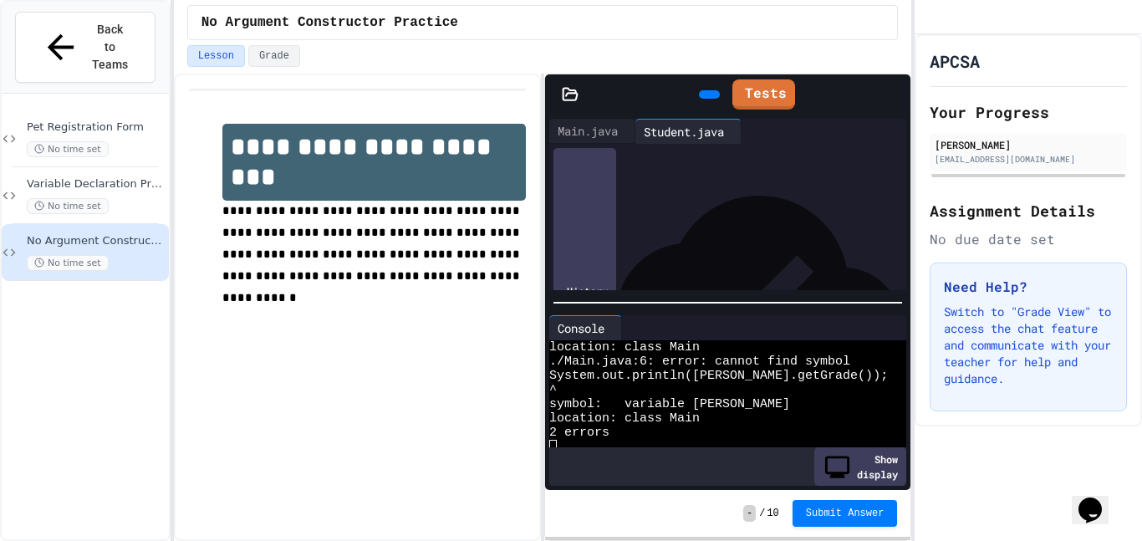
click at [894, 94] on icon at bounding box center [894, 94] width 0 height 0
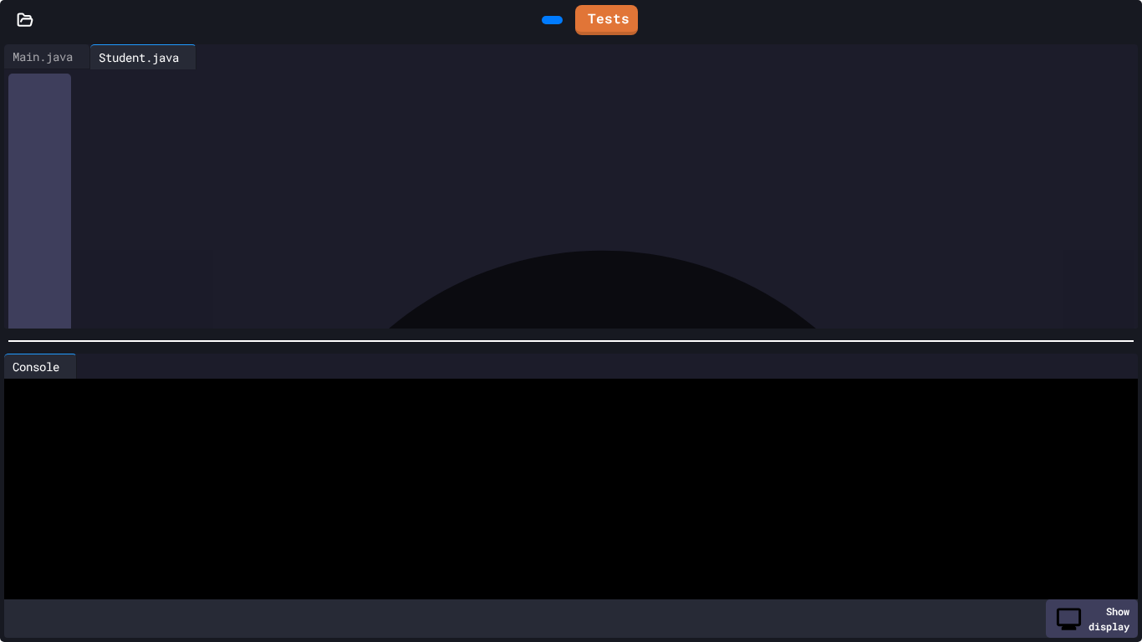
scroll to position [0, 0]
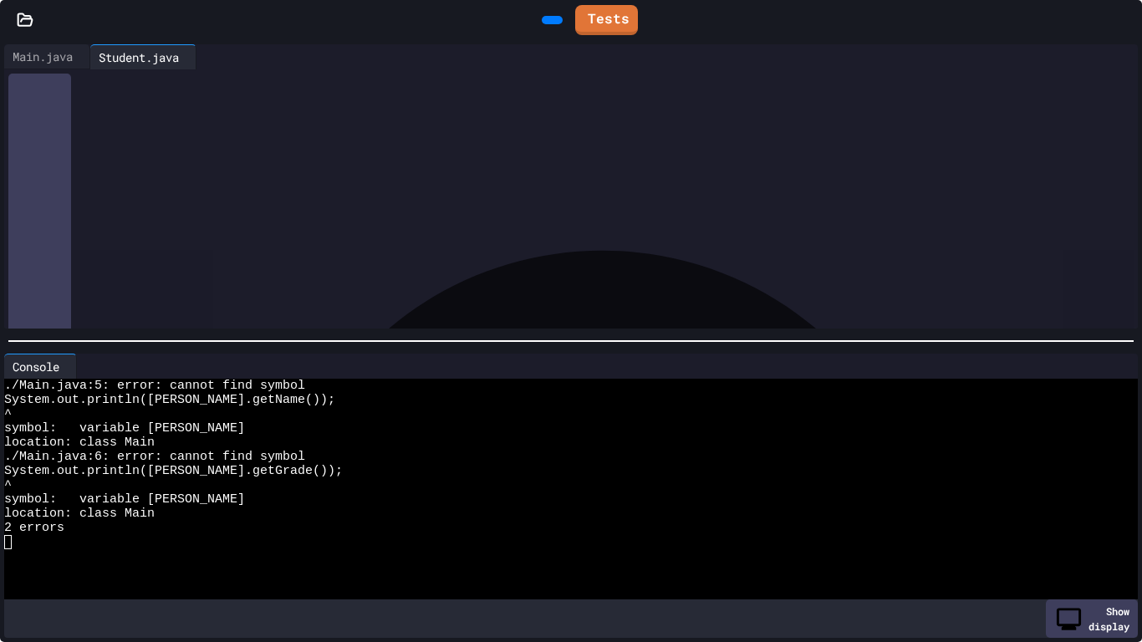
click at [215, 176] on div "****** ****** ******* * *** * *" at bounding box center [585, 168] width 1105 height 17
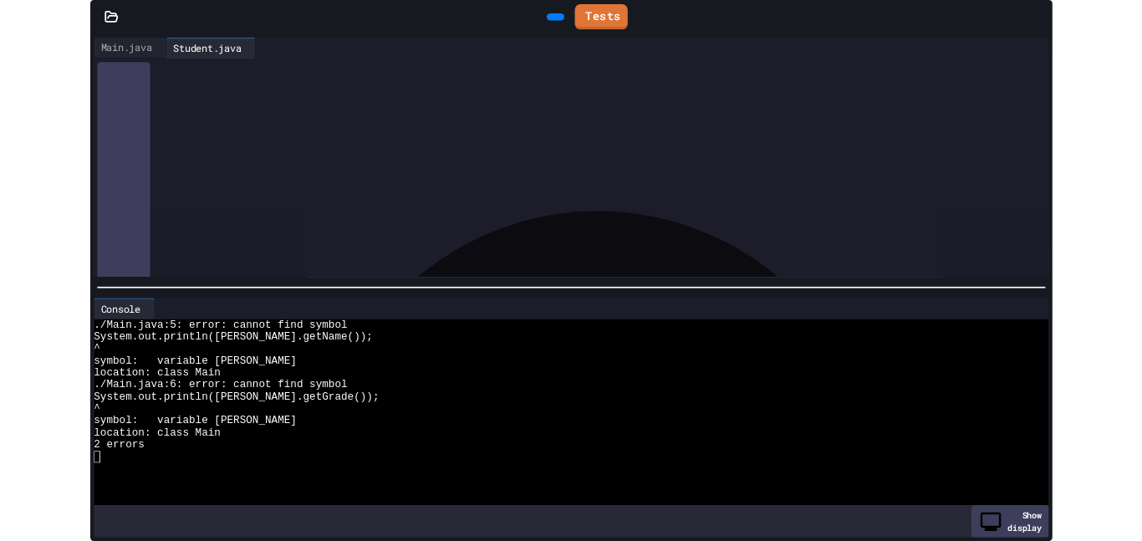
scroll to position [45, 0]
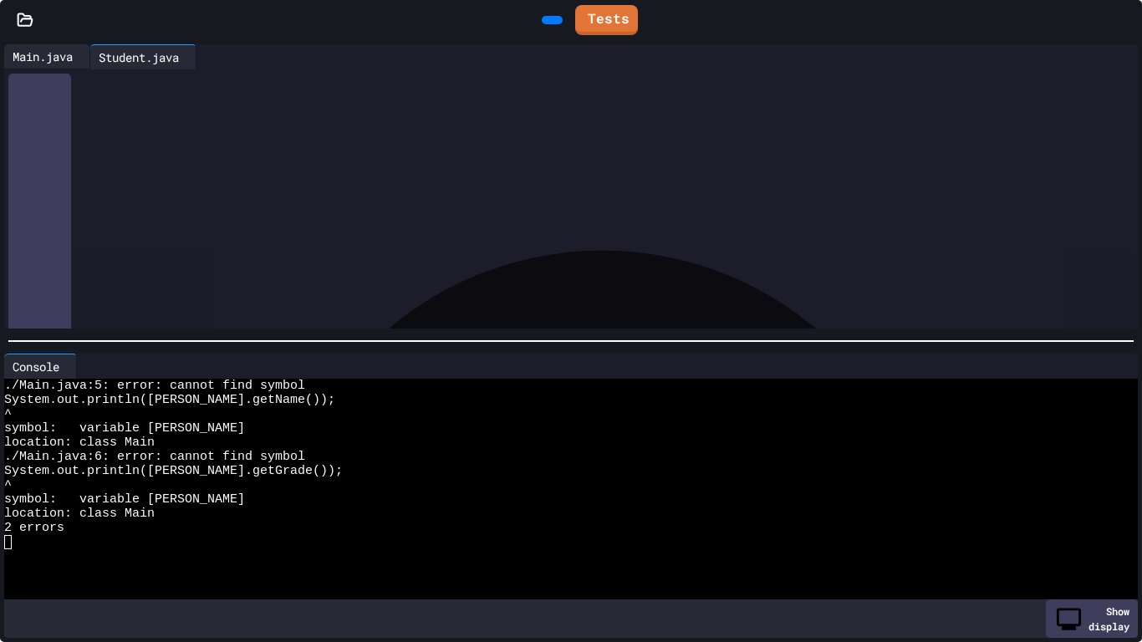
click at [75, 51] on div "Main.java" at bounding box center [42, 57] width 77 height 18
click at [171, 61] on div "Student.java" at bounding box center [138, 57] width 97 height 18
click at [1125, 20] on icon at bounding box center [1125, 20] width 0 height 0
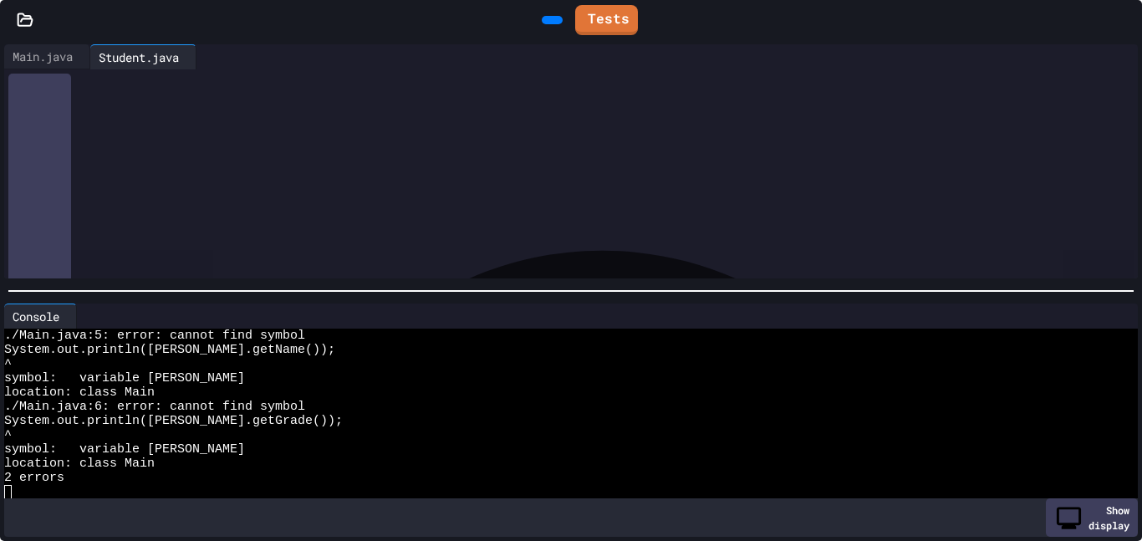
scroll to position [57, 0]
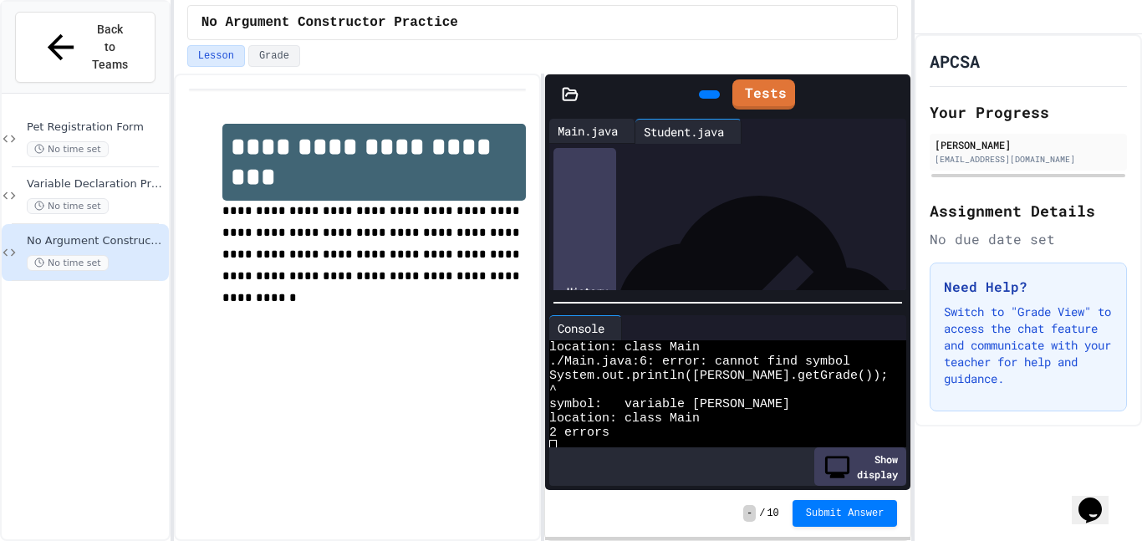
click at [587, 135] on div "Main.java" at bounding box center [587, 131] width 77 height 18
click at [711, 132] on div "Student.java" at bounding box center [683, 131] width 97 height 18
click at [617, 328] on icon at bounding box center [617, 328] width 0 height 0
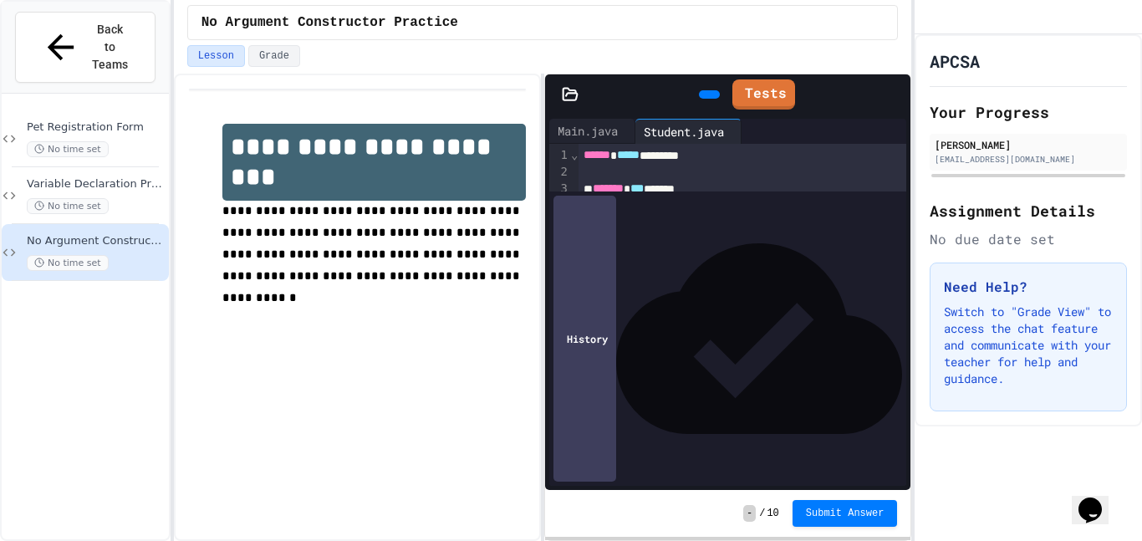
click at [634, 275] on div "To enrich screen reader interactions, please activate Accessibility in Grammarl…" at bounding box center [742, 272] width 329 height 17
click at [731, 294] on div "**********" at bounding box center [742, 289] width 329 height 17
click at [699, 99] on div at bounding box center [709, 94] width 21 height 8
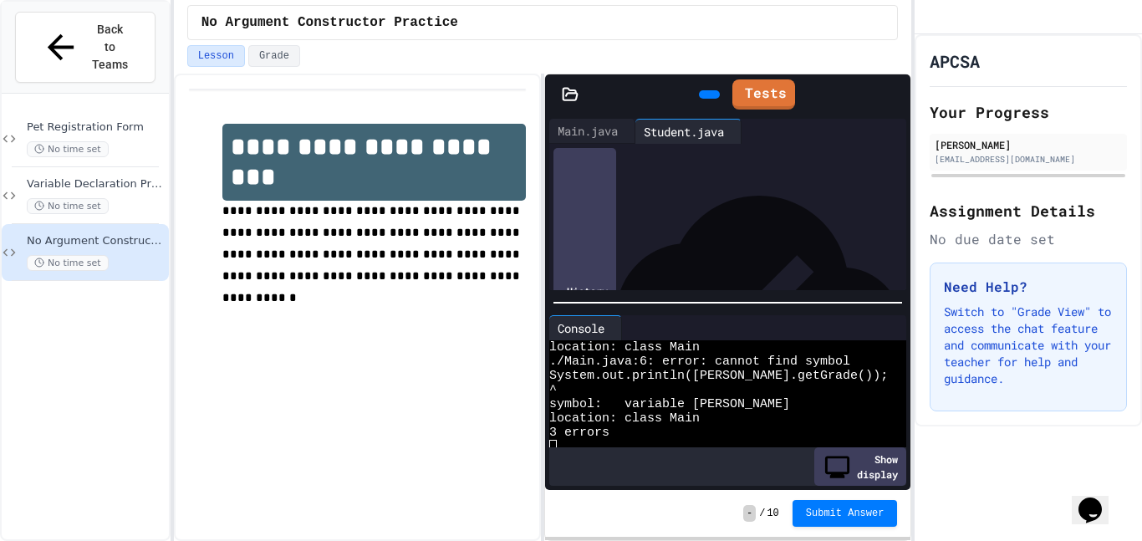
scroll to position [128, 0]
click at [577, 132] on div "Main.java" at bounding box center [587, 131] width 77 height 18
click at [607, 227] on div at bounding box center [741, 222] width 332 height 17
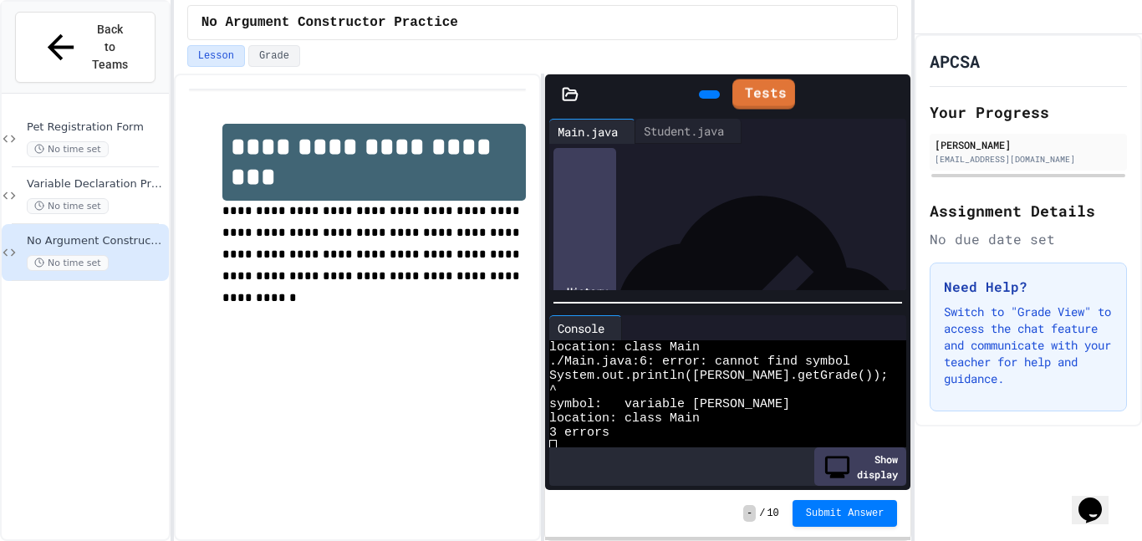
click at [707, 94] on icon at bounding box center [707, 94] width 0 height 0
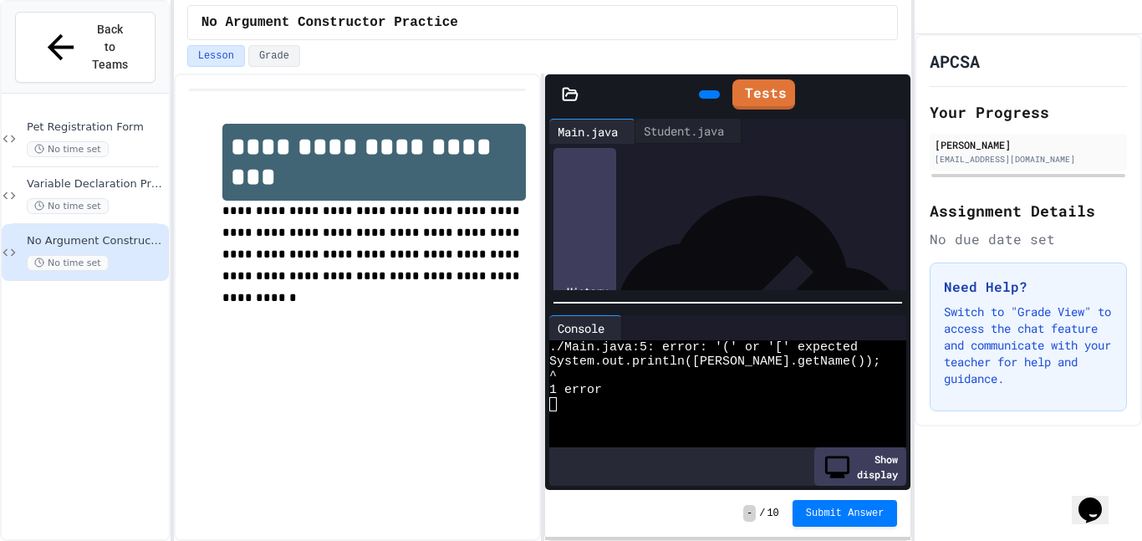
scroll to position [4, 0]
click at [802, 217] on div "******* ****** * *** *******" at bounding box center [741, 218] width 332 height 17
click at [707, 94] on icon at bounding box center [707, 94] width 0 height 0
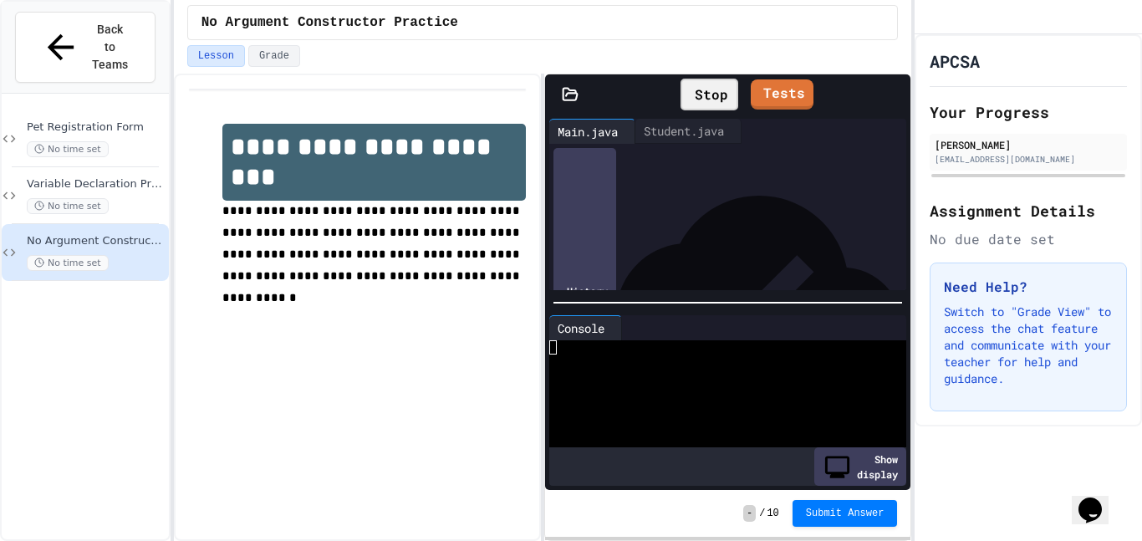
scroll to position [57, 0]
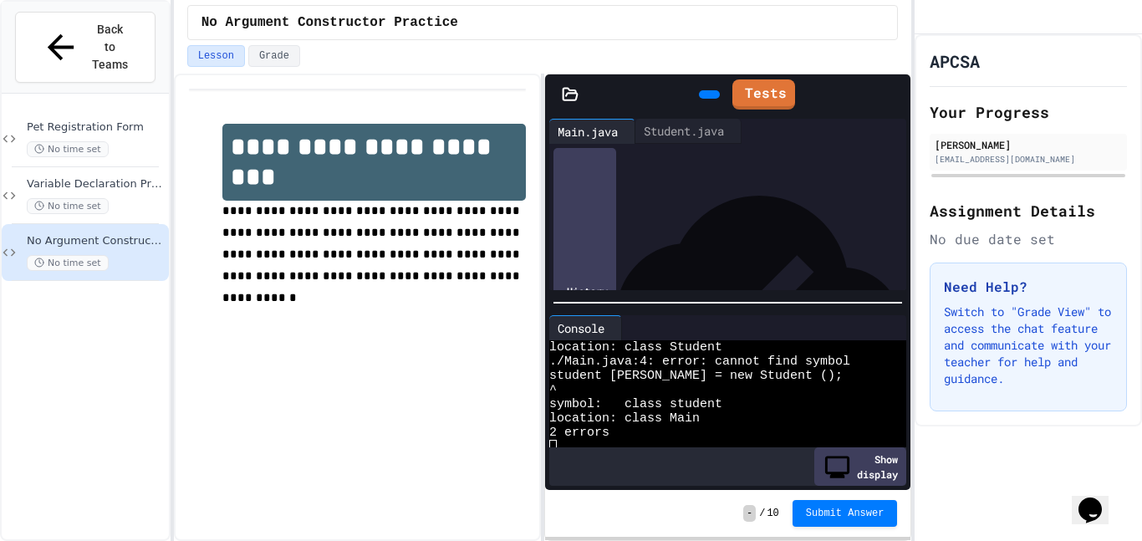
click at [612, 222] on span "*******" at bounding box center [613, 217] width 31 height 12
click at [707, 94] on icon at bounding box center [707, 94] width 0 height 0
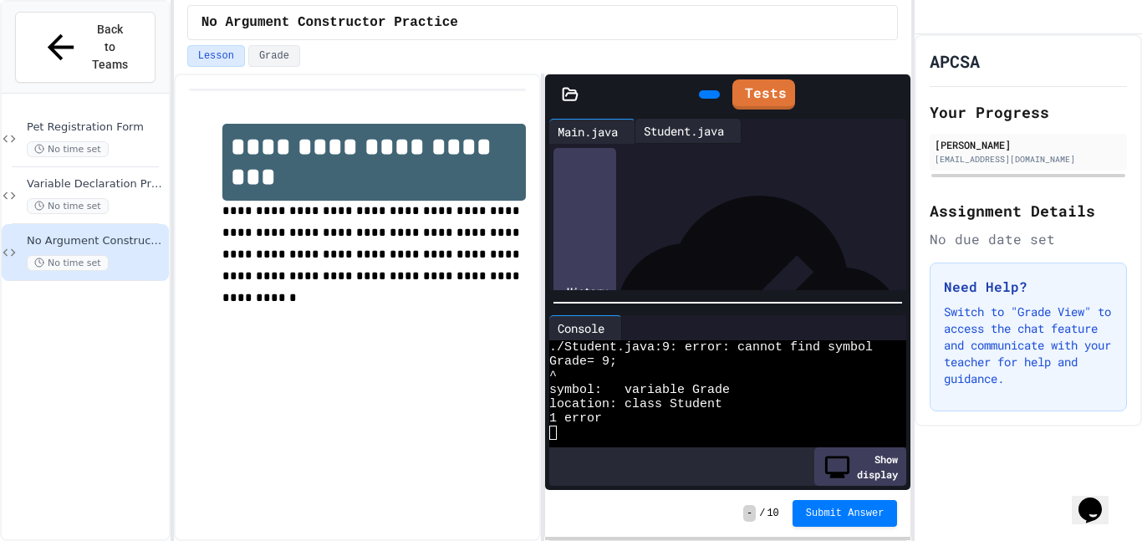
click at [680, 131] on div "Student.java" at bounding box center [683, 131] width 97 height 18
click at [599, 214] on div "***** * * *" at bounding box center [742, 212] width 329 height 17
click at [703, 94] on div at bounding box center [709, 94] width 21 height 8
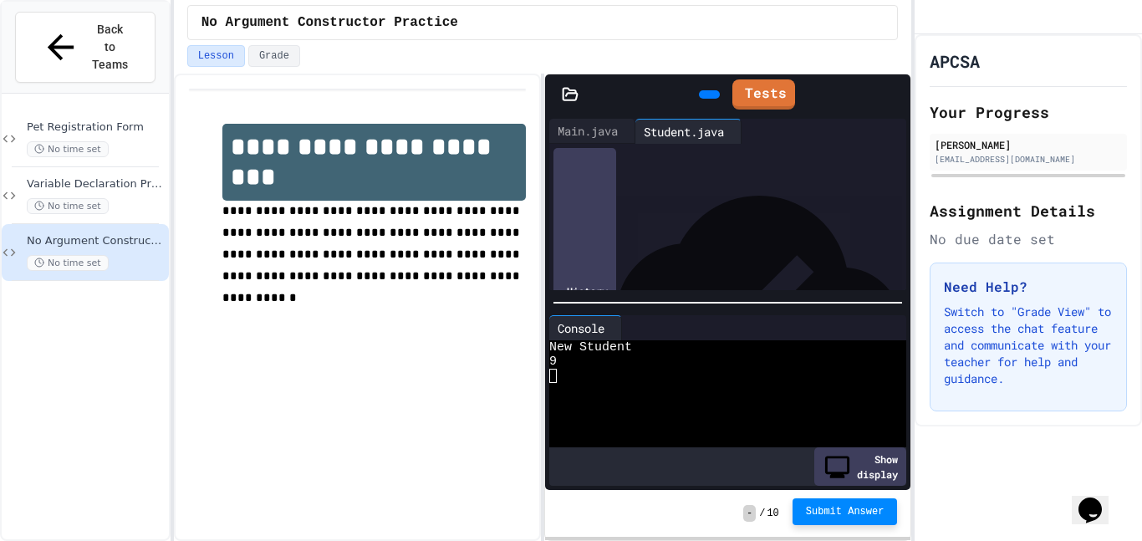
click at [875, 505] on span "Submit Answer" at bounding box center [845, 511] width 79 height 13
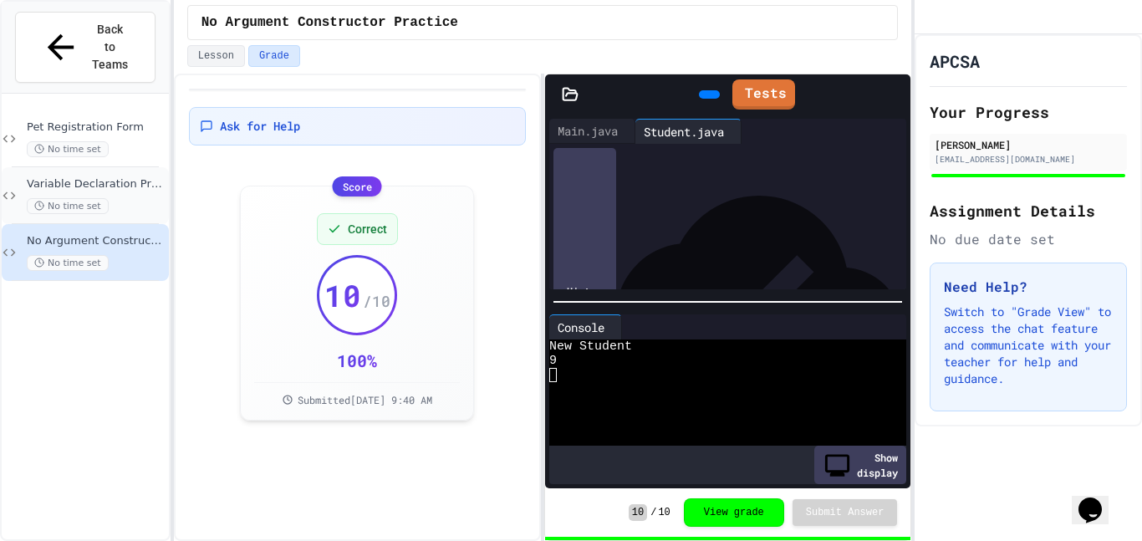
click at [9, 167] on div "Variable Declaration Practice No time set" at bounding box center [85, 195] width 167 height 57
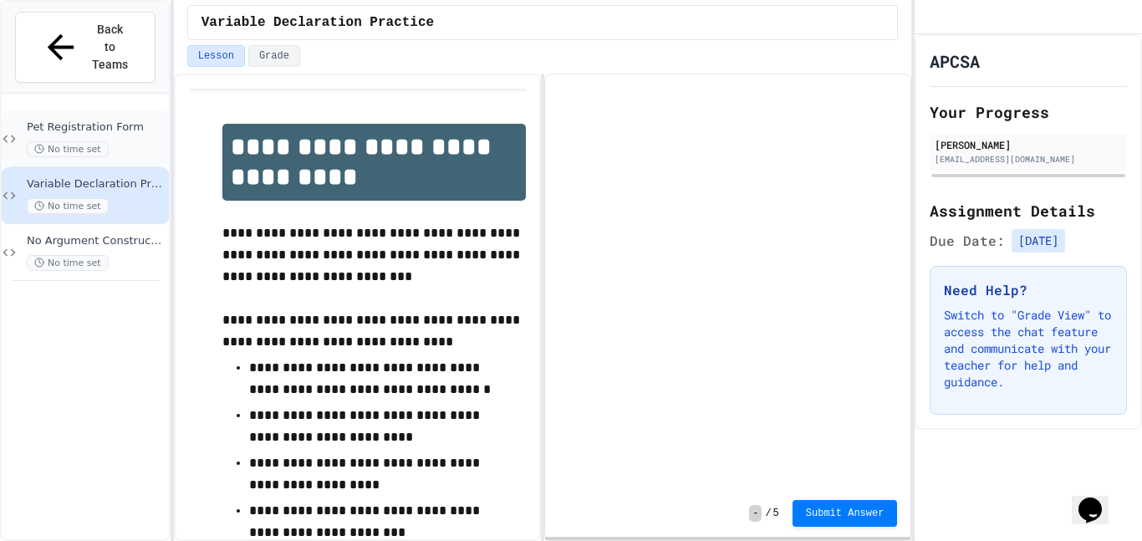
click at [71, 141] on span "No time set" at bounding box center [68, 149] width 82 height 16
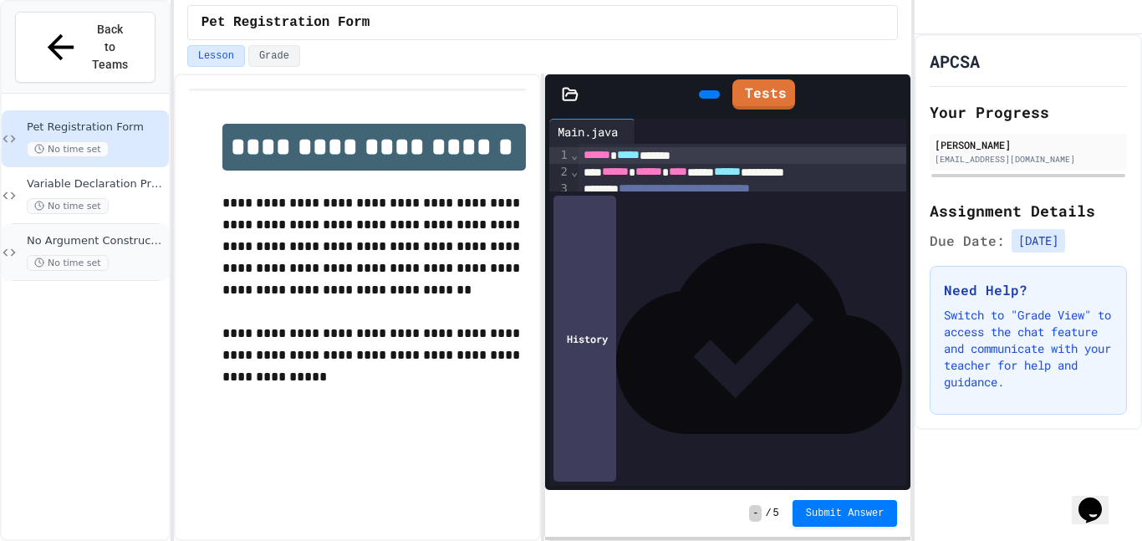
click at [85, 255] on span "No time set" at bounding box center [68, 263] width 82 height 16
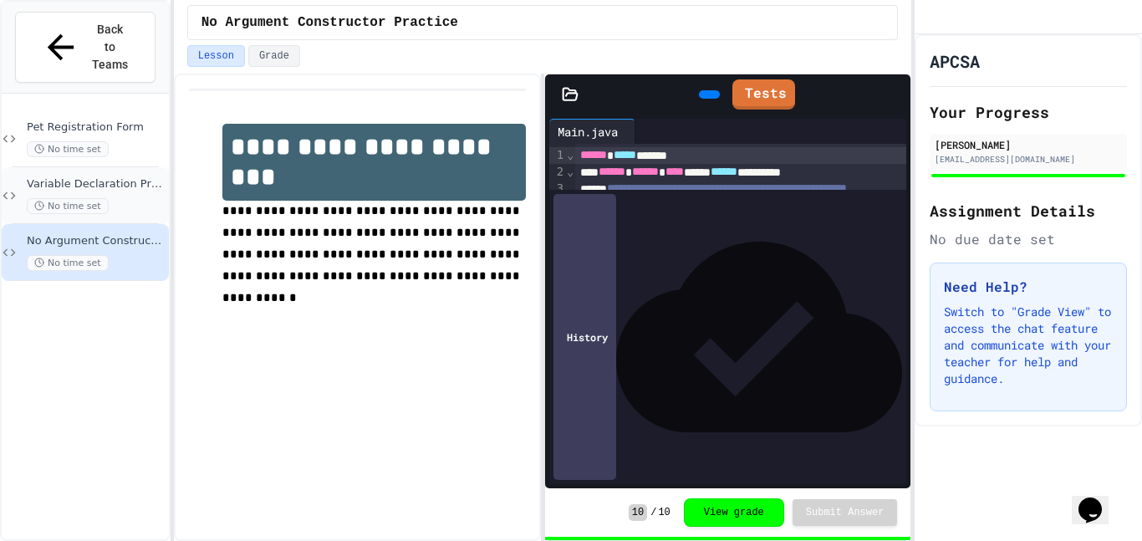
click at [100, 198] on span "No time set" at bounding box center [68, 206] width 82 height 16
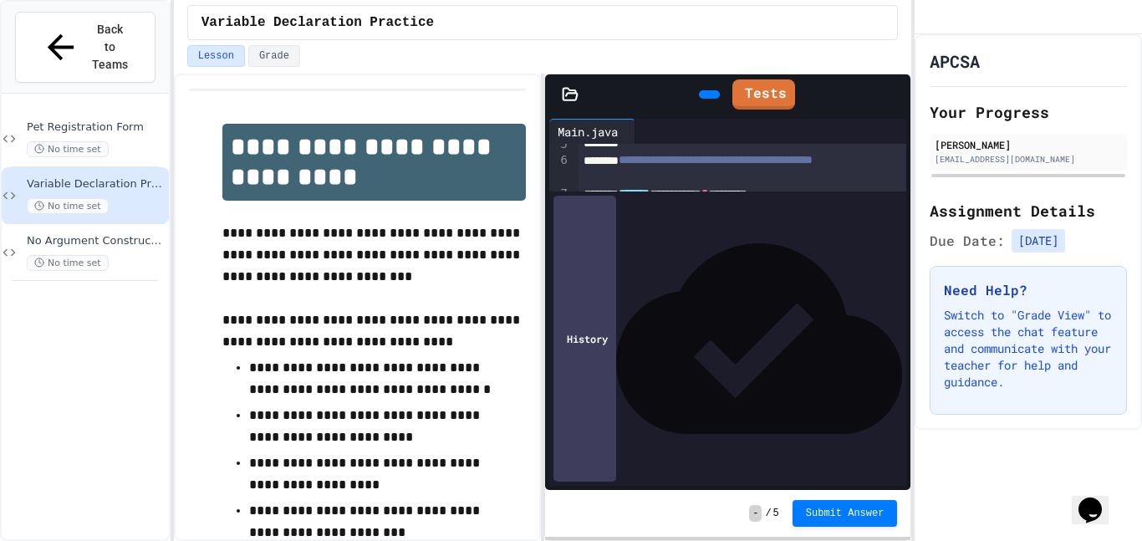
scroll to position [130, 0]
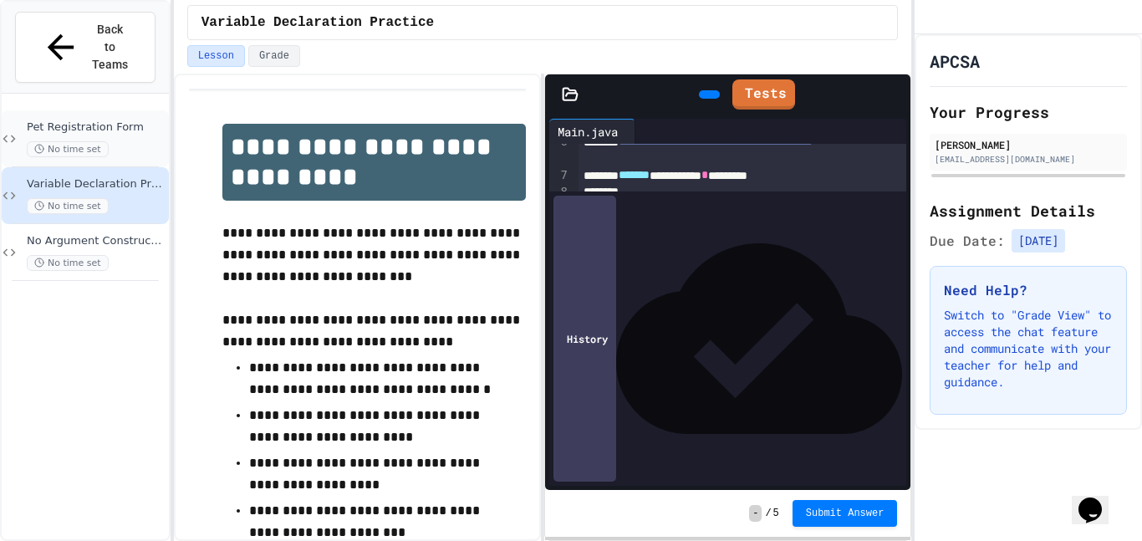
click at [120, 120] on span "Pet Registration Form" at bounding box center [96, 127] width 139 height 14
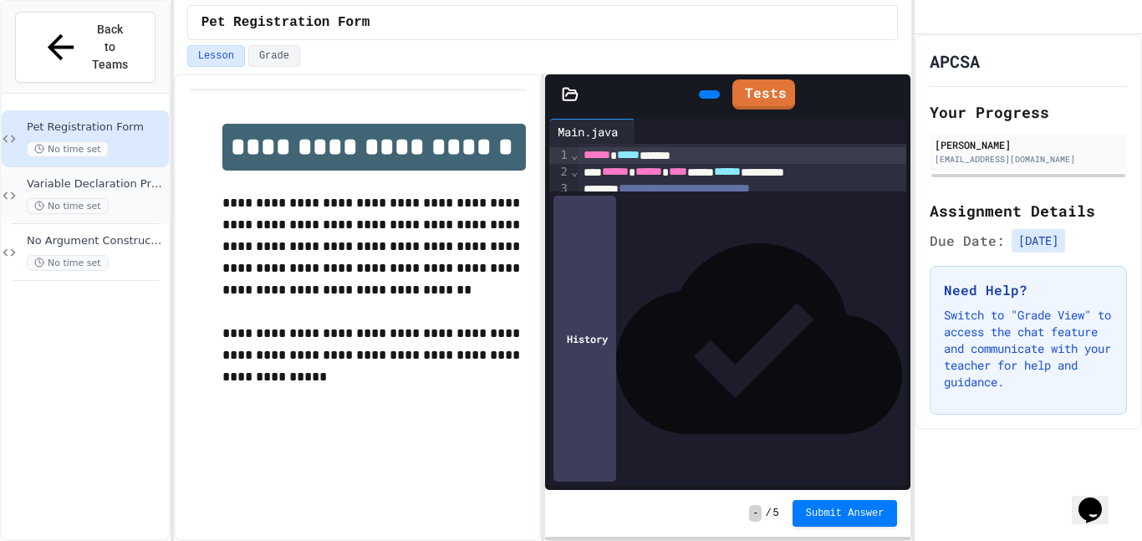
click at [132, 198] on div "No time set" at bounding box center [96, 206] width 139 height 16
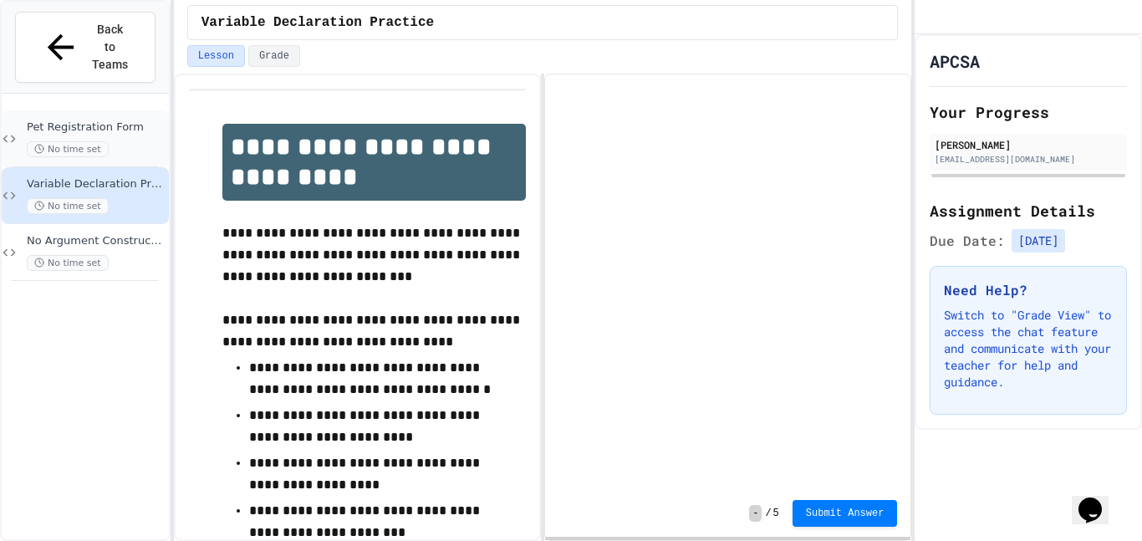
click at [115, 141] on div "No time set" at bounding box center [96, 149] width 139 height 16
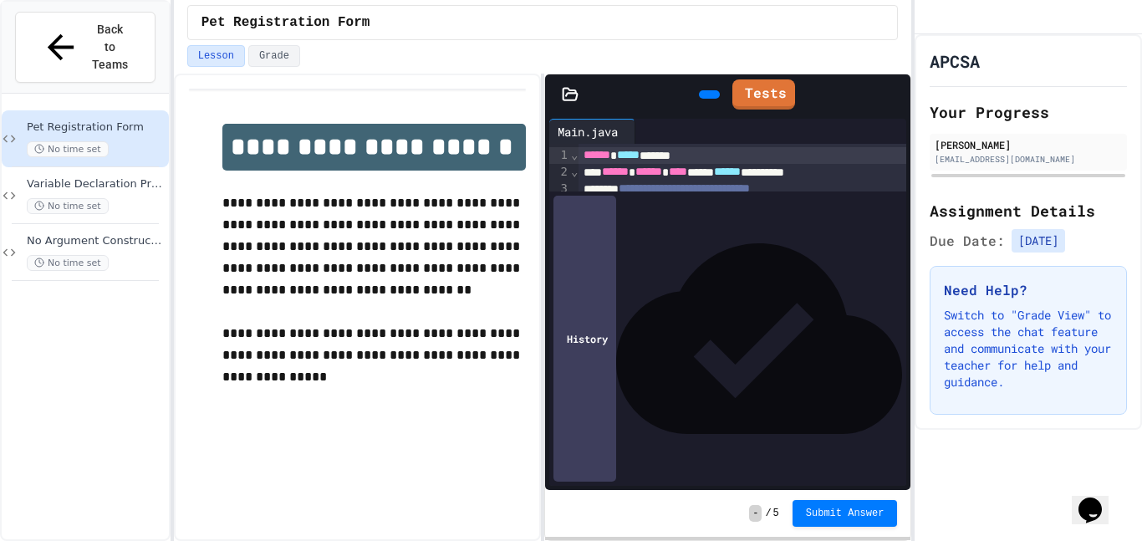
click at [705, 242] on div "**********" at bounding box center [742, 239] width 329 height 17
click at [707, 94] on icon at bounding box center [707, 94] width 0 height 0
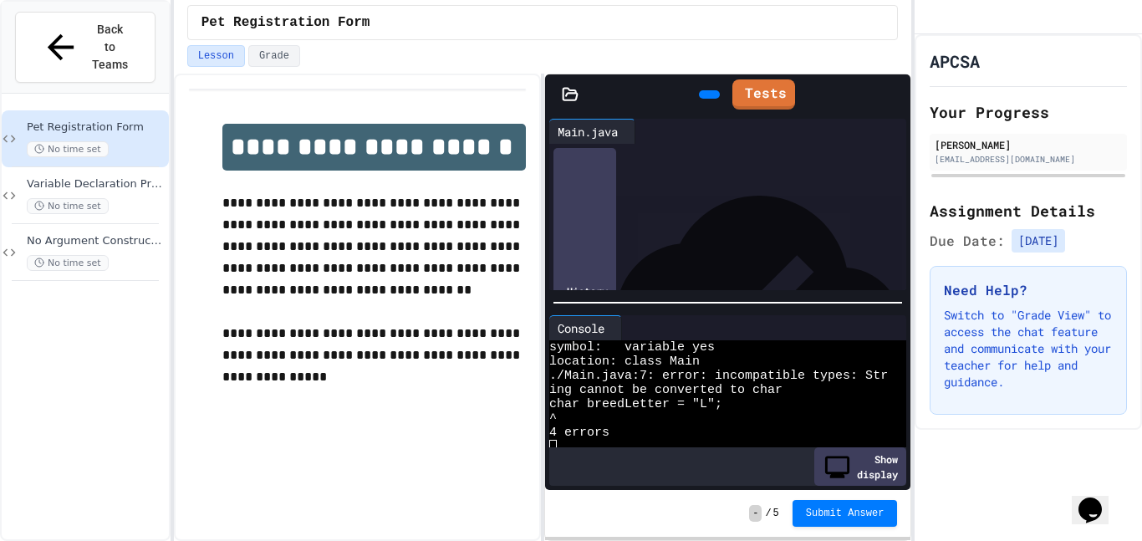
scroll to position [30, 0]
click at [792, 212] on div "**********" at bounding box center [742, 209] width 329 height 17
click at [800, 213] on div "**********" at bounding box center [742, 209] width 329 height 17
click at [797, 210] on div "**********" at bounding box center [742, 209] width 329 height 17
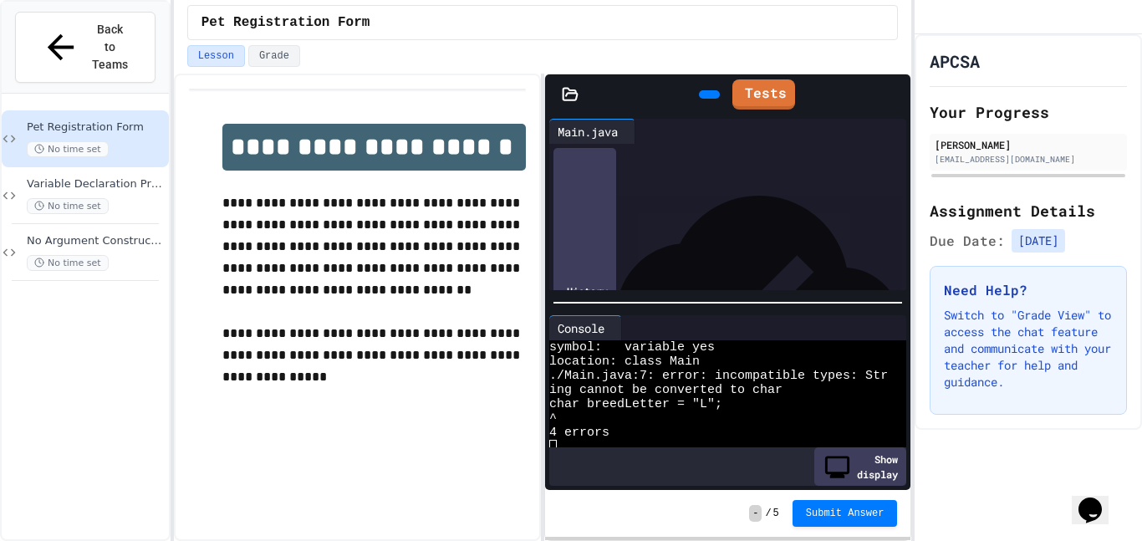
click at [707, 94] on icon at bounding box center [707, 94] width 0 height 0
click at [720, 228] on span "***" at bounding box center [712, 225] width 13 height 12
click at [720, 231] on span "***" at bounding box center [712, 225] width 13 height 12
click at [637, 230] on span "****" at bounding box center [628, 225] width 18 height 12
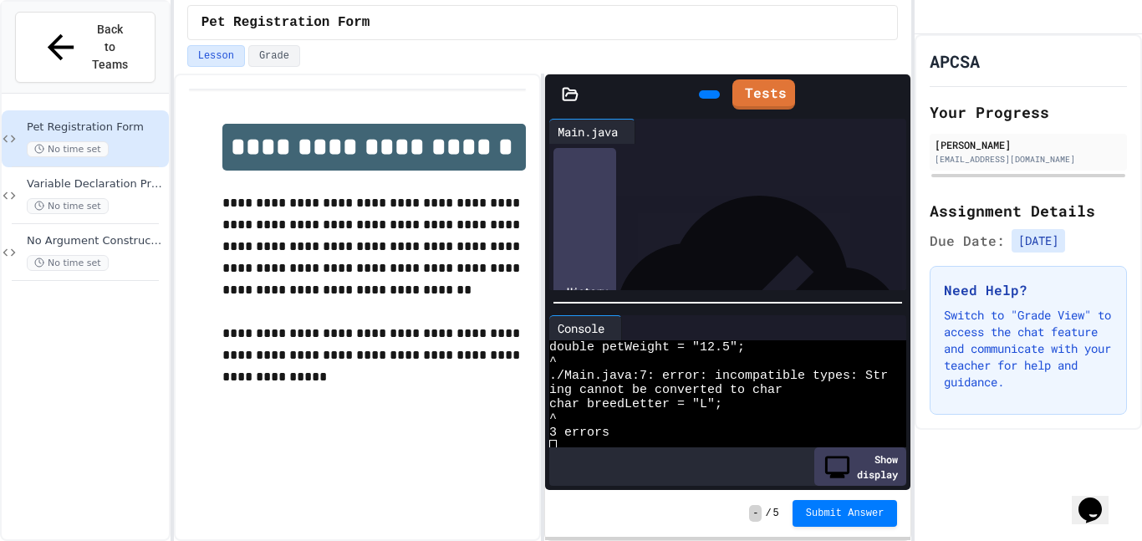
click at [637, 230] on span "****" at bounding box center [628, 225] width 18 height 12
click at [707, 94] on icon at bounding box center [707, 94] width 0 height 0
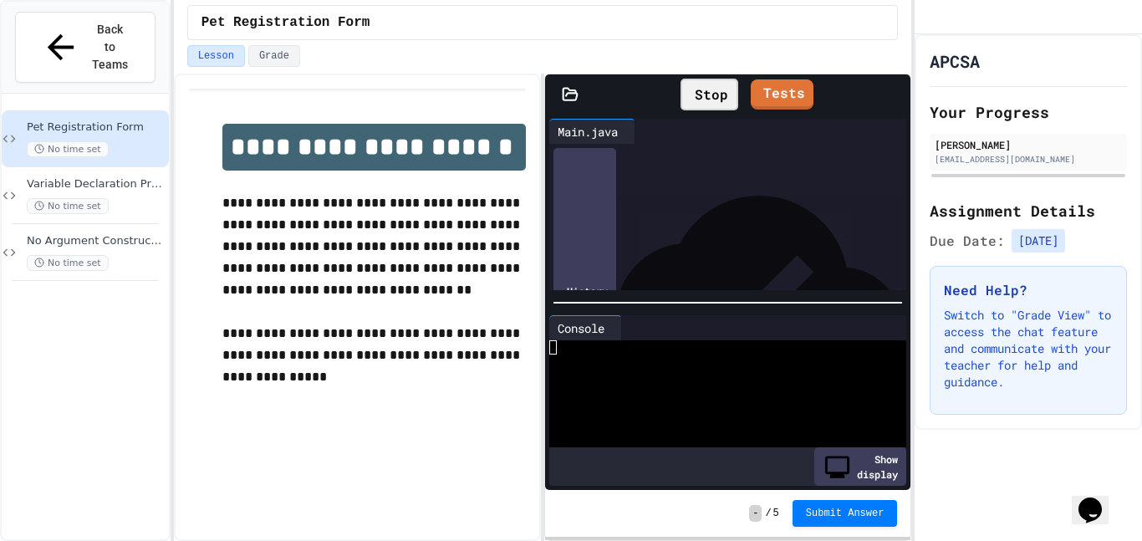
scroll to position [43, 0]
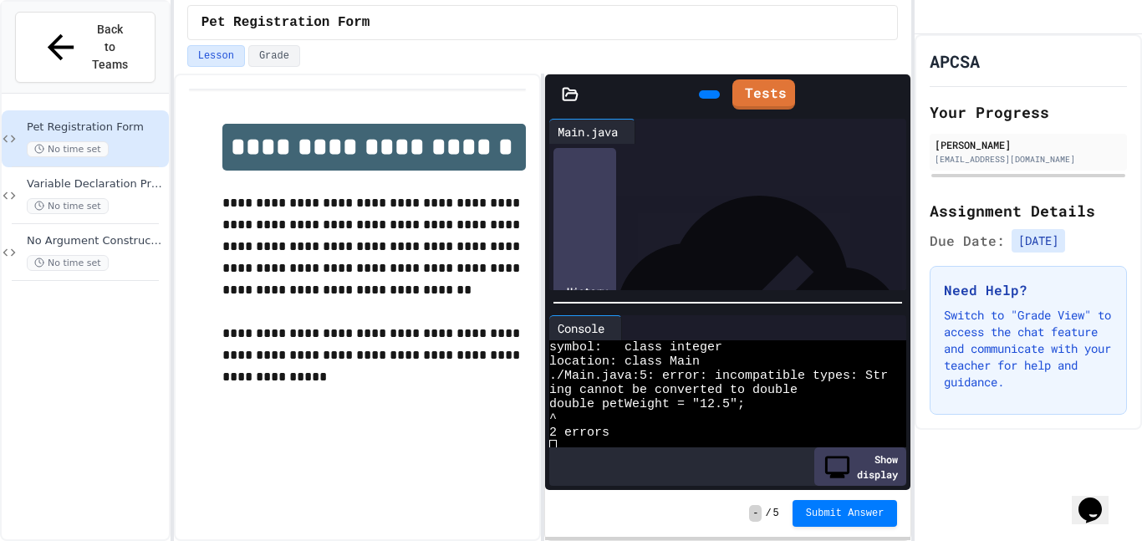
click at [733, 190] on span "******" at bounding box center [719, 192] width 27 height 12
click at [733, 191] on span "******" at bounding box center [719, 192] width 27 height 12
click at [728, 228] on span "***" at bounding box center [721, 225] width 13 height 12
click at [707, 94] on icon at bounding box center [707, 94] width 0 height 0
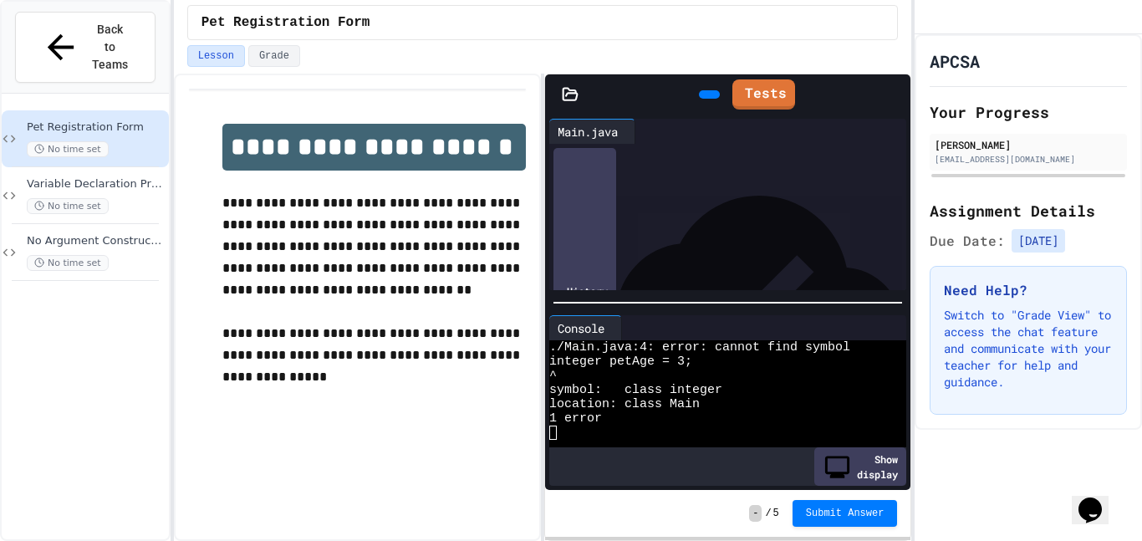
scroll to position [0, 0]
click at [664, 414] on div "1 error" at bounding box center [718, 418] width 339 height 14
drag, startPoint x: 626, startPoint y: 203, endPoint x: 791, endPoint y: 208, distance: 164.7
click at [791, 208] on div "******* ****** * * *" at bounding box center [742, 205] width 329 height 17
click at [716, 206] on div "******* ****** * * *" at bounding box center [742, 205] width 329 height 17
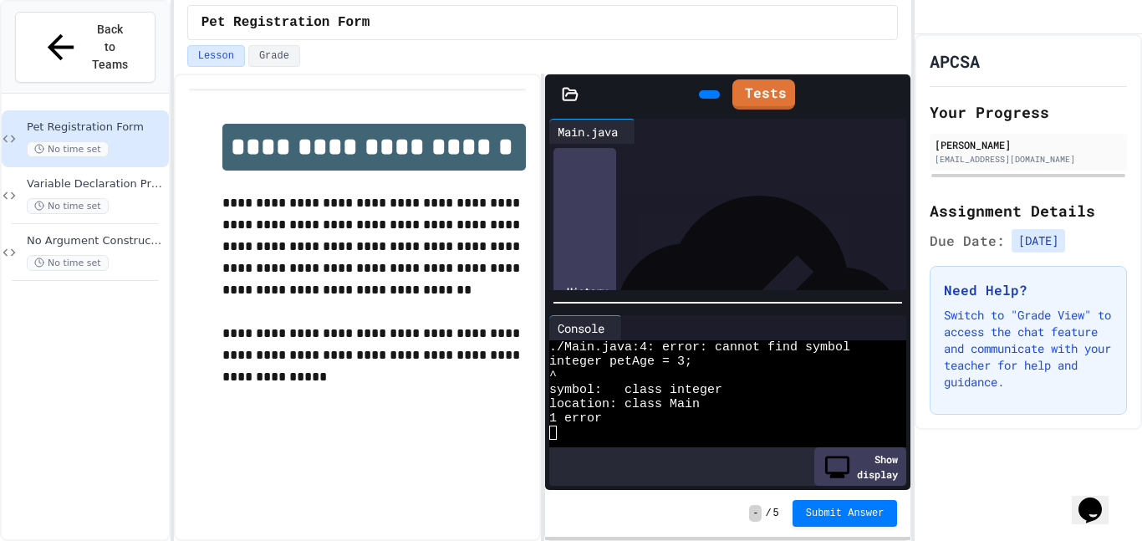
click at [649, 206] on span "*******" at bounding box center [634, 205] width 31 height 12
click at [707, 94] on icon at bounding box center [707, 94] width 0 height 0
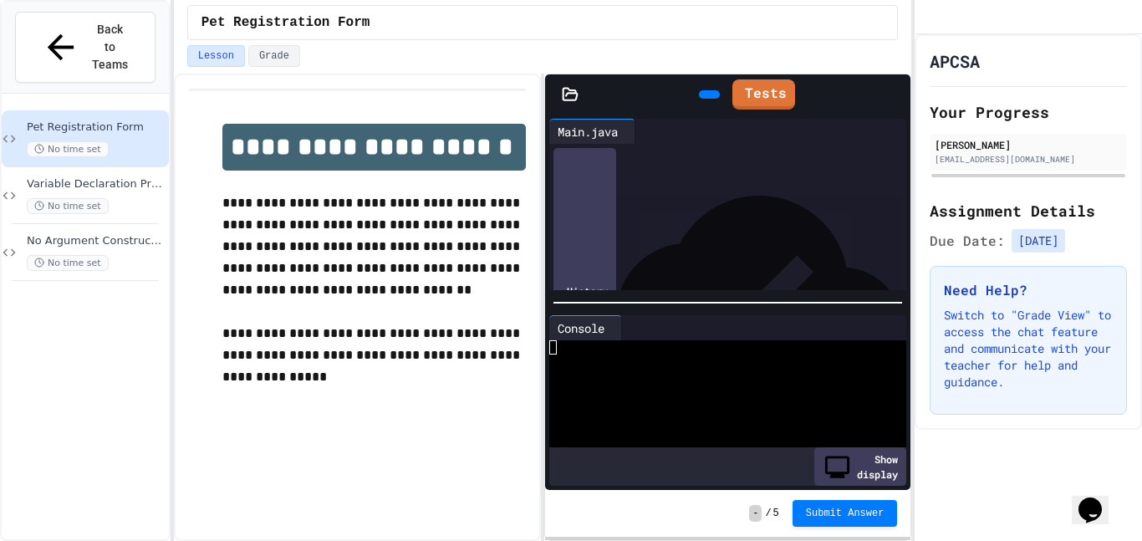
click at [707, 94] on icon at bounding box center [707, 94] width 0 height 0
click at [754, 90] on link "Tests" at bounding box center [763, 93] width 61 height 32
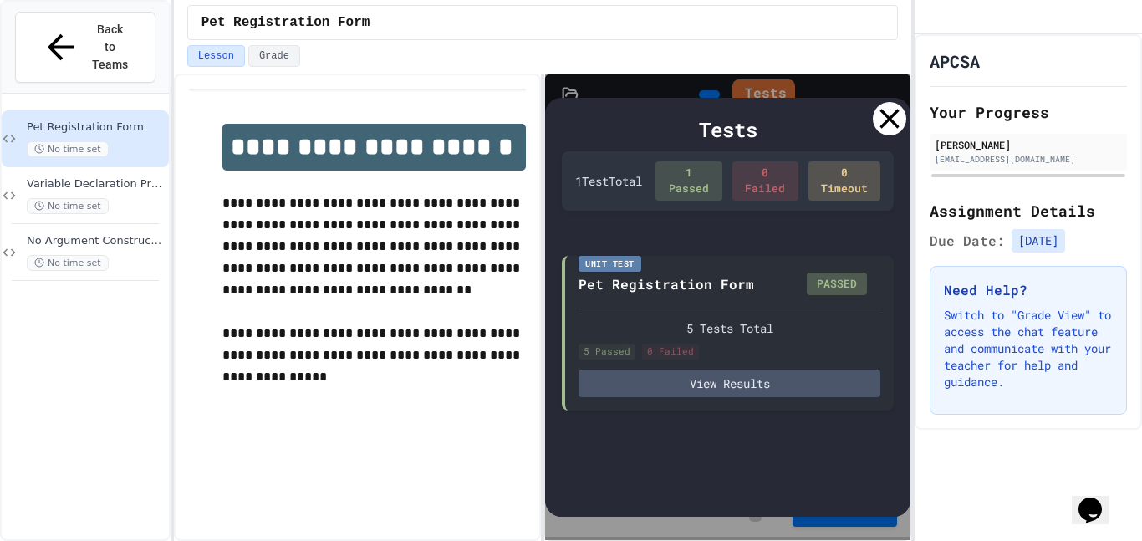
click at [889, 110] on icon at bounding box center [889, 118] width 33 height 33
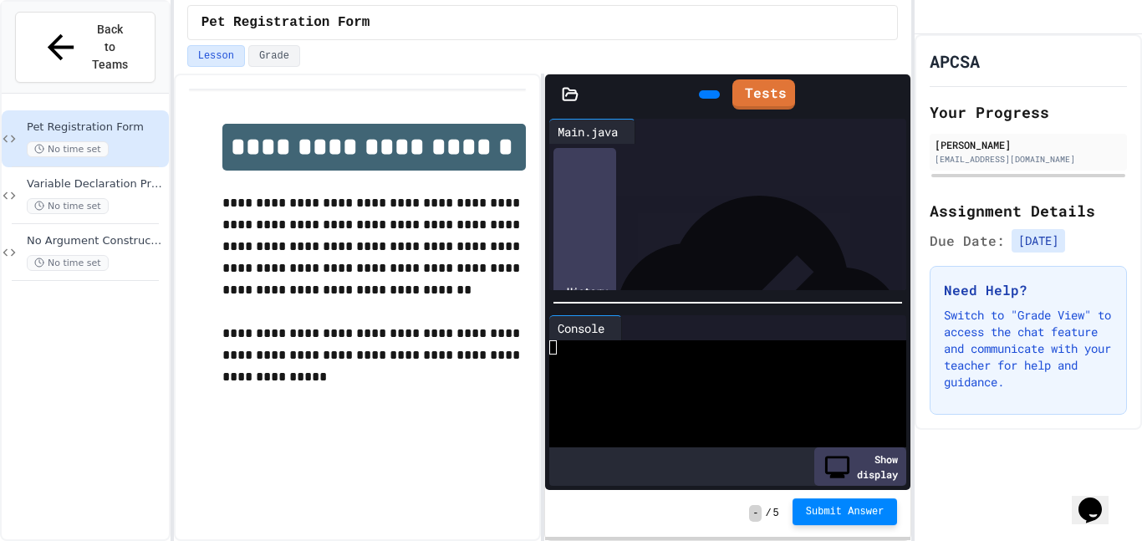
click at [833, 512] on span "Submit Answer" at bounding box center [845, 511] width 79 height 13
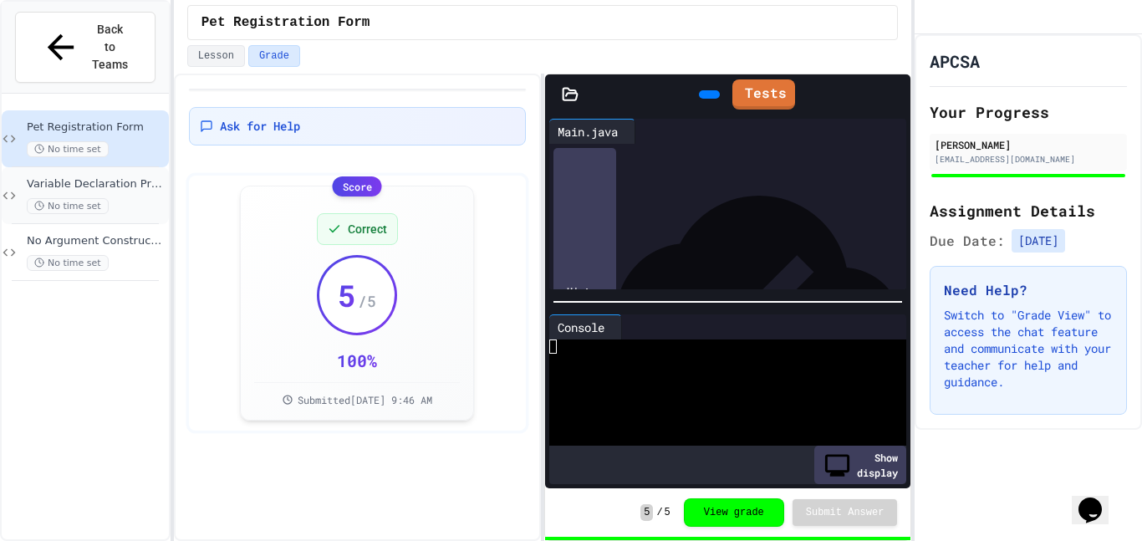
click at [125, 177] on div "Variable Declaration Practice No time set" at bounding box center [96, 195] width 139 height 37
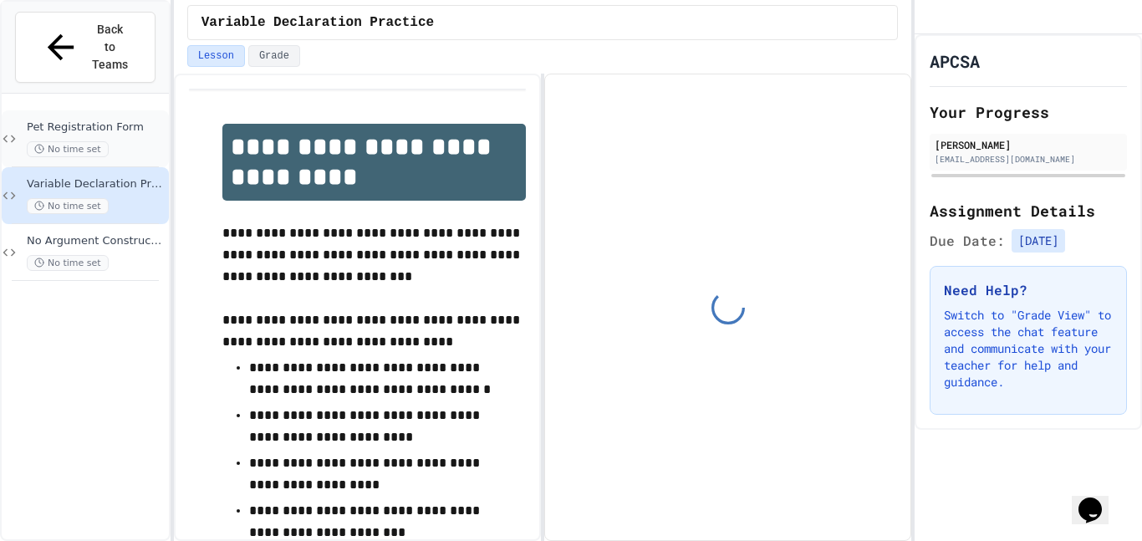
click at [143, 141] on div "No time set" at bounding box center [96, 149] width 139 height 16
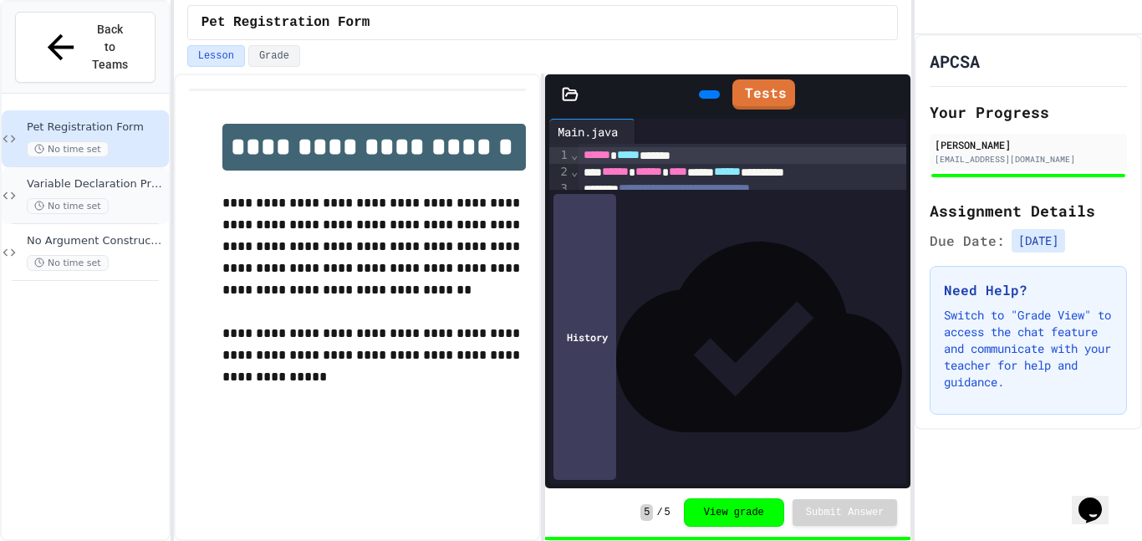
click at [137, 177] on span "Variable Declaration Practice" at bounding box center [96, 184] width 139 height 14
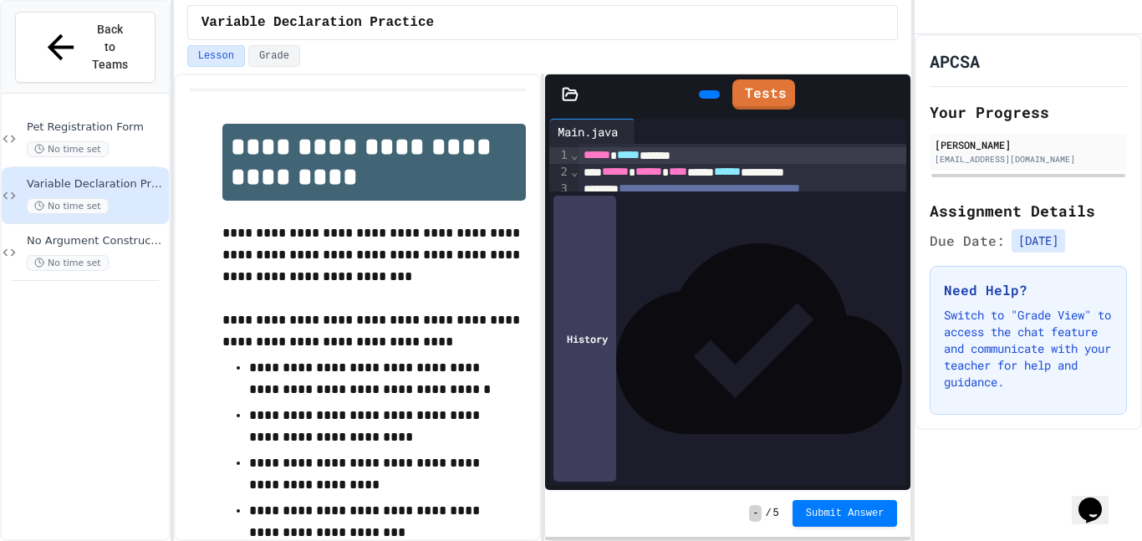
click at [707, 94] on icon at bounding box center [707, 94] width 0 height 0
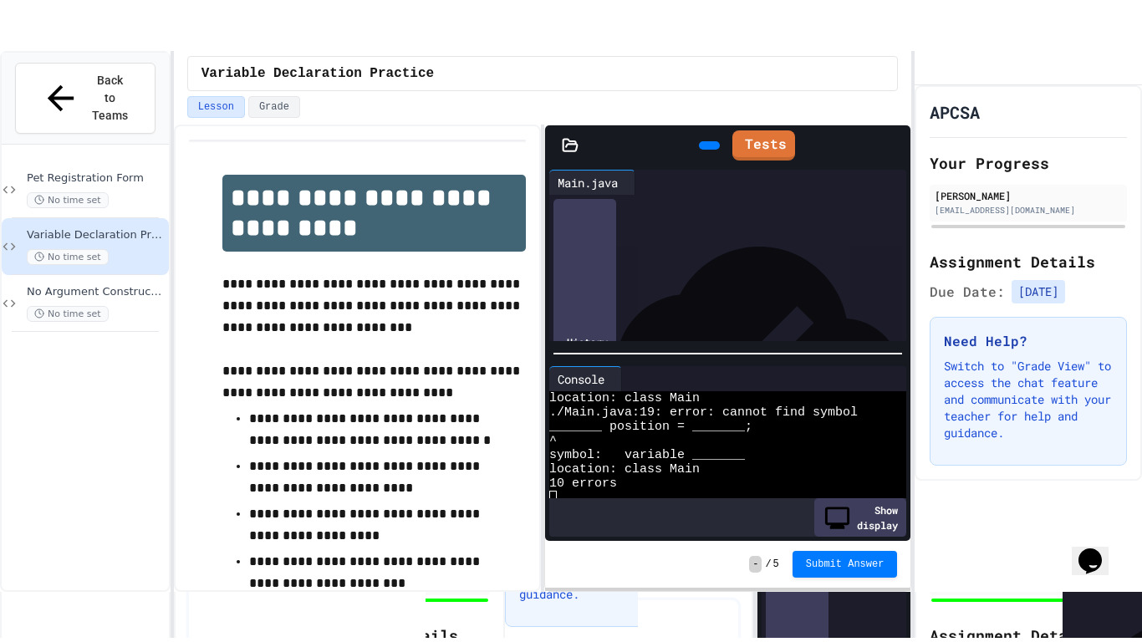
scroll to position [326, 0]
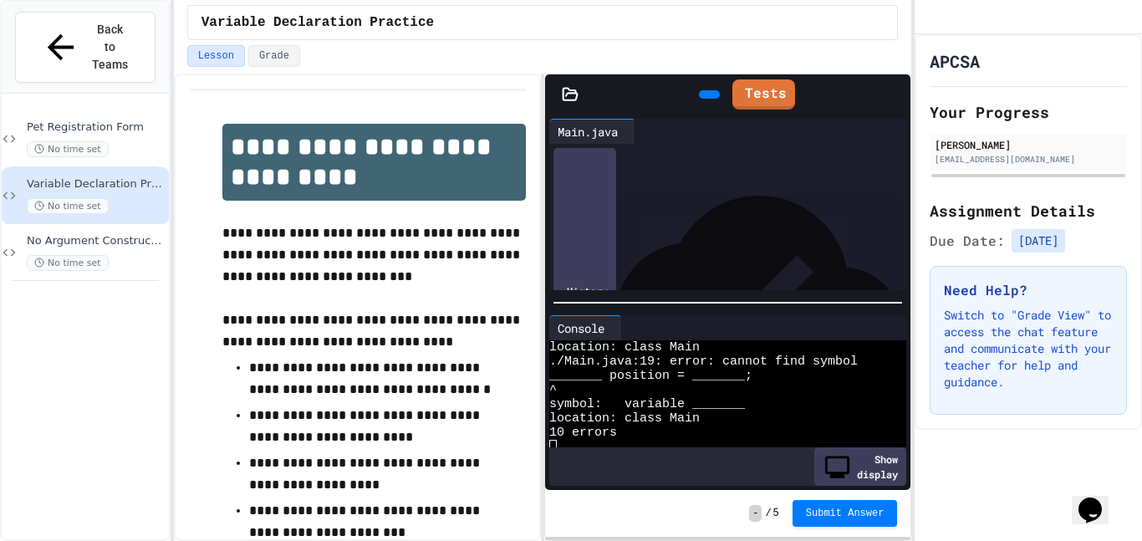
click at [787, 212] on div "******* ******** * ********" at bounding box center [742, 212] width 329 height 17
